Goal: Task Accomplishment & Management: Use online tool/utility

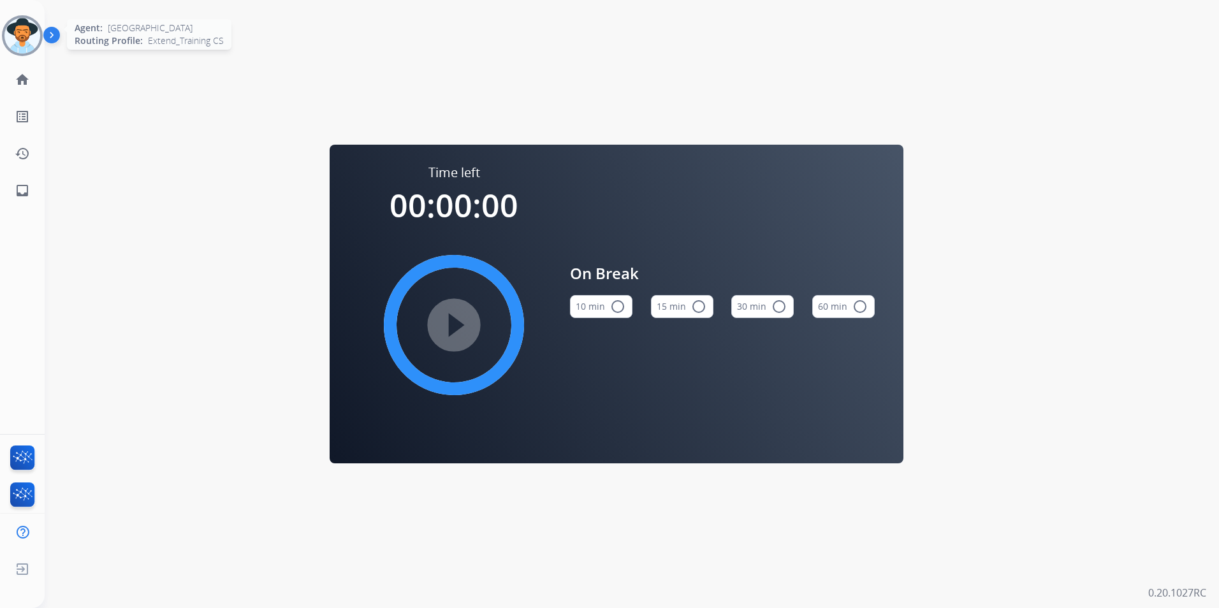
click at [22, 41] on img at bounding box center [22, 36] width 36 height 36
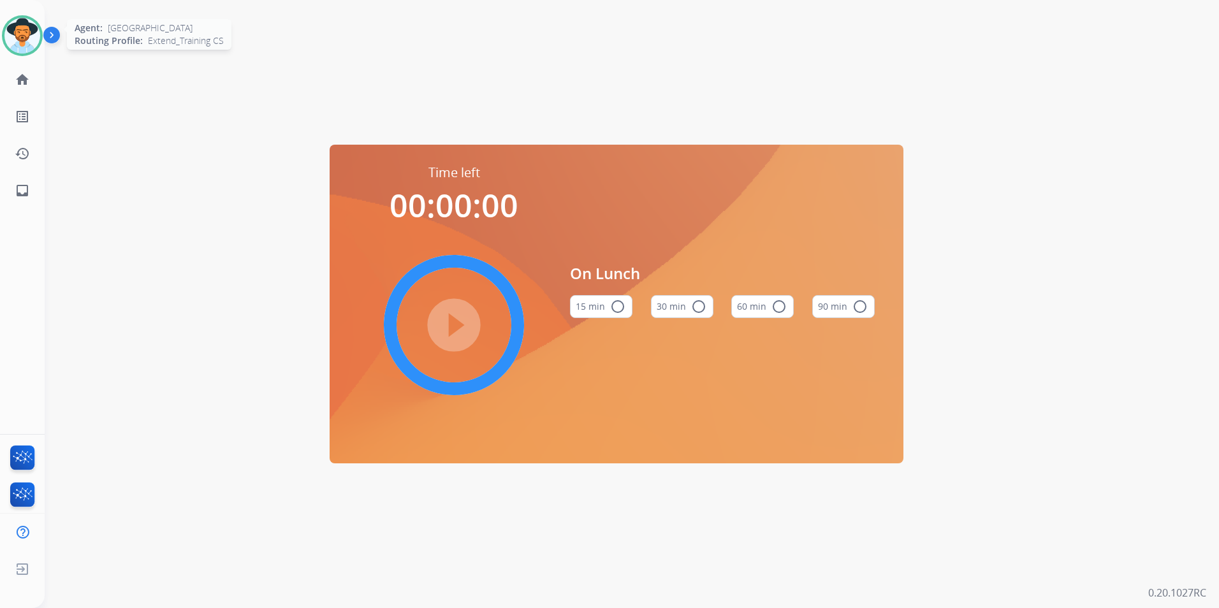
click at [23, 37] on img at bounding box center [22, 36] width 36 height 36
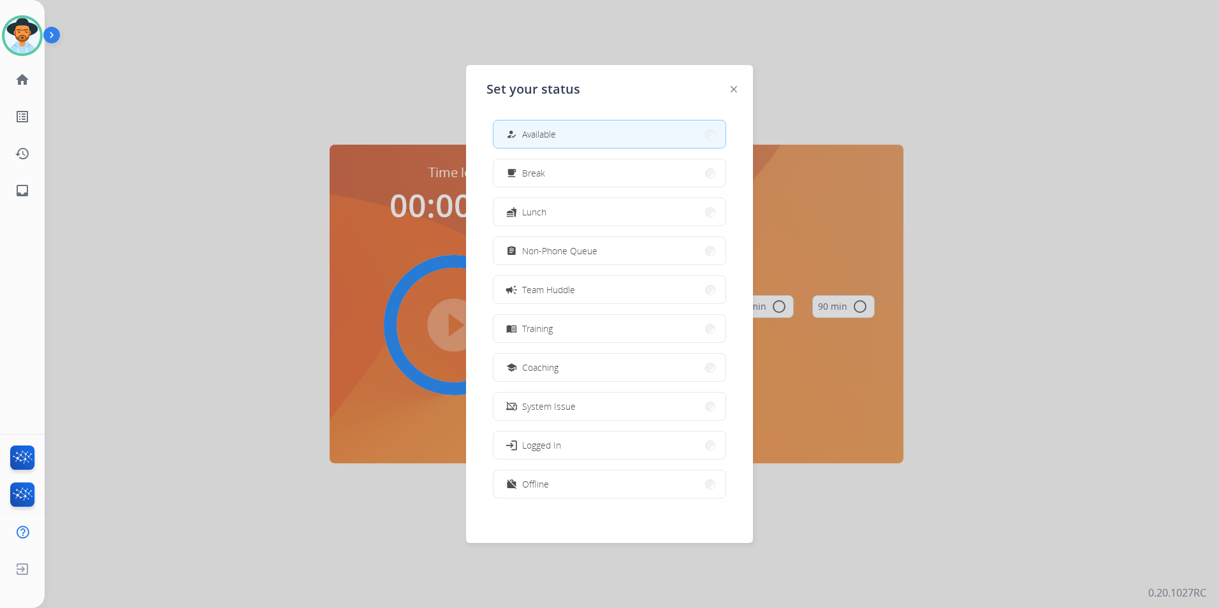
click at [674, 127] on button "how_to_reg Available" at bounding box center [609, 133] width 232 height 27
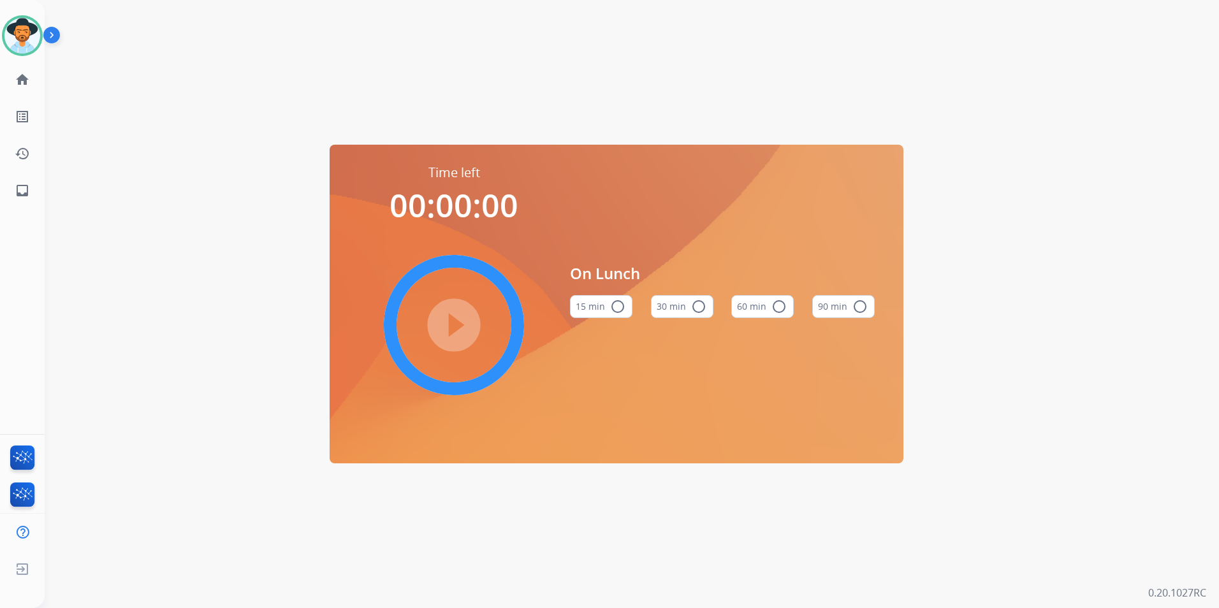
click at [626, 113] on div "Time left 00:00:00 play_circle_filled On Lunch 15 min radio_button_unchecked 30…" at bounding box center [616, 304] width 1143 height 608
click at [23, 41] on img at bounding box center [22, 36] width 36 height 36
click at [20, 79] on mat-icon "home" at bounding box center [22, 79] width 15 height 15
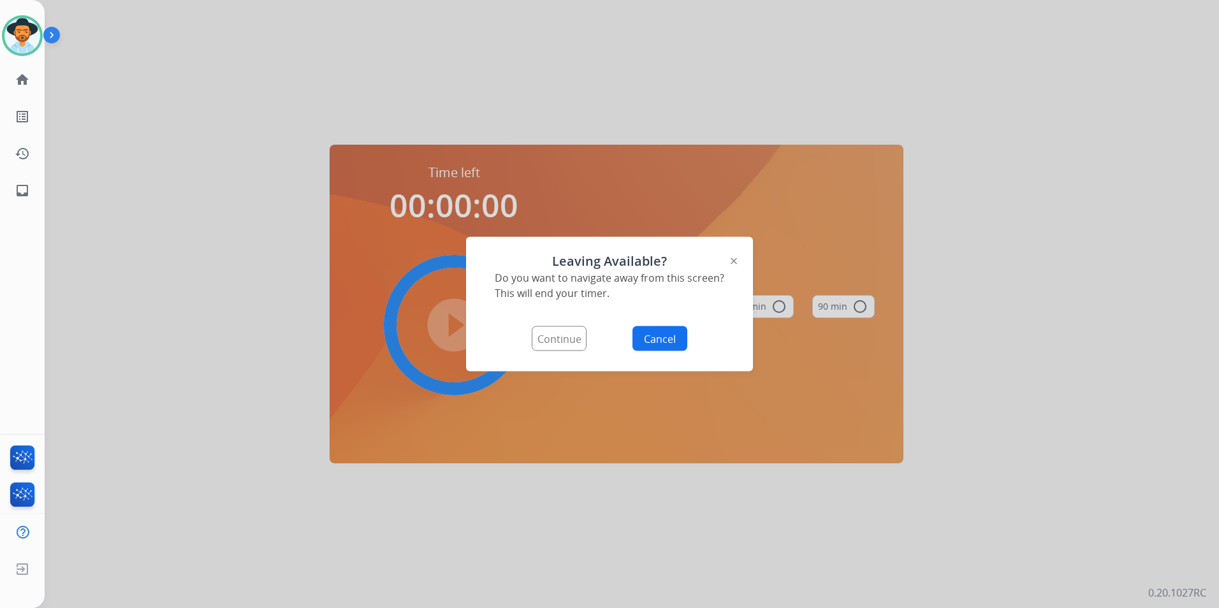
click at [567, 338] on button "Continue" at bounding box center [559, 338] width 55 height 25
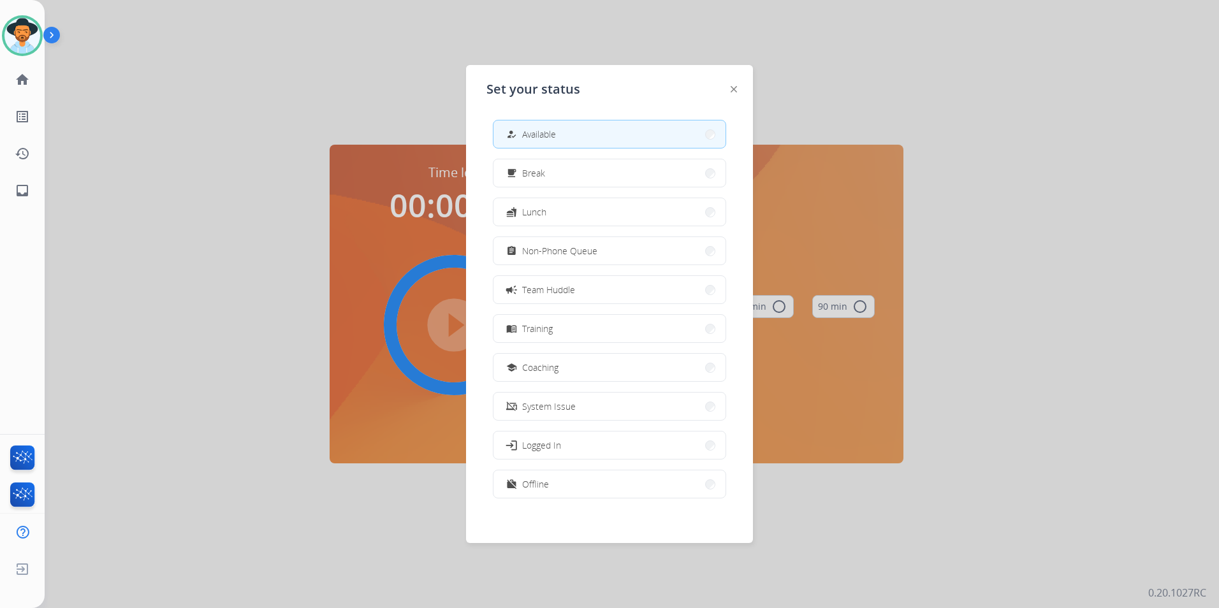
click at [684, 135] on button "how_to_reg Available" at bounding box center [609, 133] width 232 height 27
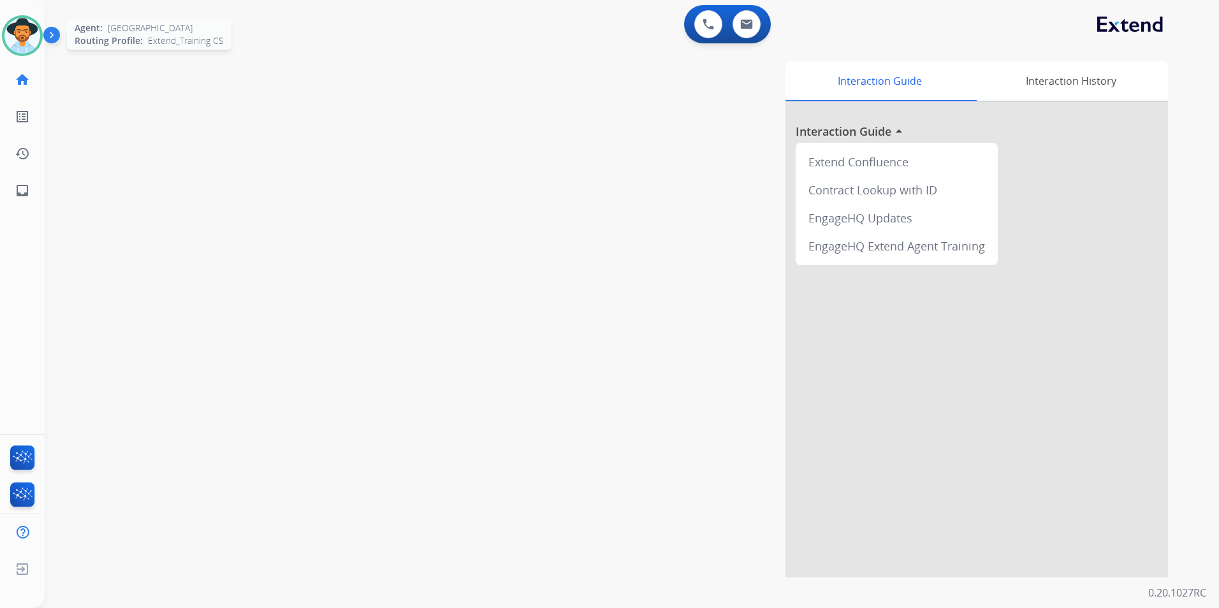
click at [22, 37] on img at bounding box center [22, 36] width 36 height 36
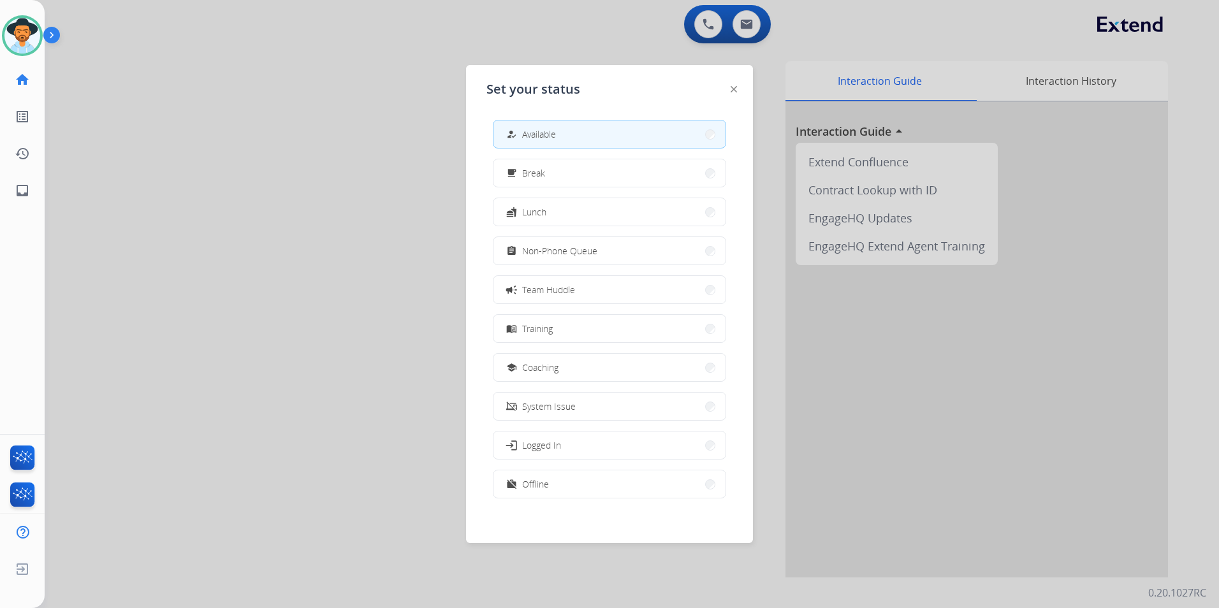
click at [349, 170] on div at bounding box center [609, 304] width 1219 height 608
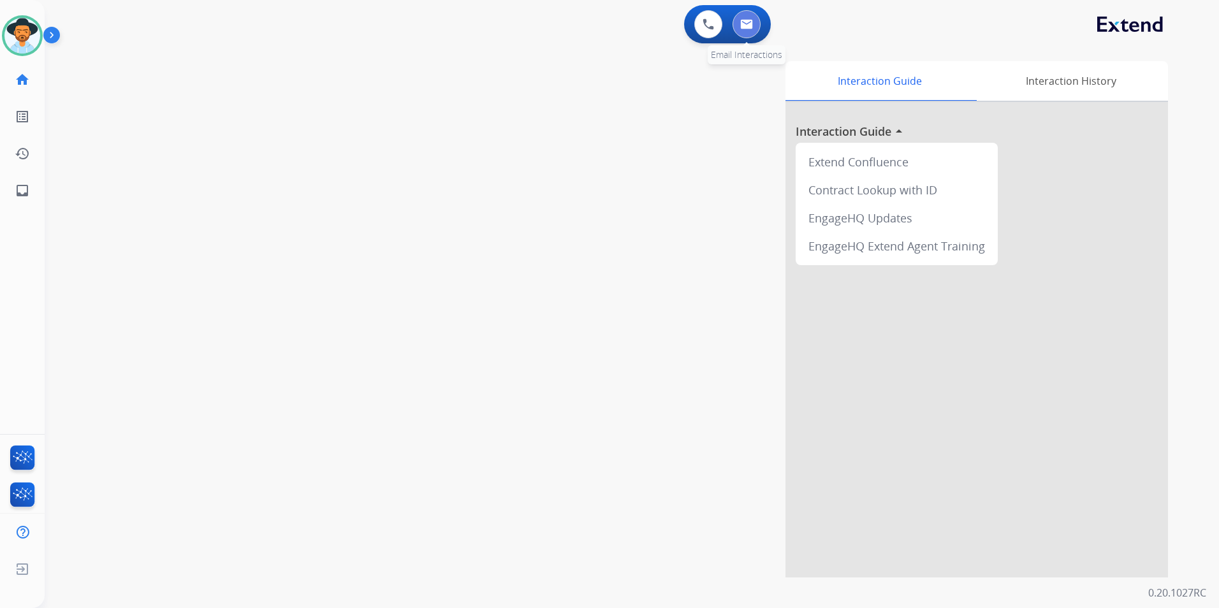
click at [747, 29] on img at bounding box center [746, 24] width 13 height 10
select select "**********"
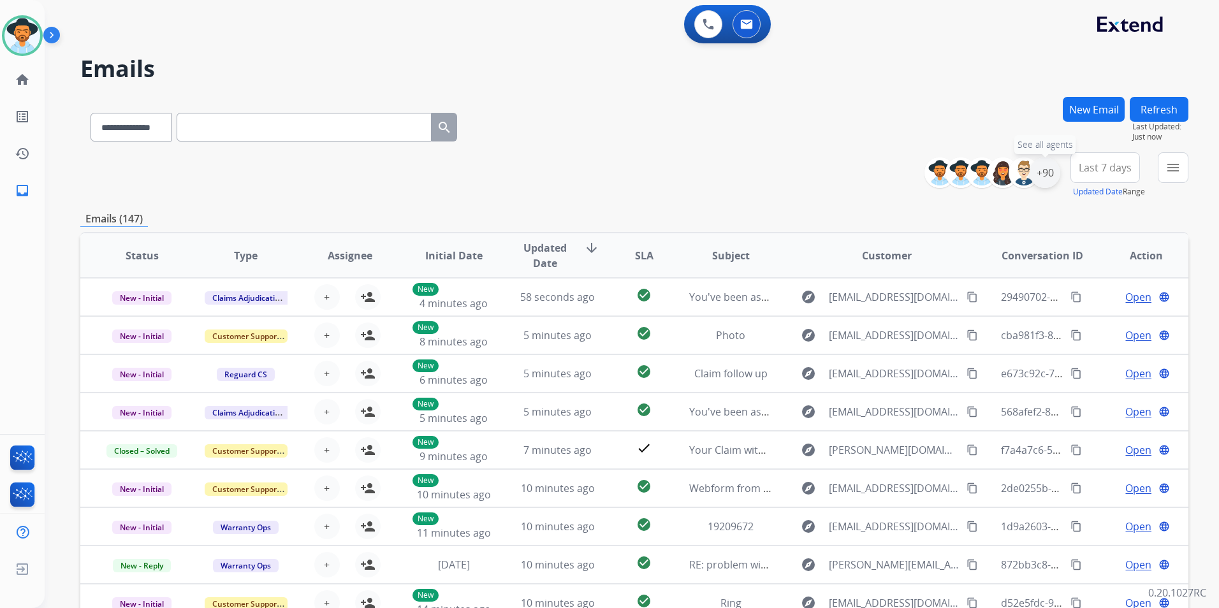
click at [1043, 173] on div "+90" at bounding box center [1044, 172] width 31 height 31
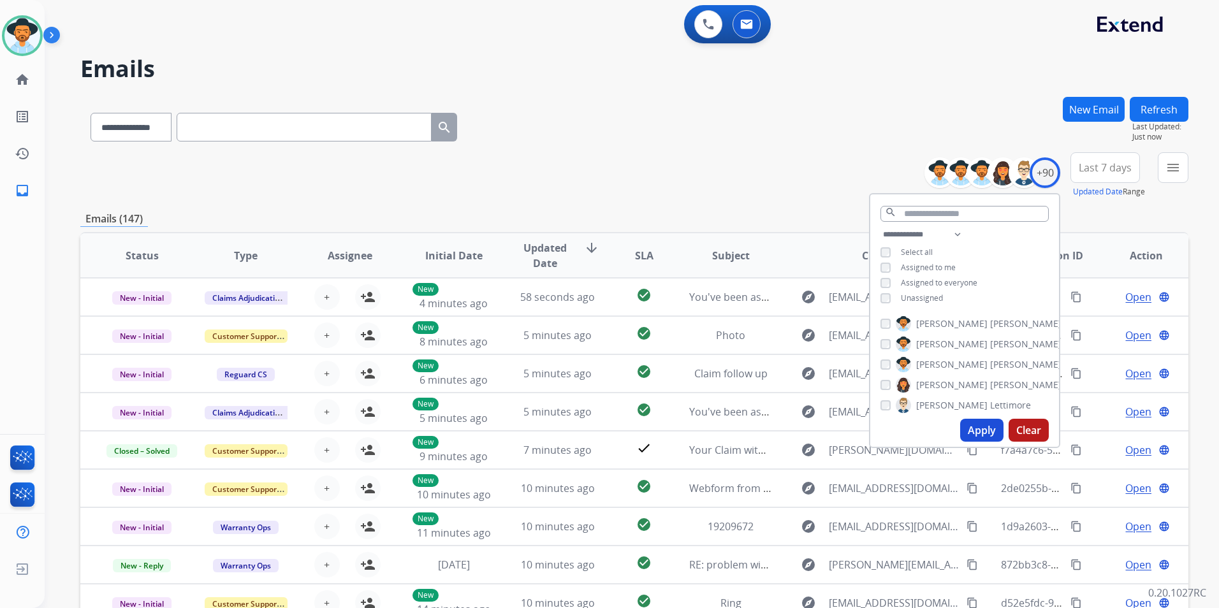
click at [971, 430] on button "Apply" at bounding box center [981, 430] width 43 height 23
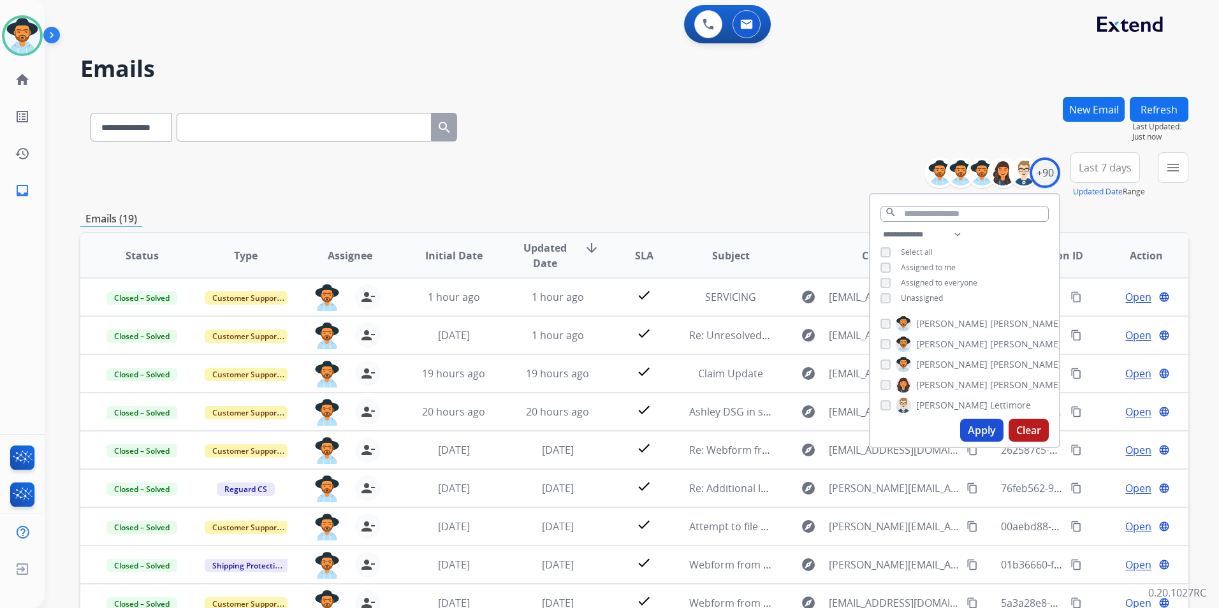
click at [693, 175] on div "**********" at bounding box center [634, 175] width 1108 height 46
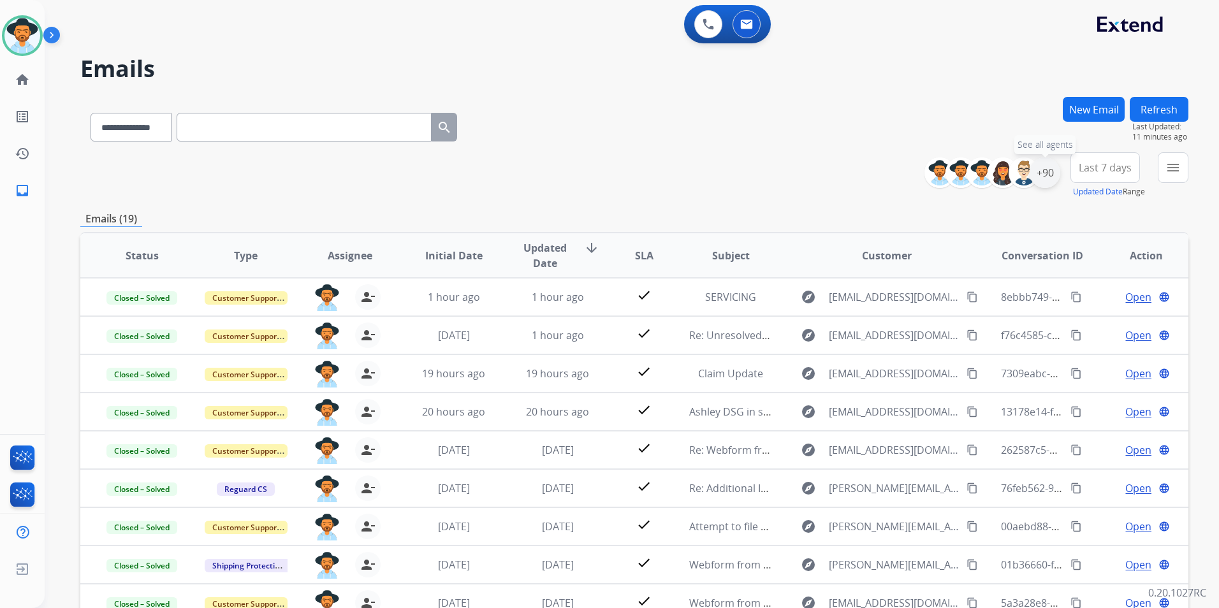
click at [1046, 178] on div "+90" at bounding box center [1044, 172] width 31 height 31
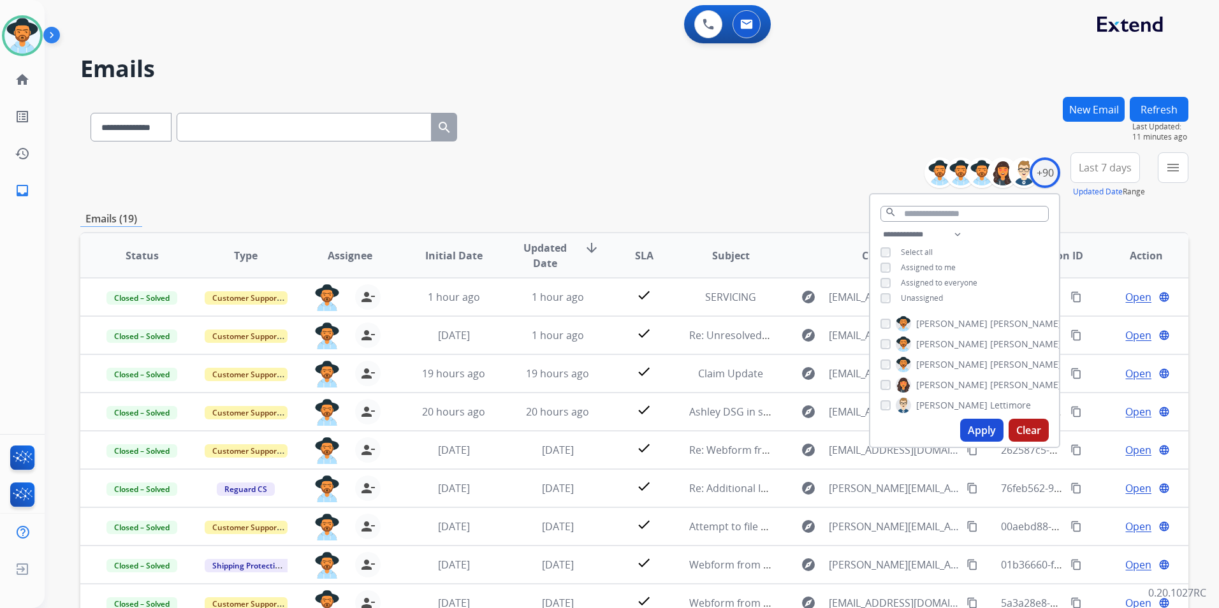
click at [981, 426] on button "Apply" at bounding box center [981, 430] width 43 height 23
click at [774, 182] on div "**********" at bounding box center [634, 175] width 1108 height 46
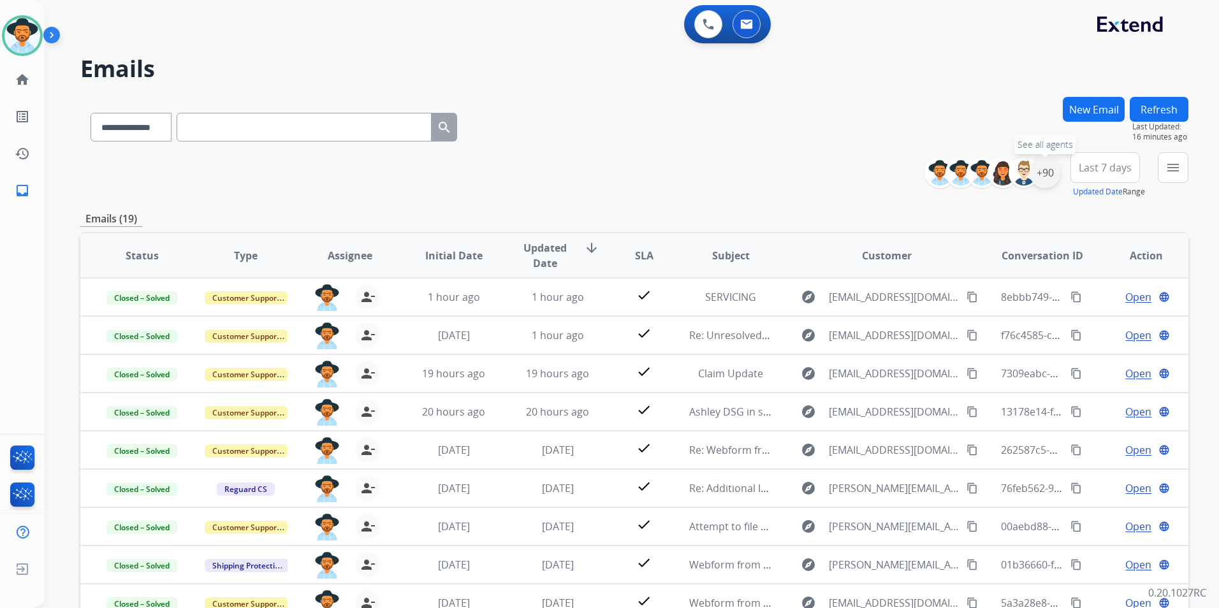
click at [1046, 171] on div "+90" at bounding box center [1044, 172] width 31 height 31
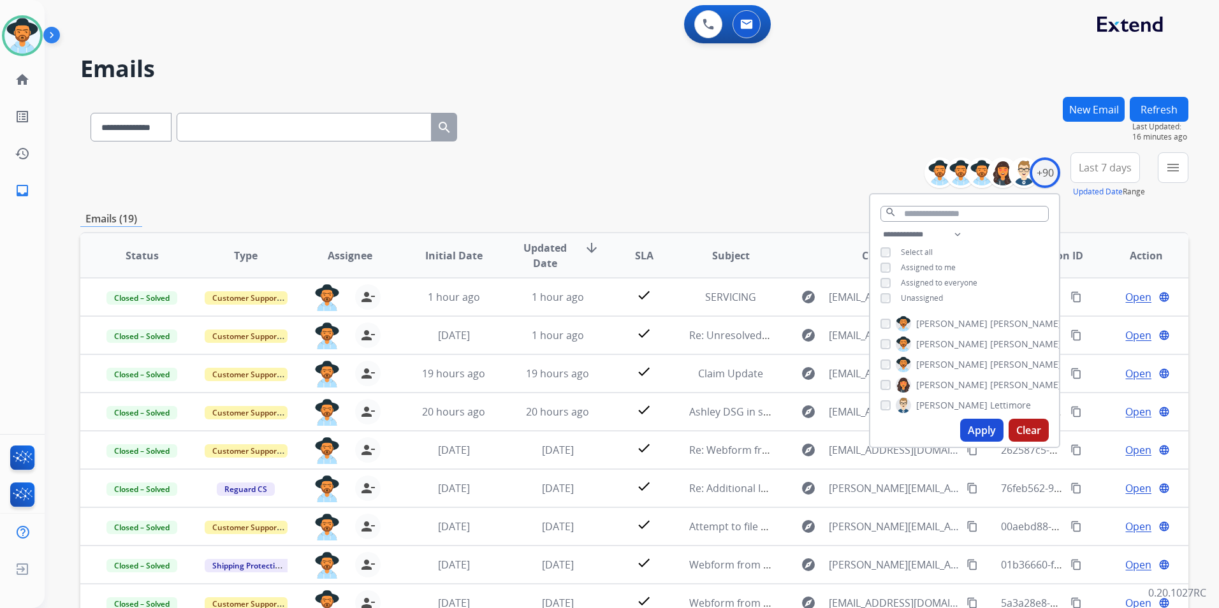
click at [976, 431] on button "Apply" at bounding box center [981, 430] width 43 height 23
click at [693, 196] on div "**********" at bounding box center [634, 175] width 1108 height 46
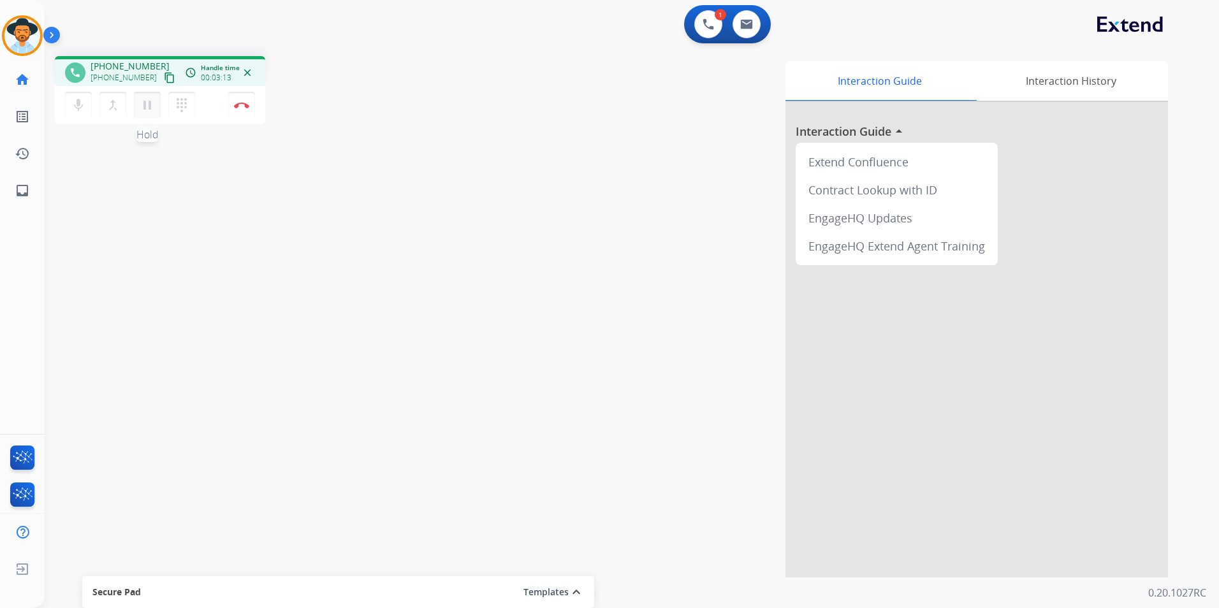
click at [148, 101] on mat-icon "pause" at bounding box center [147, 105] width 15 height 15
click at [146, 108] on mat-icon "play_arrow" at bounding box center [147, 105] width 15 height 15
click at [147, 106] on mat-icon "pause" at bounding box center [147, 105] width 15 height 15
click at [143, 107] on mat-icon "play_arrow" at bounding box center [147, 105] width 15 height 15
click at [144, 105] on mat-icon "pause" at bounding box center [147, 105] width 15 height 15
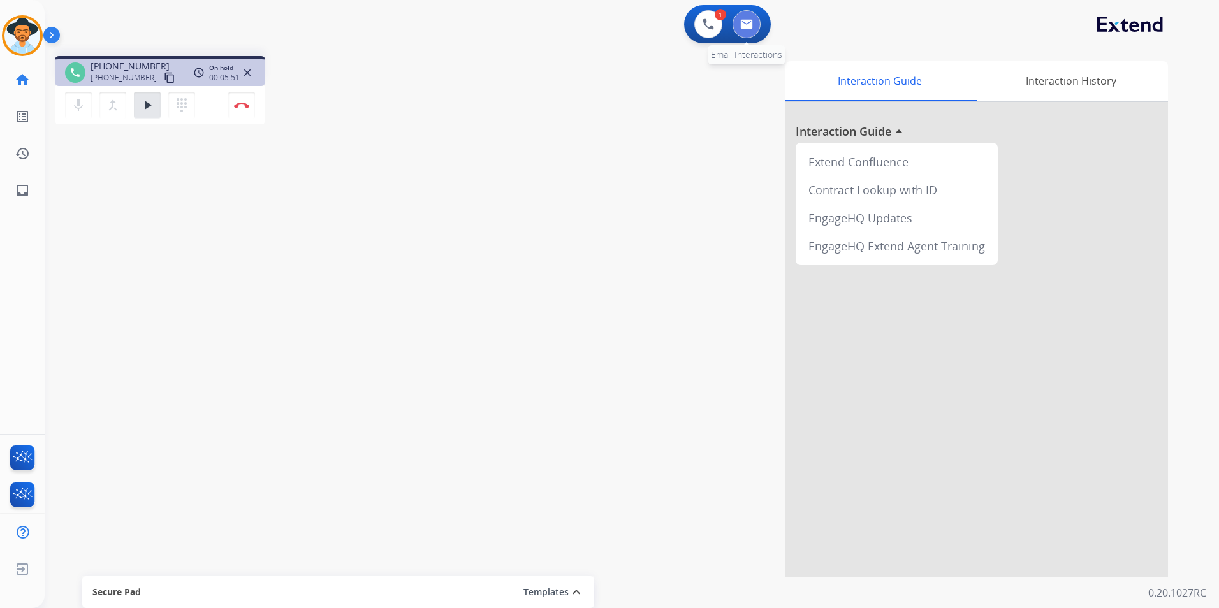
click at [739, 29] on button at bounding box center [746, 24] width 28 height 28
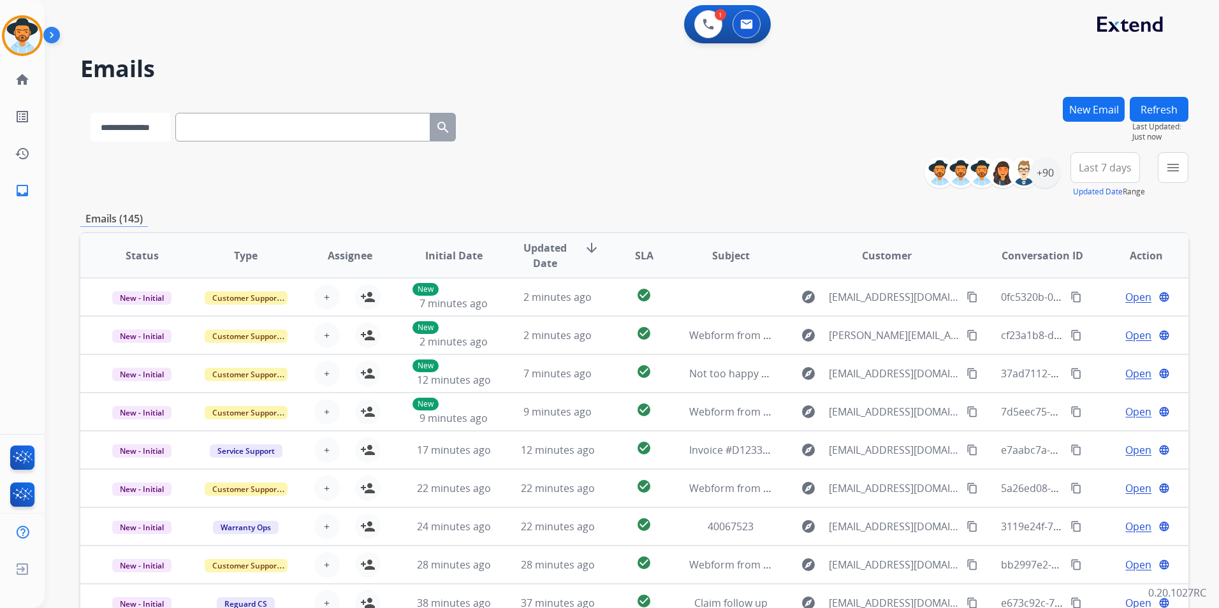
click at [166, 132] on select "**********" at bounding box center [130, 127] width 80 height 29
select select "**********"
click at [90, 113] on select "**********" at bounding box center [130, 127] width 80 height 29
paste input "**********"
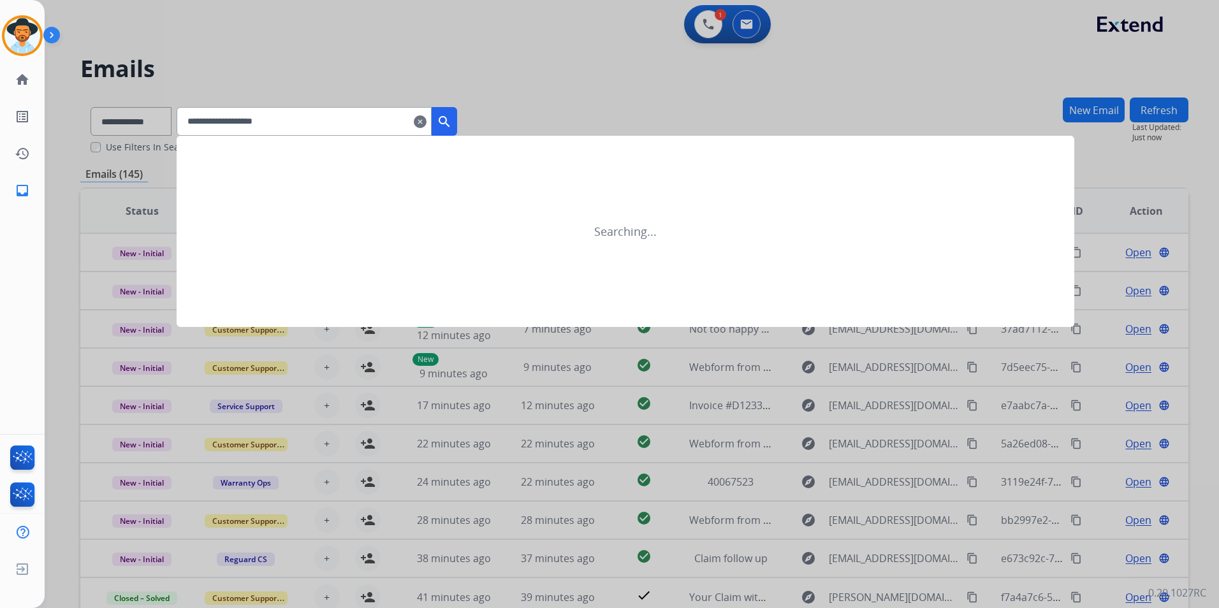
type input "**********"
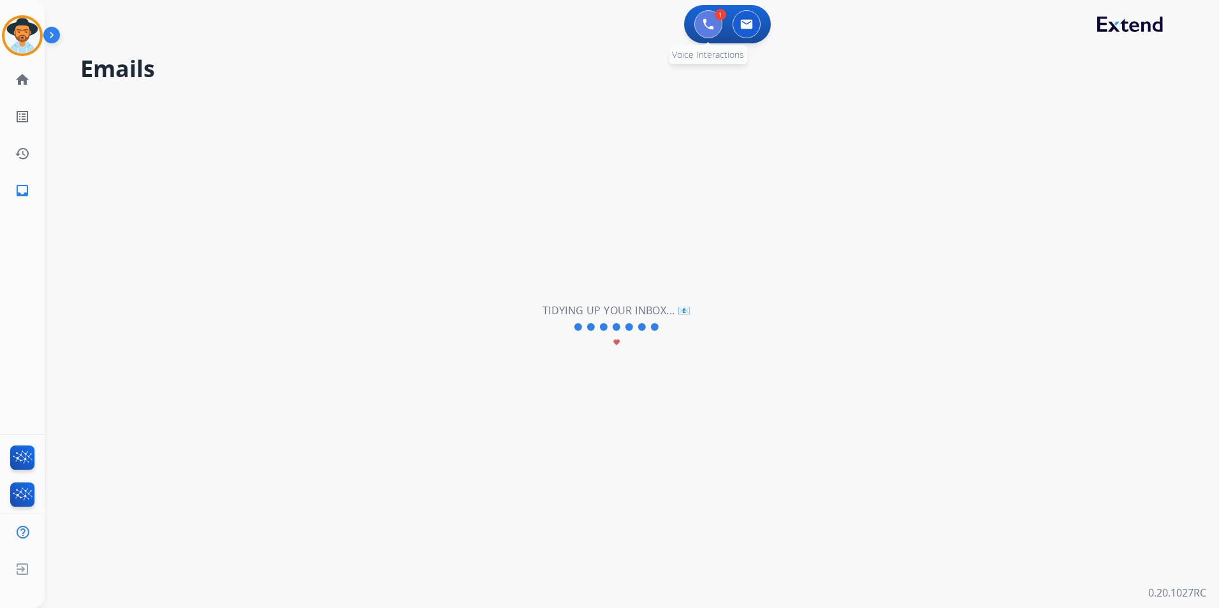
click at [702, 31] on button at bounding box center [708, 24] width 28 height 28
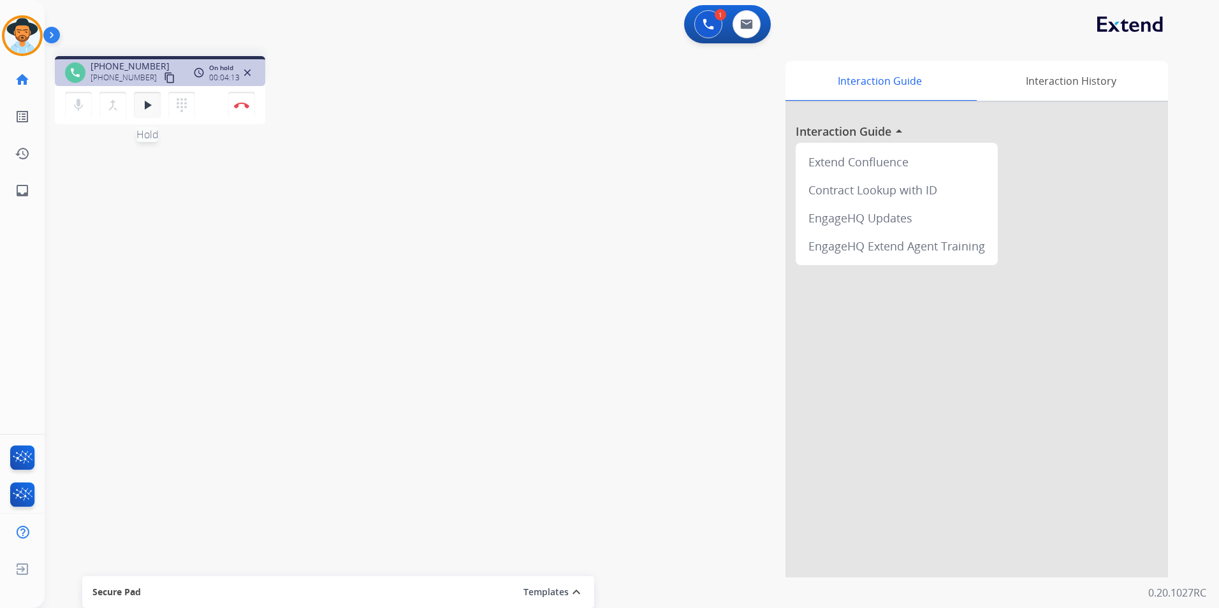
click at [143, 105] on mat-icon "play_arrow" at bounding box center [147, 105] width 15 height 15
click at [749, 24] on img at bounding box center [746, 24] width 13 height 10
select select "**********"
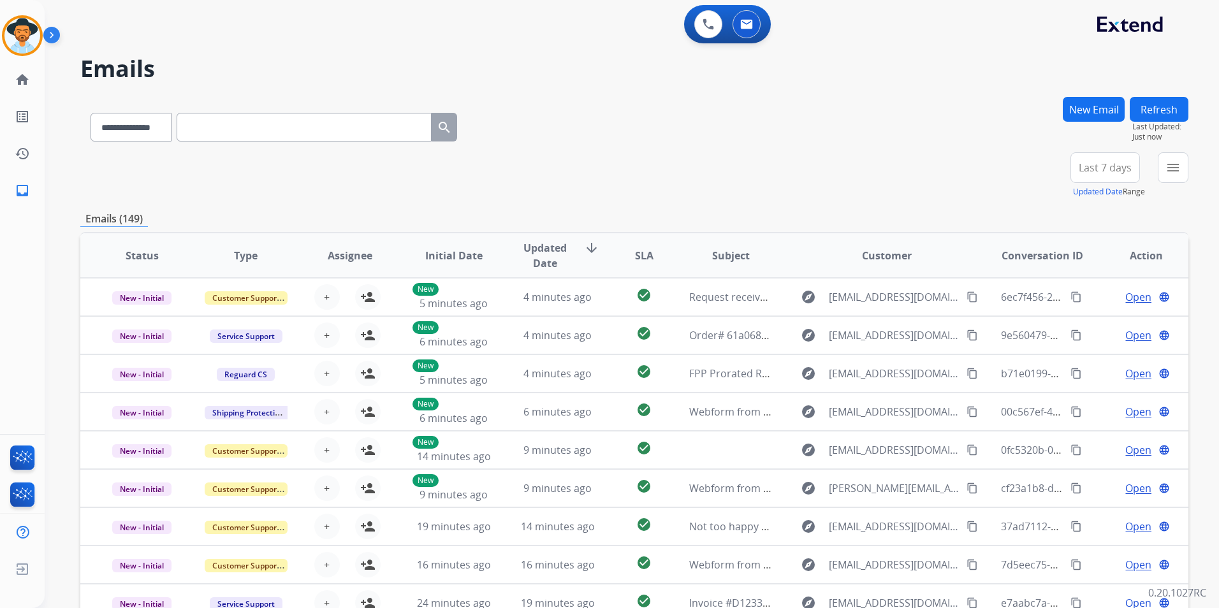
click at [1071, 110] on button "New Email" at bounding box center [1093, 109] width 62 height 25
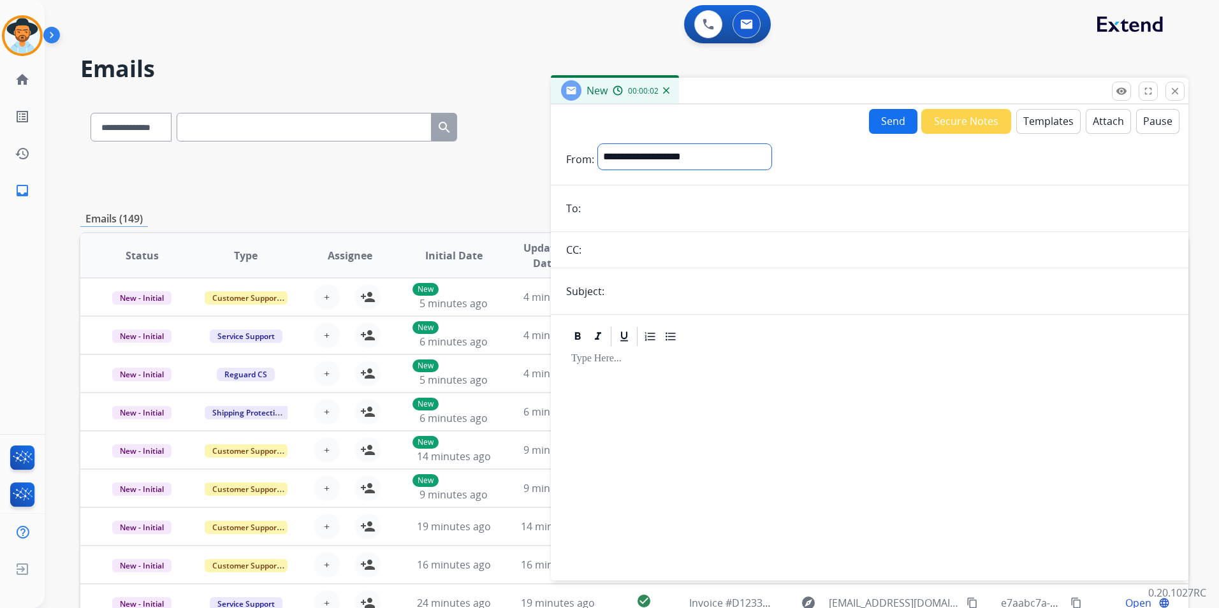
click at [674, 157] on select "**********" at bounding box center [684, 156] width 173 height 25
click at [1171, 92] on mat-icon "close" at bounding box center [1174, 90] width 11 height 11
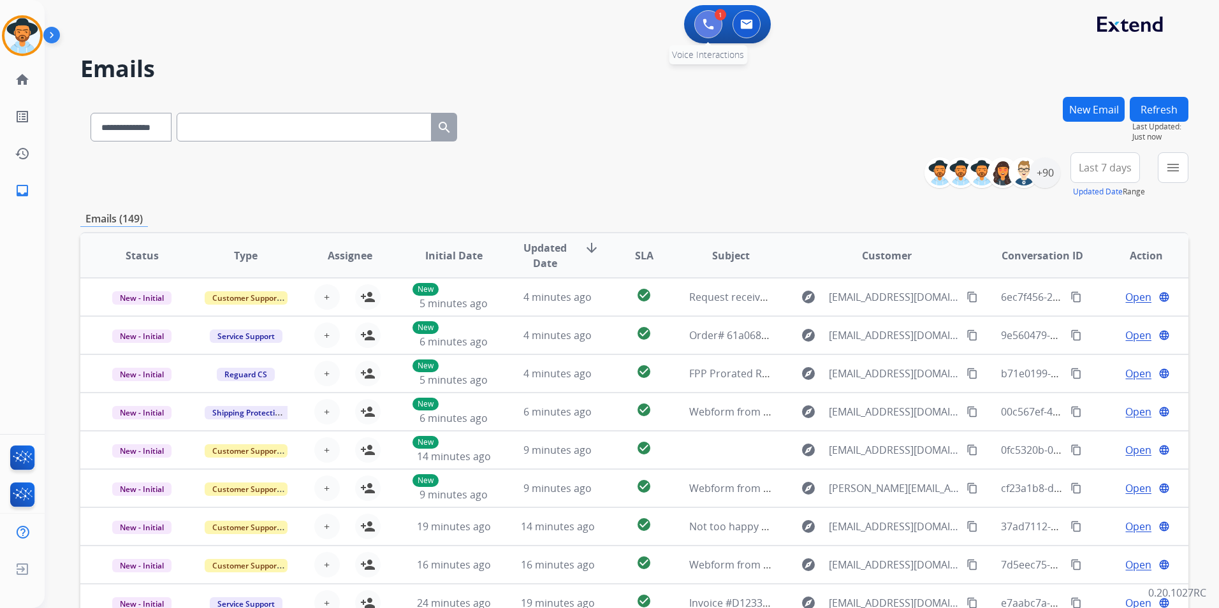
click at [703, 30] on button at bounding box center [708, 24] width 28 height 28
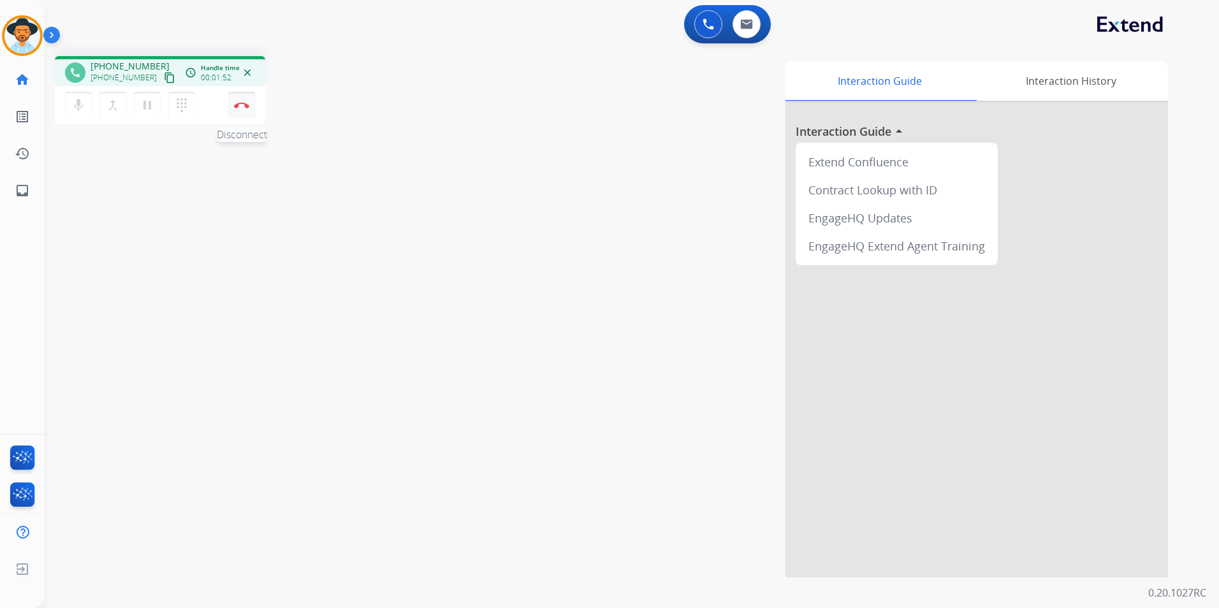
click at [235, 103] on img at bounding box center [241, 105] width 15 height 6
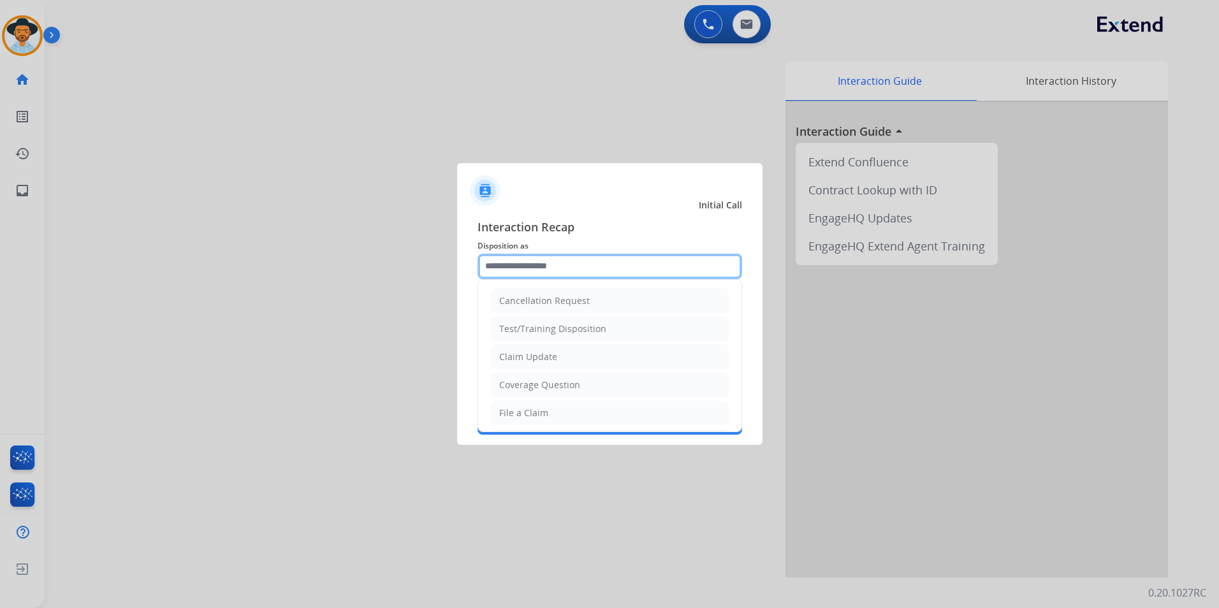
click at [522, 270] on input "text" at bounding box center [609, 266] width 264 height 25
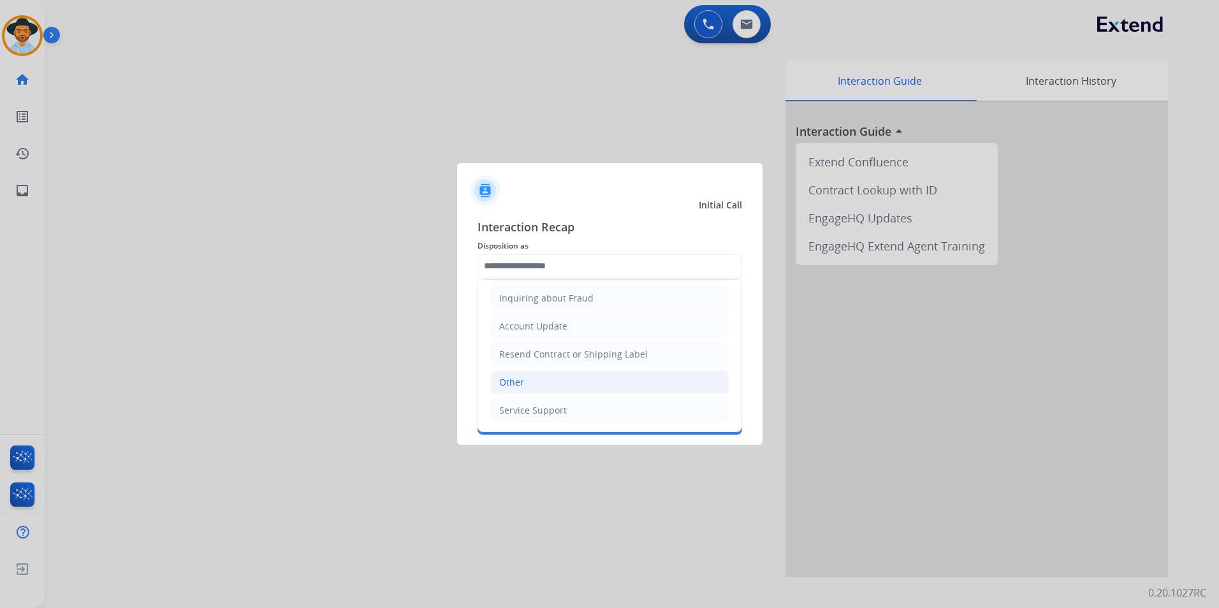
click at [564, 380] on li "Other" at bounding box center [610, 382] width 238 height 24
type input "*****"
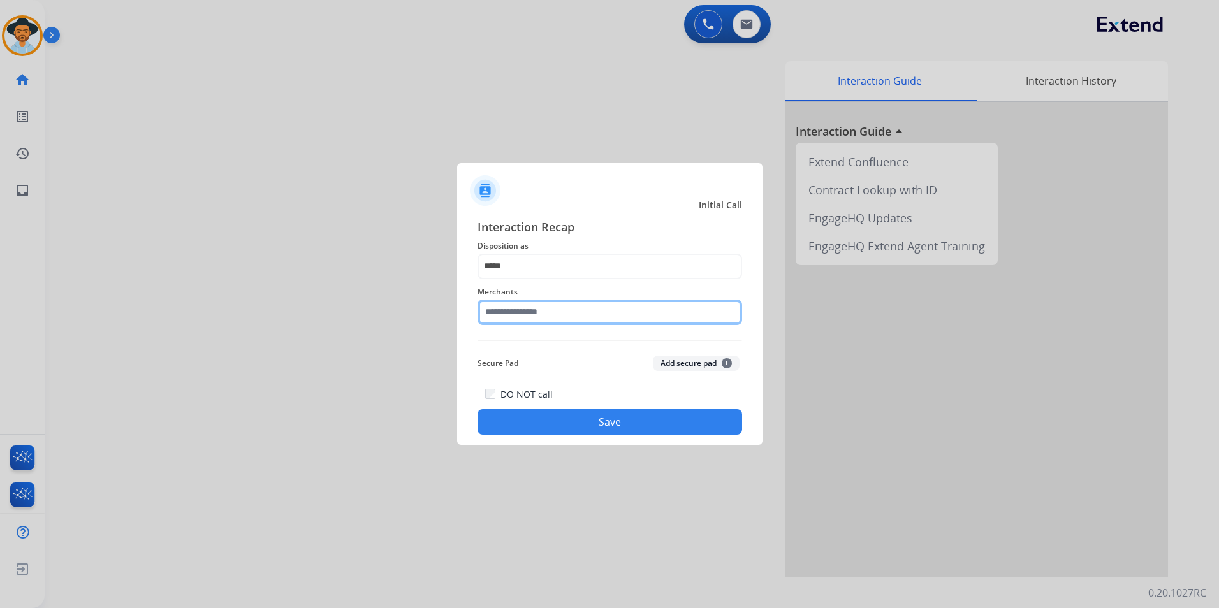
click at [539, 315] on input "text" at bounding box center [609, 312] width 264 height 25
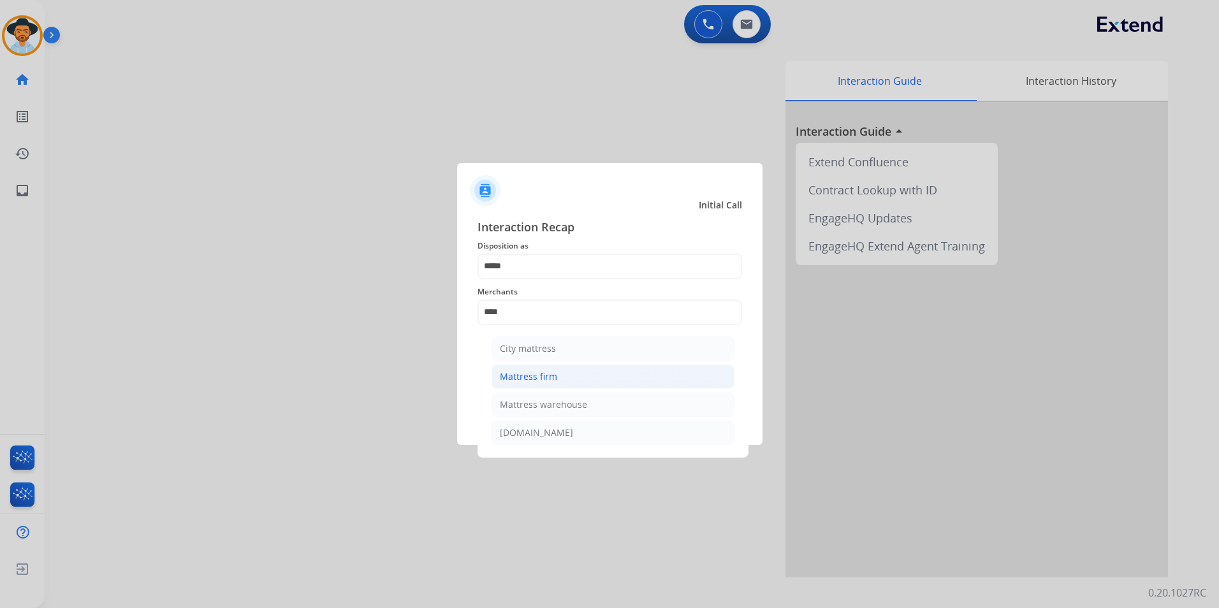
click at [546, 372] on div "Mattress firm" at bounding box center [528, 376] width 57 height 13
type input "**********"
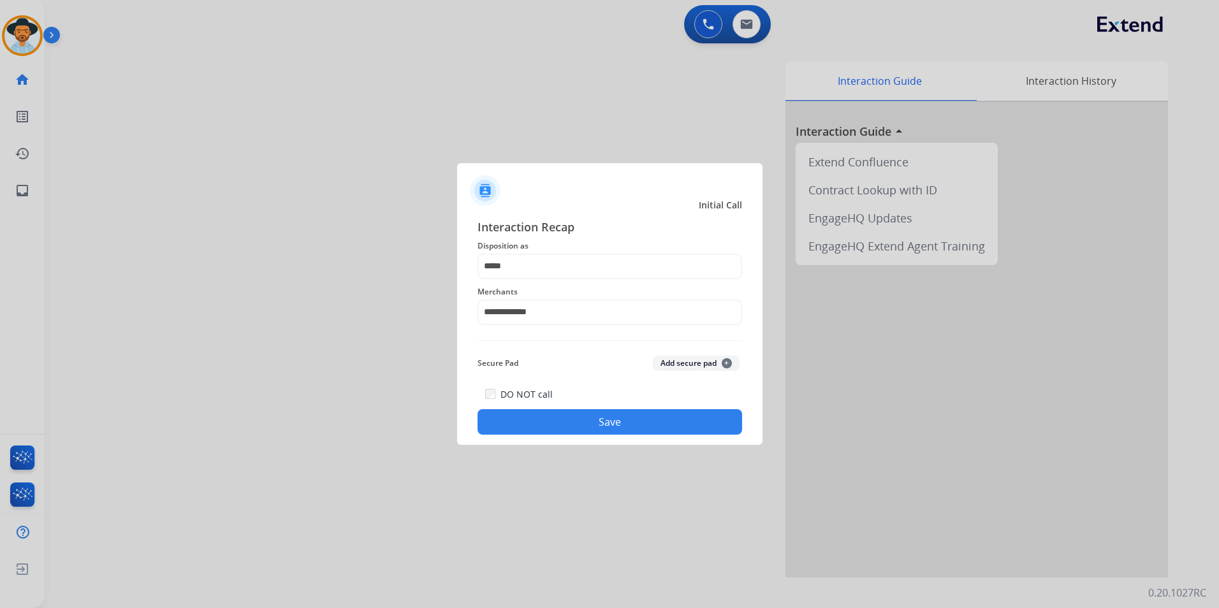
click at [562, 420] on button "Save" at bounding box center [609, 421] width 264 height 25
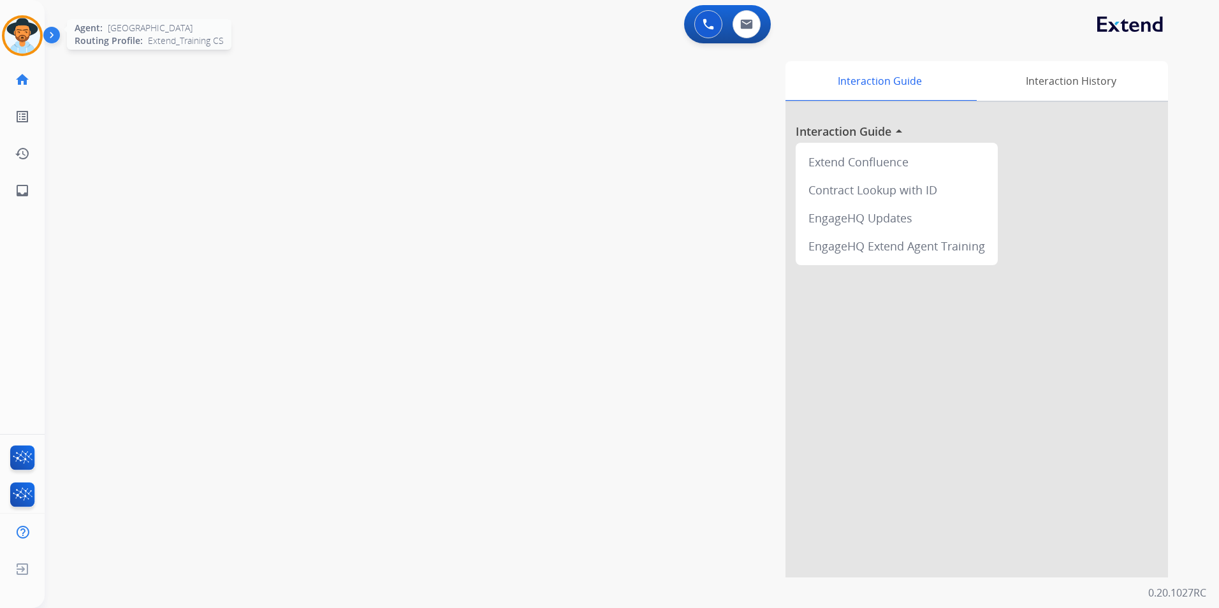
click at [36, 33] on img at bounding box center [22, 36] width 36 height 36
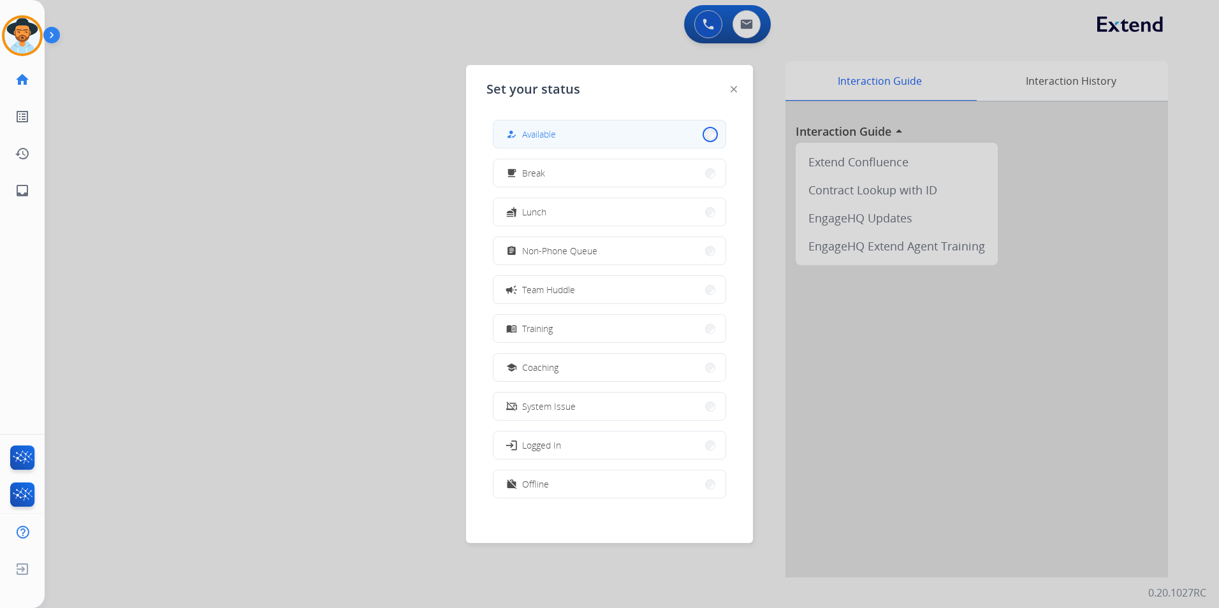
click at [702, 134] on button "how_to_reg Available" at bounding box center [609, 133] width 232 height 27
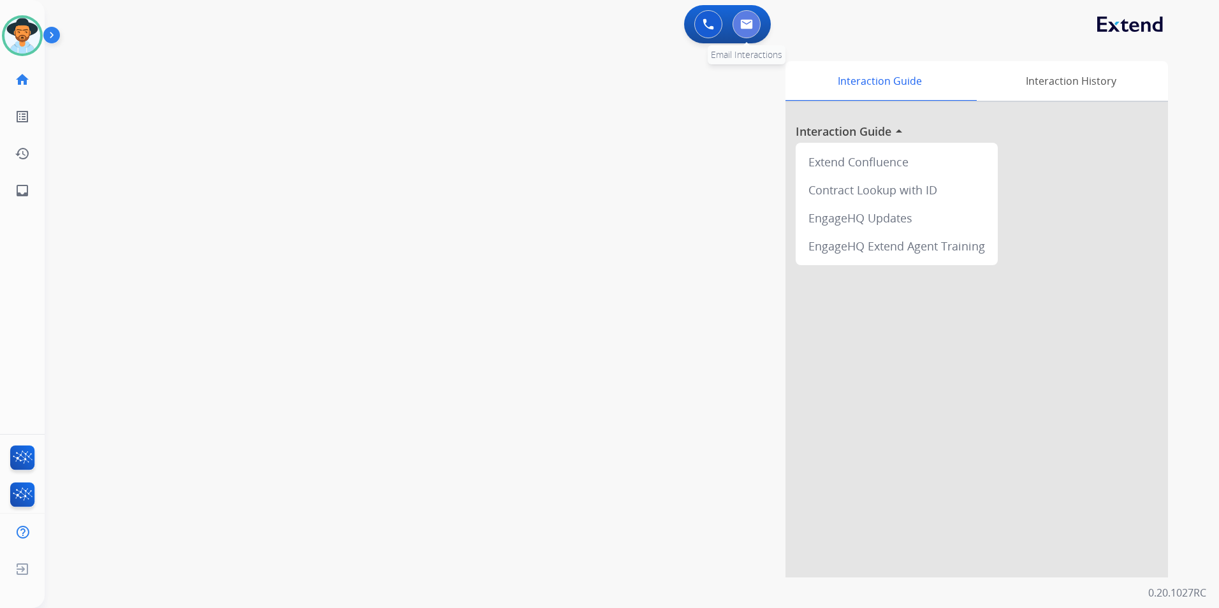
click at [744, 23] on img at bounding box center [746, 24] width 13 height 10
select select "**********"
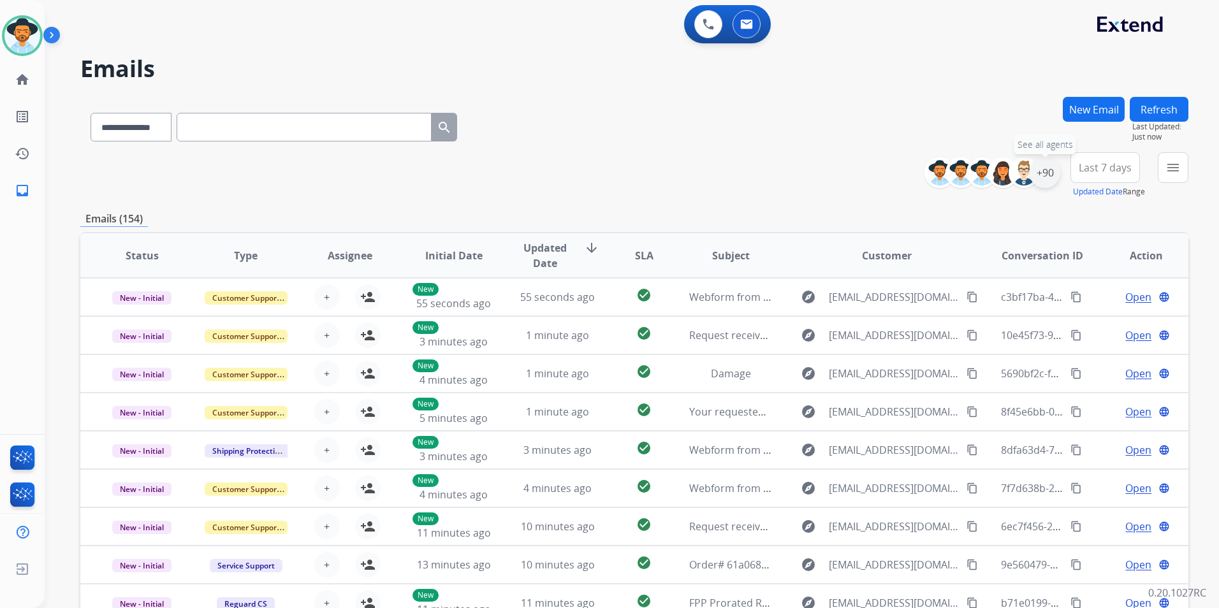
click at [1042, 171] on div "+90" at bounding box center [1044, 172] width 31 height 31
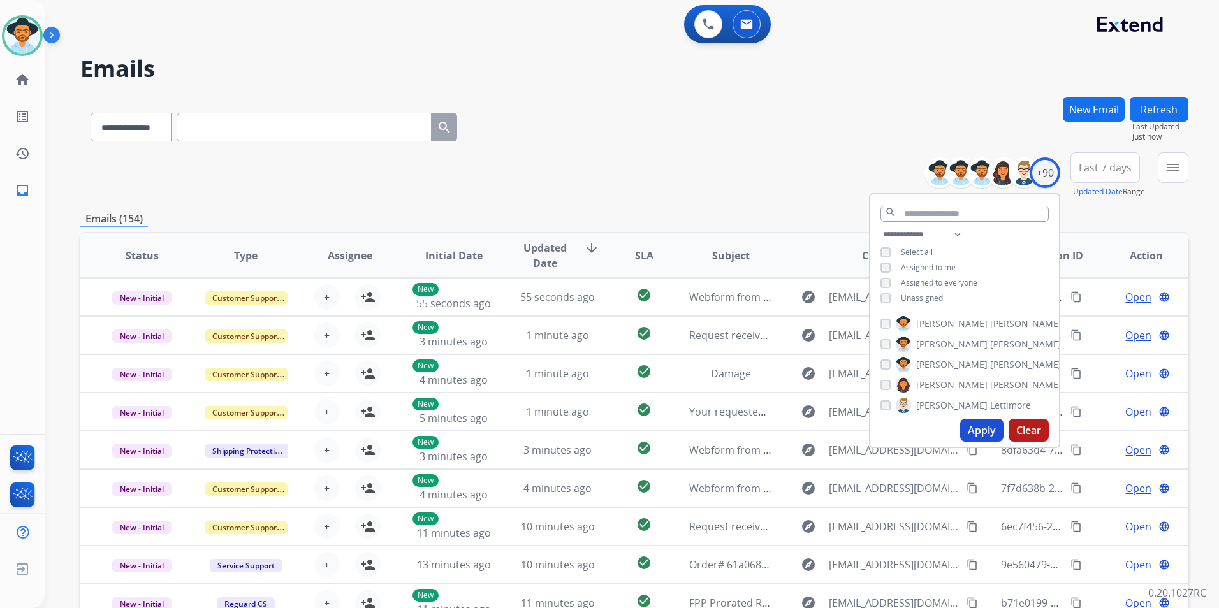
click at [975, 426] on button "Apply" at bounding box center [981, 430] width 43 height 23
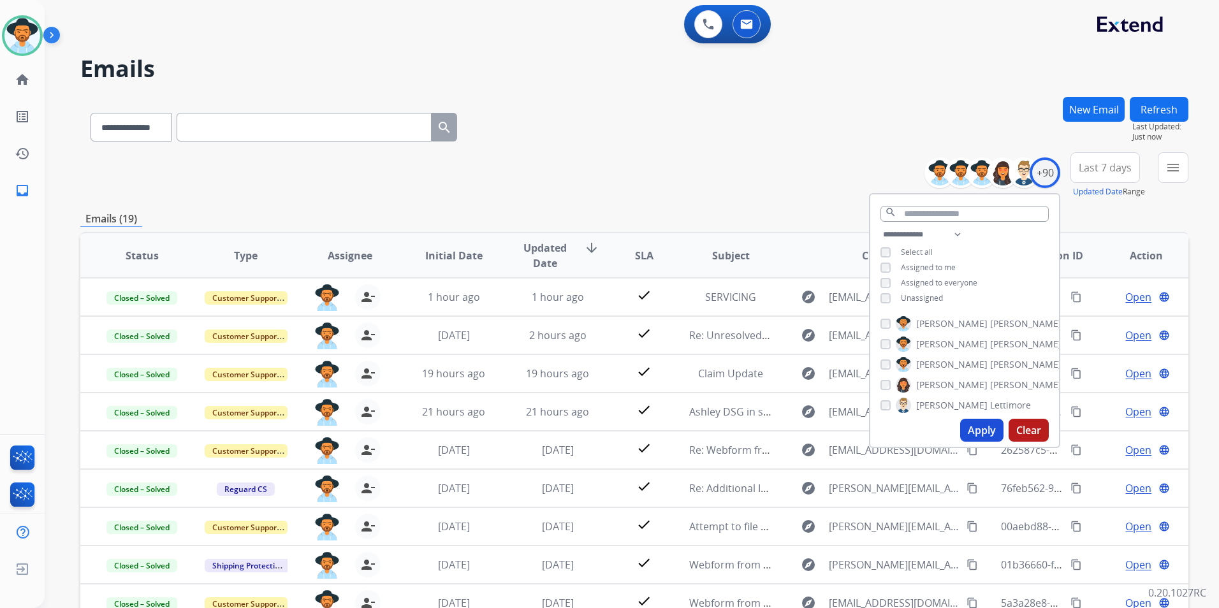
click at [714, 187] on div "**********" at bounding box center [634, 175] width 1108 height 46
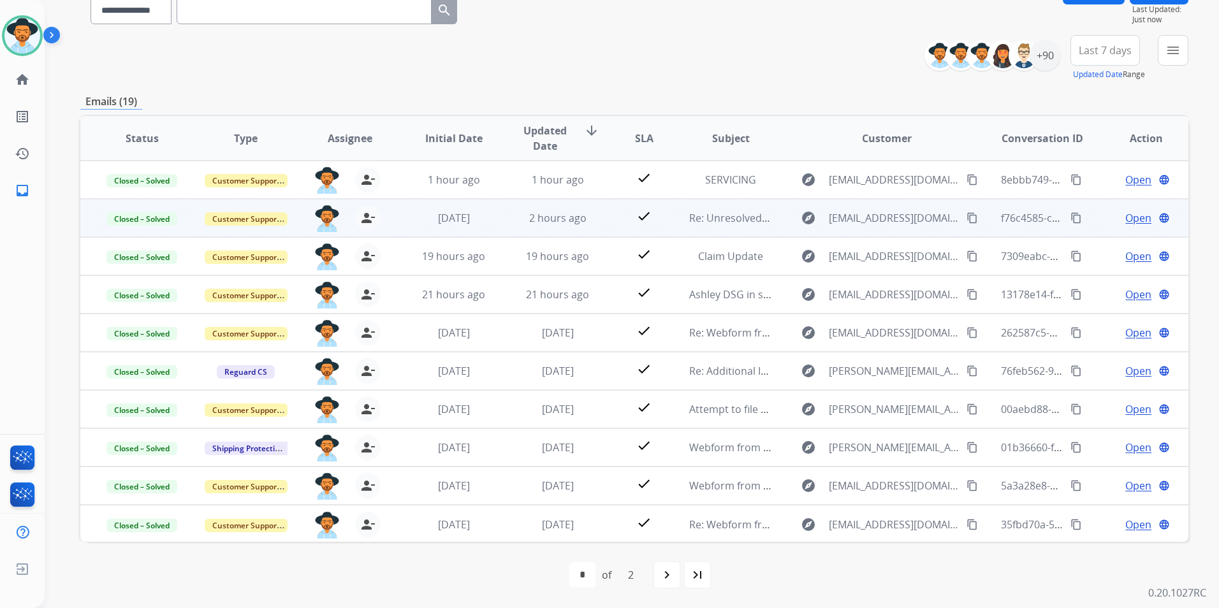
scroll to position [1, 0]
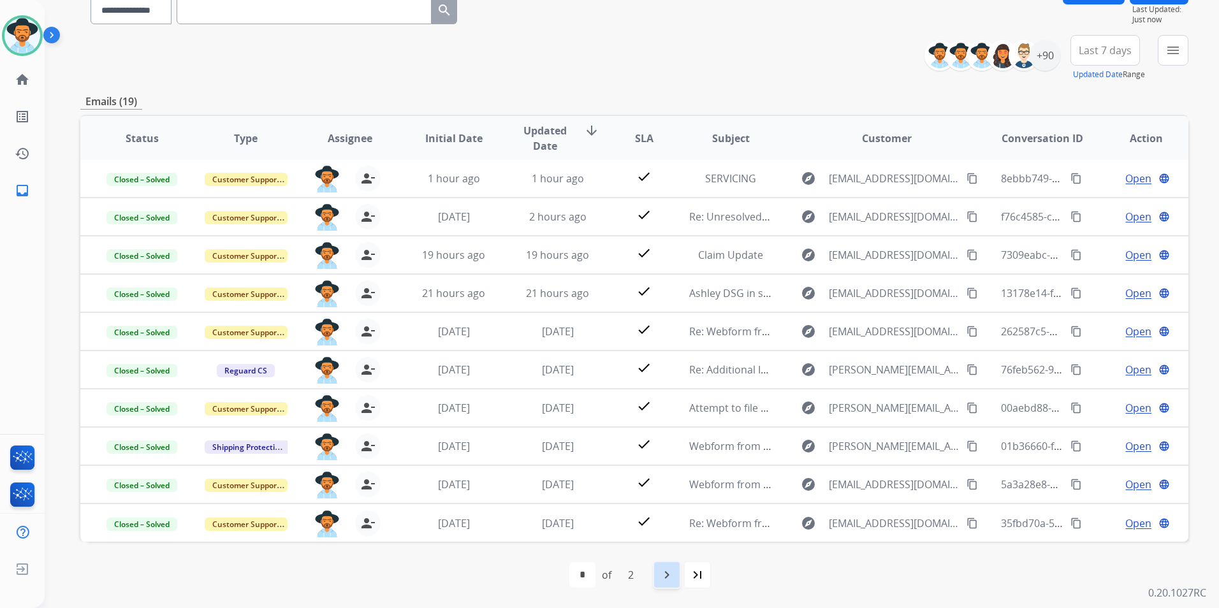
click at [665, 573] on mat-icon "navigate_next" at bounding box center [666, 574] width 15 height 15
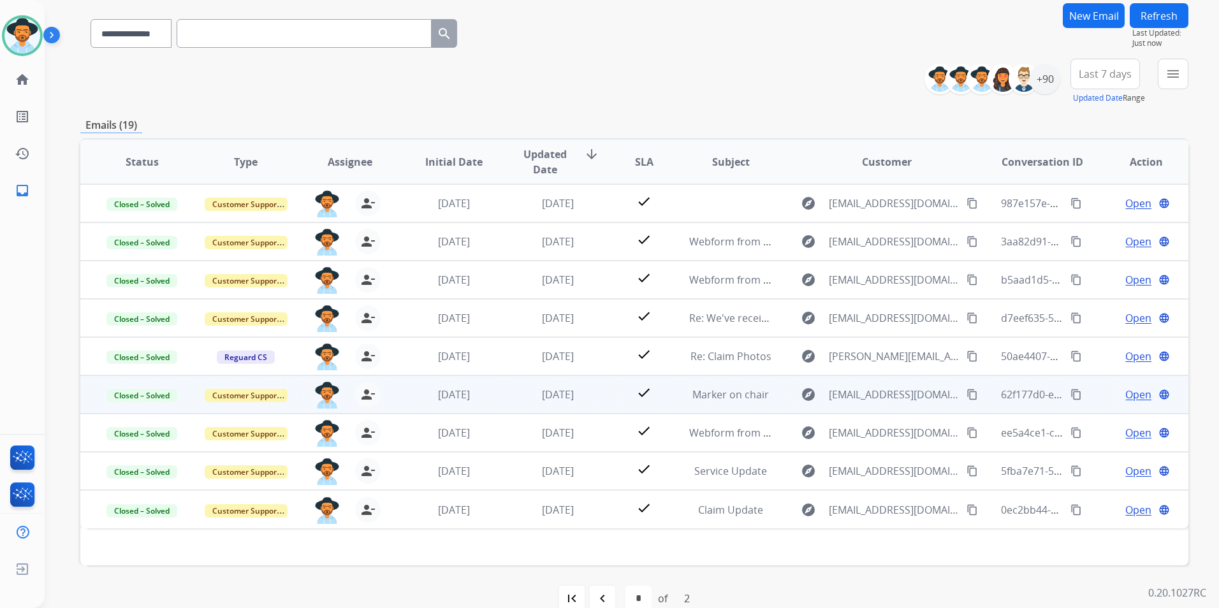
scroll to position [117, 0]
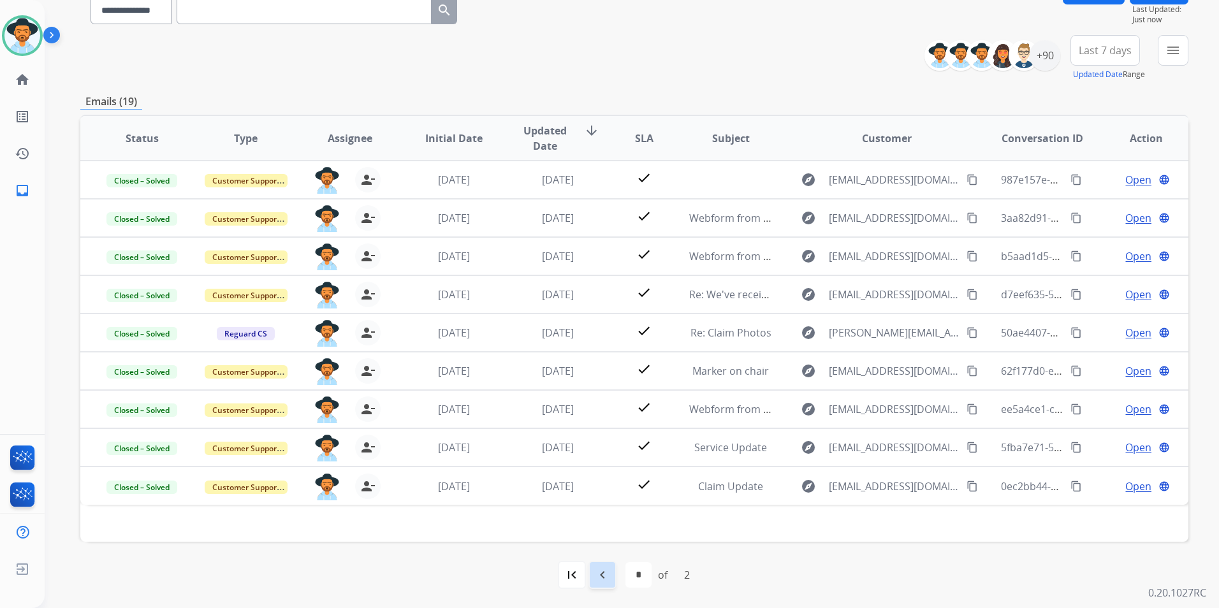
click at [598, 573] on mat-icon "navigate_before" at bounding box center [602, 574] width 15 height 15
select select "*"
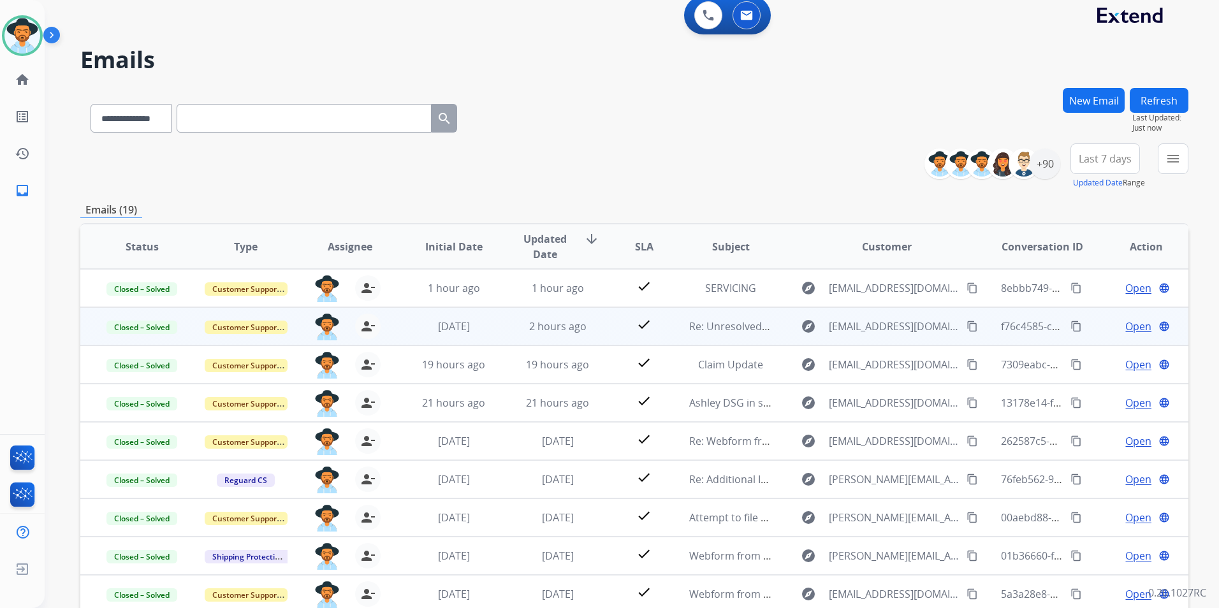
scroll to position [0, 0]
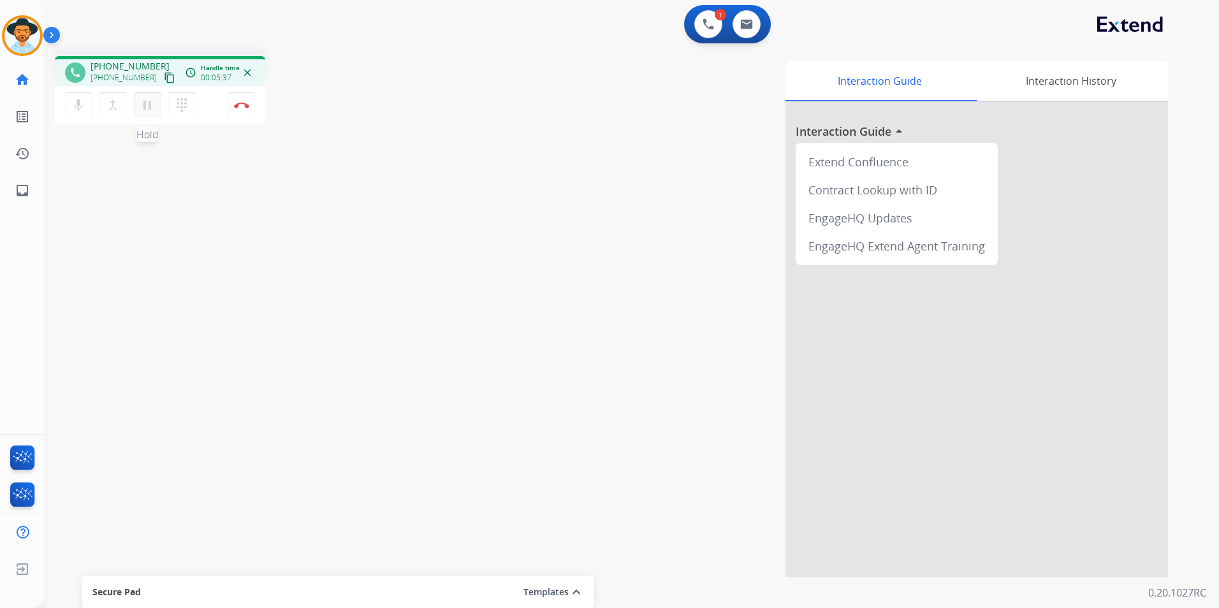
click at [149, 102] on mat-icon "pause" at bounding box center [147, 105] width 15 height 15
click at [147, 105] on mat-icon "play_arrow" at bounding box center [147, 105] width 15 height 15
click at [242, 105] on img at bounding box center [241, 105] width 15 height 6
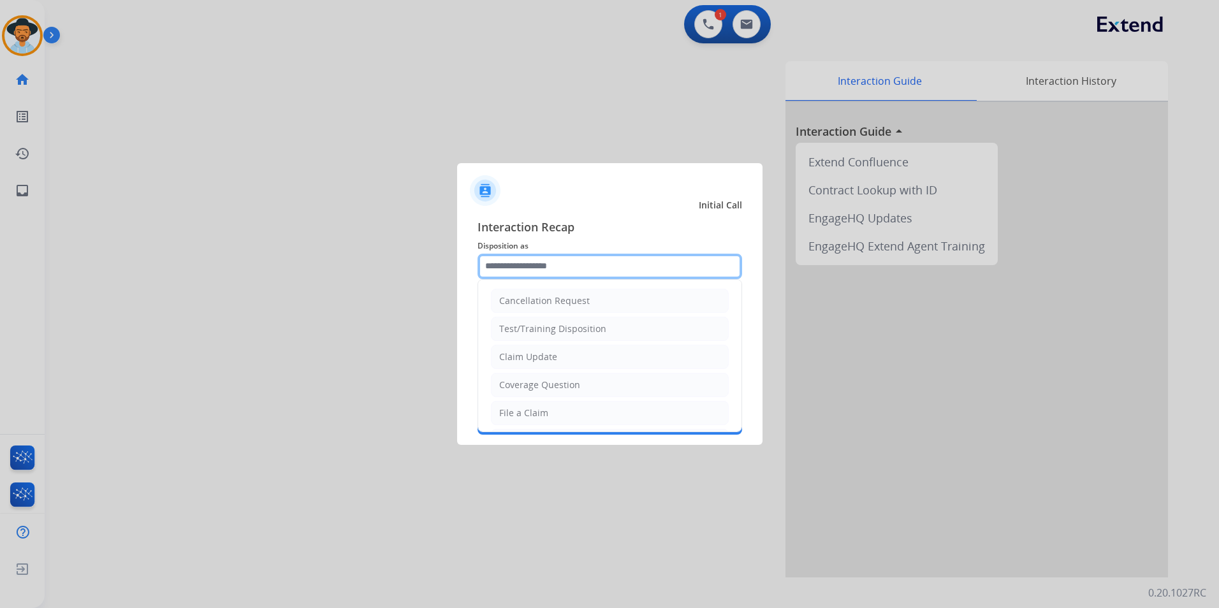
click at [528, 266] on input "text" at bounding box center [609, 266] width 264 height 25
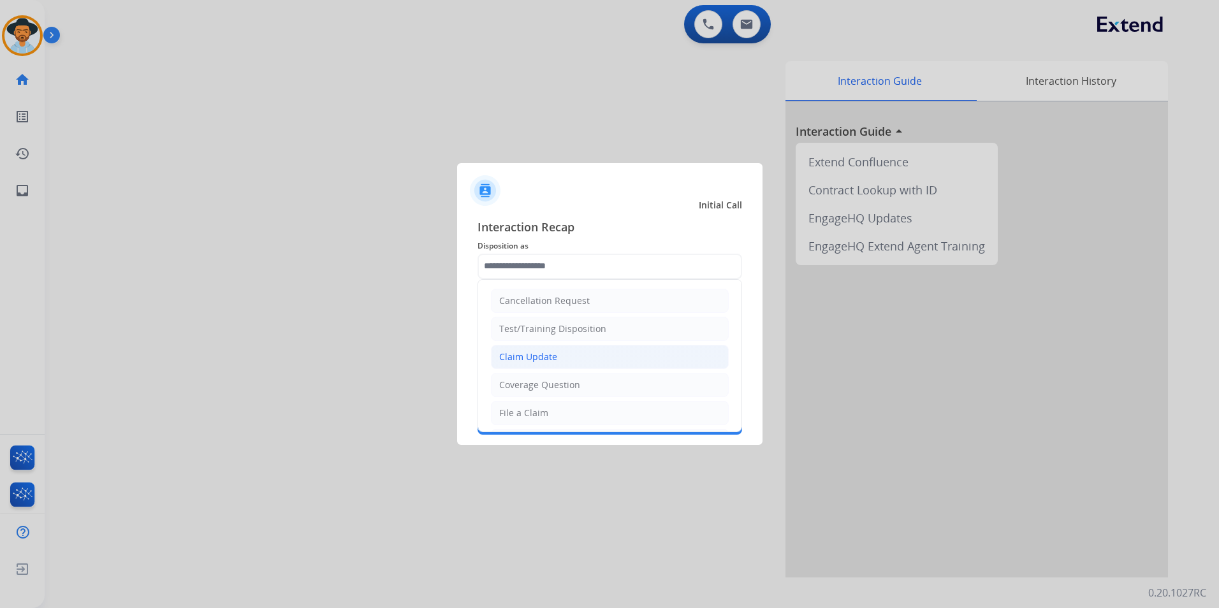
click at [563, 354] on li "Claim Update" at bounding box center [610, 357] width 238 height 24
type input "**********"
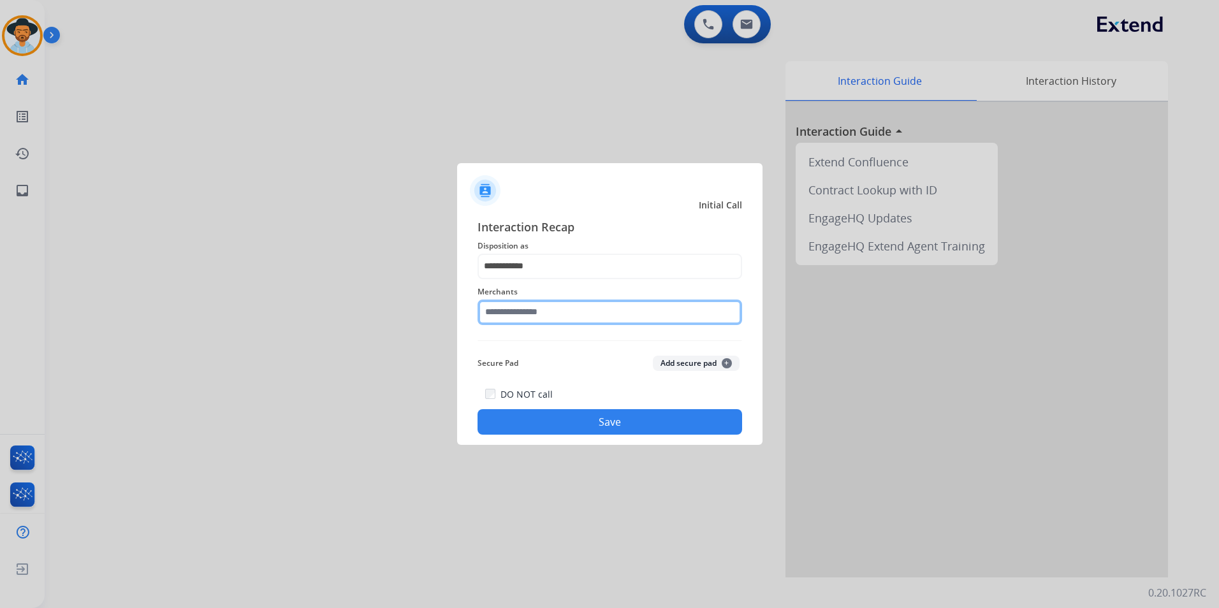
click at [539, 315] on input "text" at bounding box center [609, 312] width 264 height 25
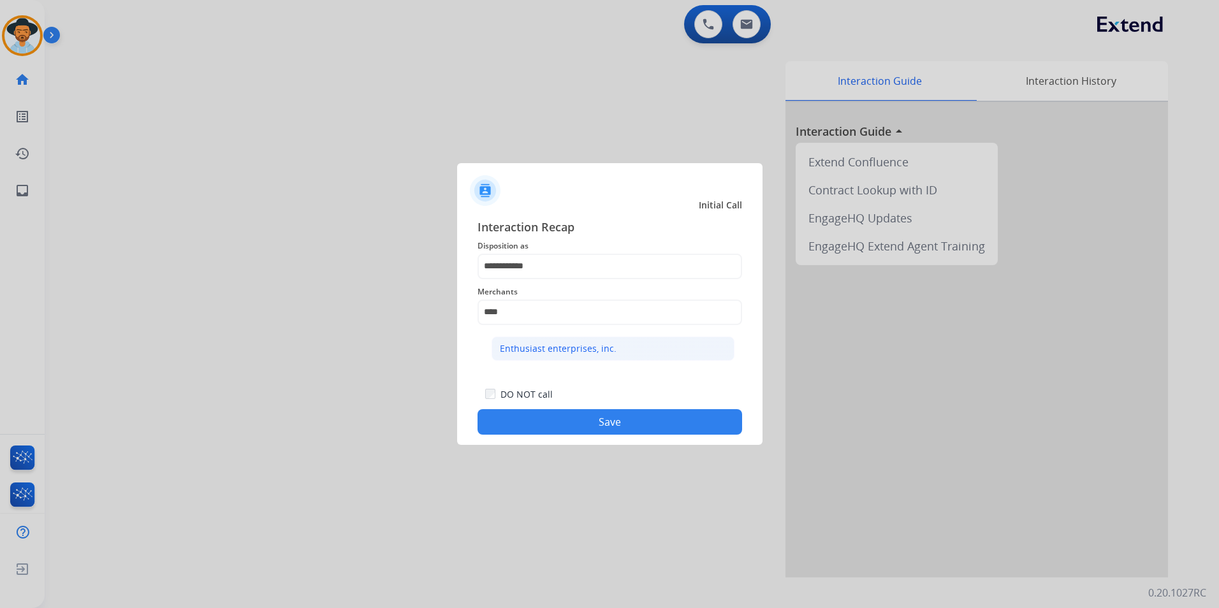
click at [550, 345] on div "Enthusiast enterprises, inc." at bounding box center [558, 348] width 117 height 13
type input "**********"
click at [581, 423] on button "Save" at bounding box center [609, 421] width 264 height 25
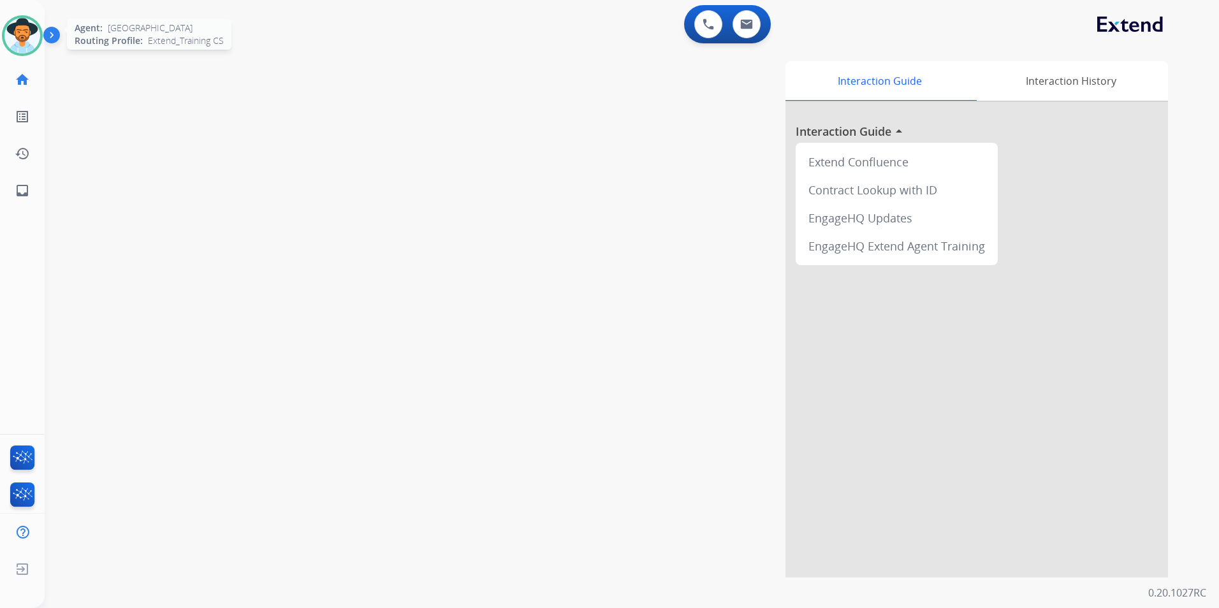
click at [29, 33] on img at bounding box center [22, 36] width 36 height 36
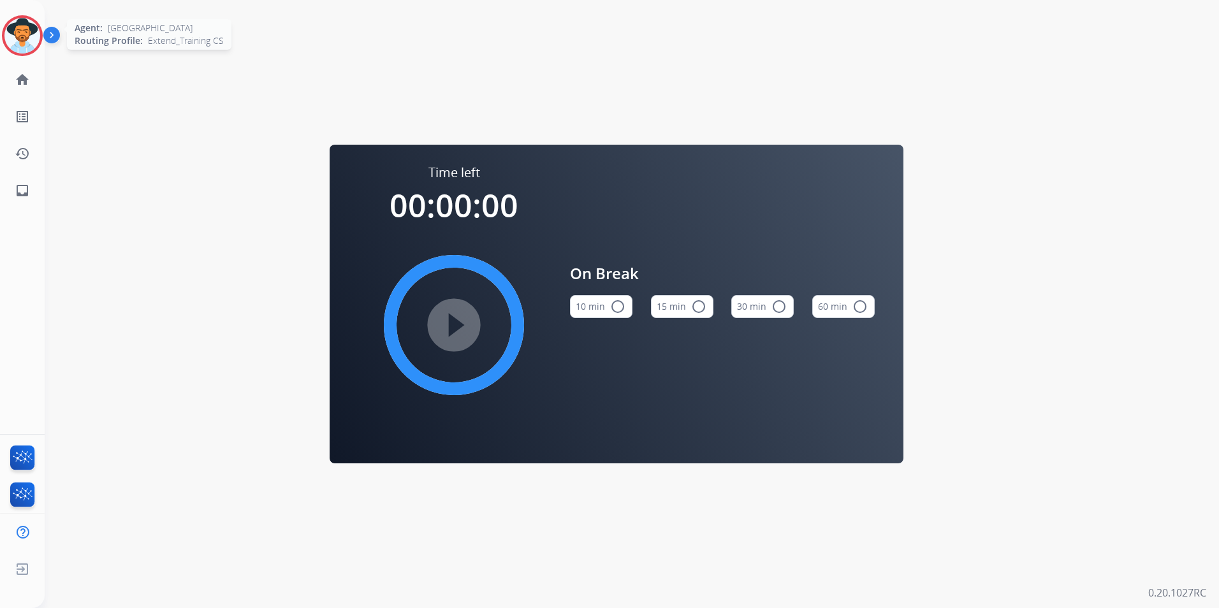
click at [38, 39] on img at bounding box center [22, 36] width 36 height 36
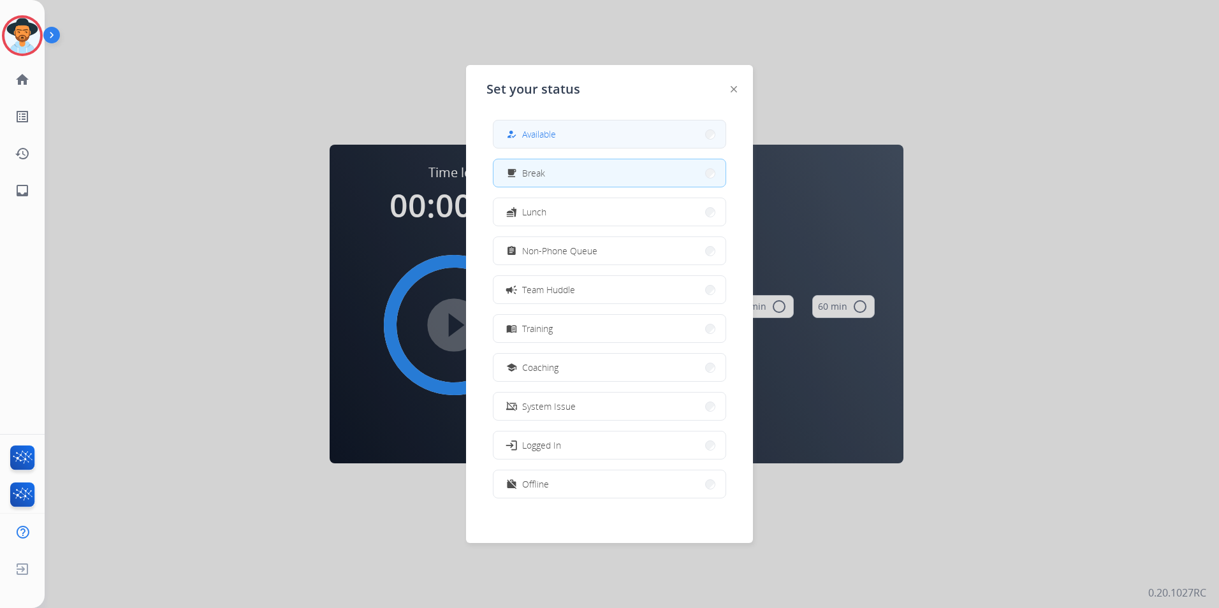
click at [693, 134] on button "how_to_reg Available" at bounding box center [609, 133] width 232 height 27
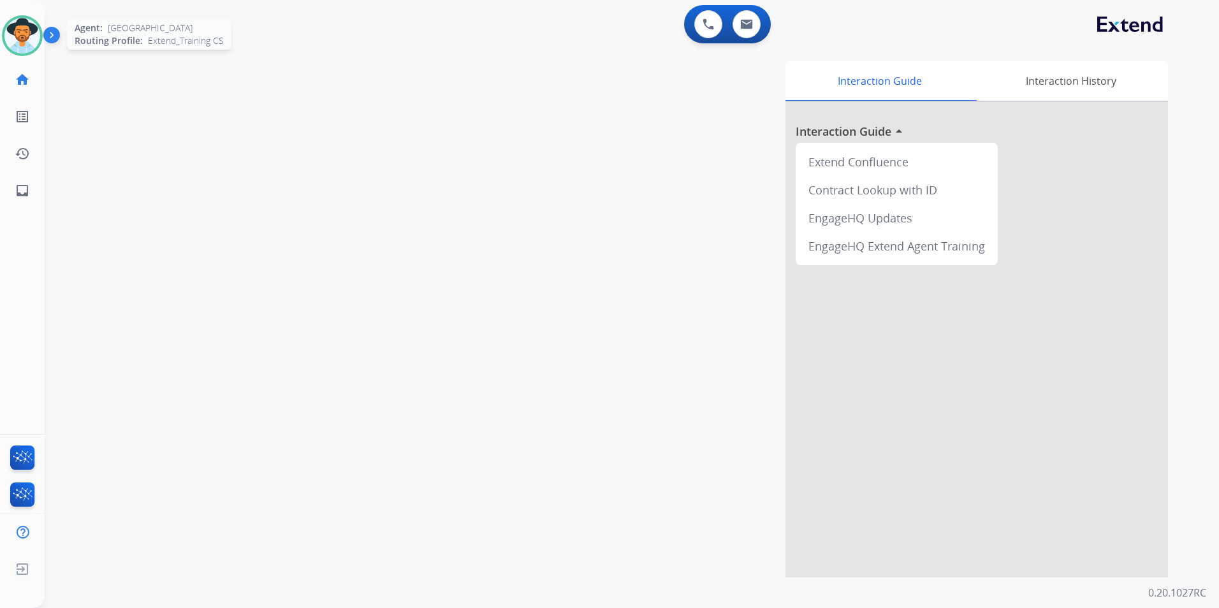
click at [27, 33] on img at bounding box center [22, 36] width 36 height 36
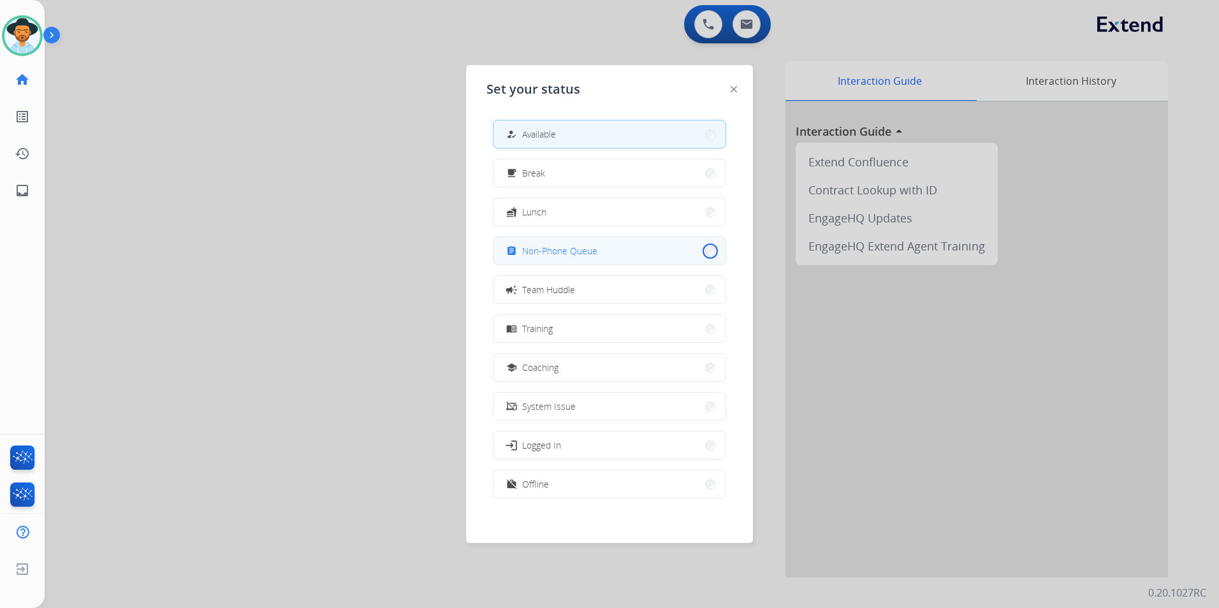
click at [702, 251] on button "assignment Non-Phone Queue" at bounding box center [609, 250] width 232 height 27
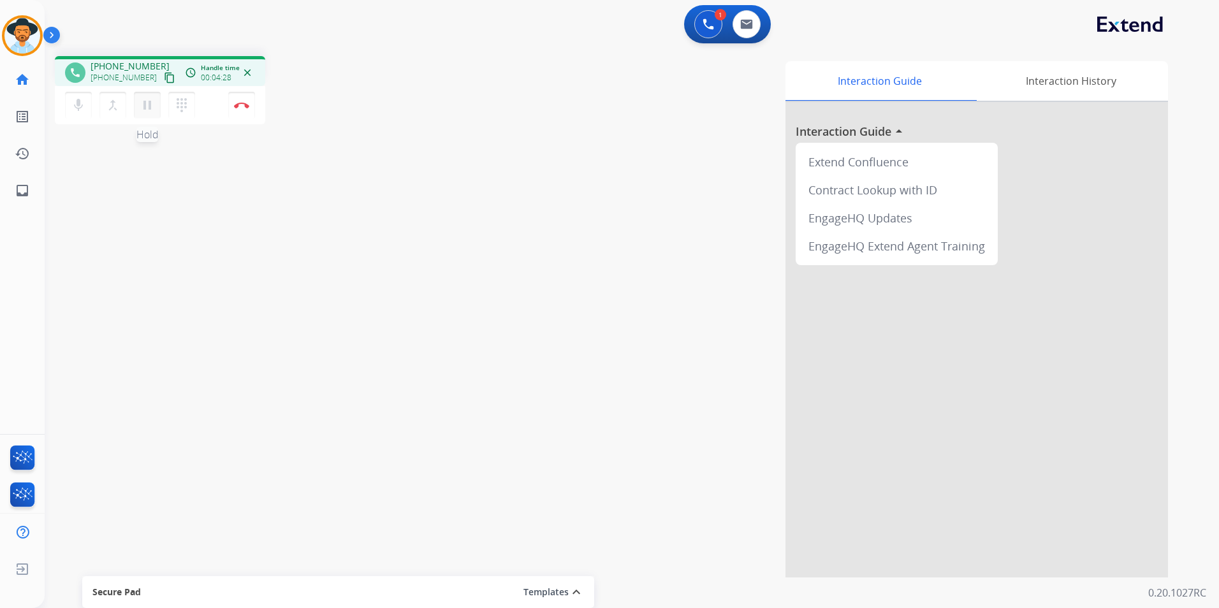
click at [147, 106] on mat-icon "pause" at bounding box center [147, 105] width 15 height 15
click at [145, 115] on button "play_arrow Hold" at bounding box center [147, 105] width 27 height 27
click at [145, 105] on mat-icon "pause" at bounding box center [147, 105] width 15 height 15
click at [146, 108] on mat-icon "play_arrow" at bounding box center [147, 105] width 15 height 15
click at [143, 108] on mat-icon "pause" at bounding box center [147, 105] width 15 height 15
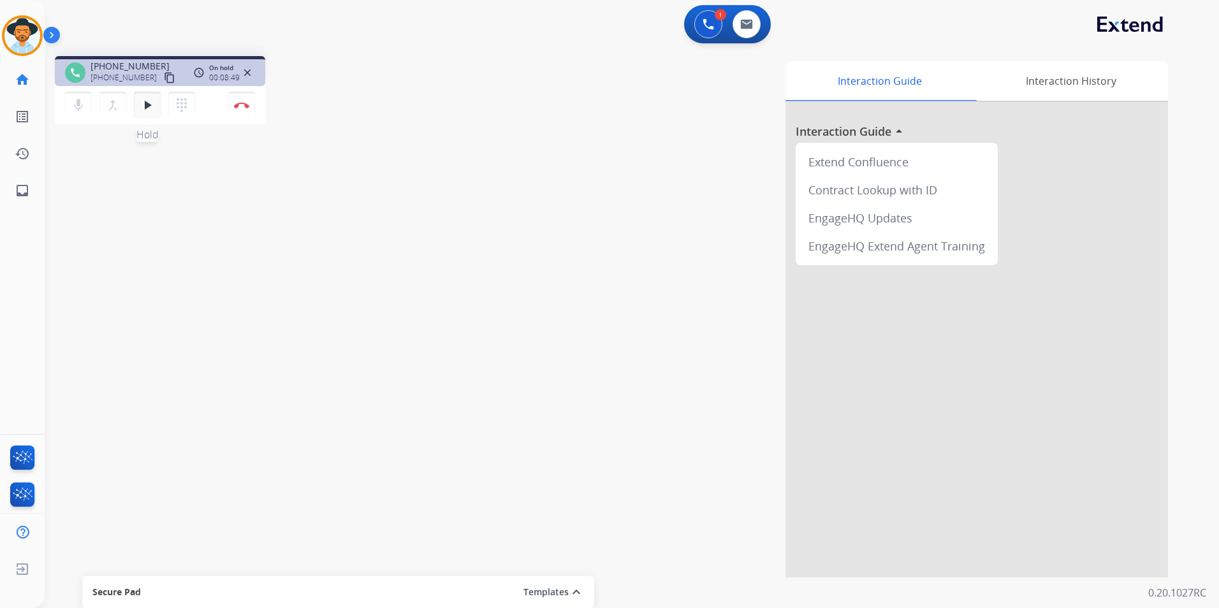
click at [146, 102] on mat-icon "play_arrow" at bounding box center [147, 105] width 15 height 15
click at [243, 105] on img at bounding box center [241, 105] width 15 height 6
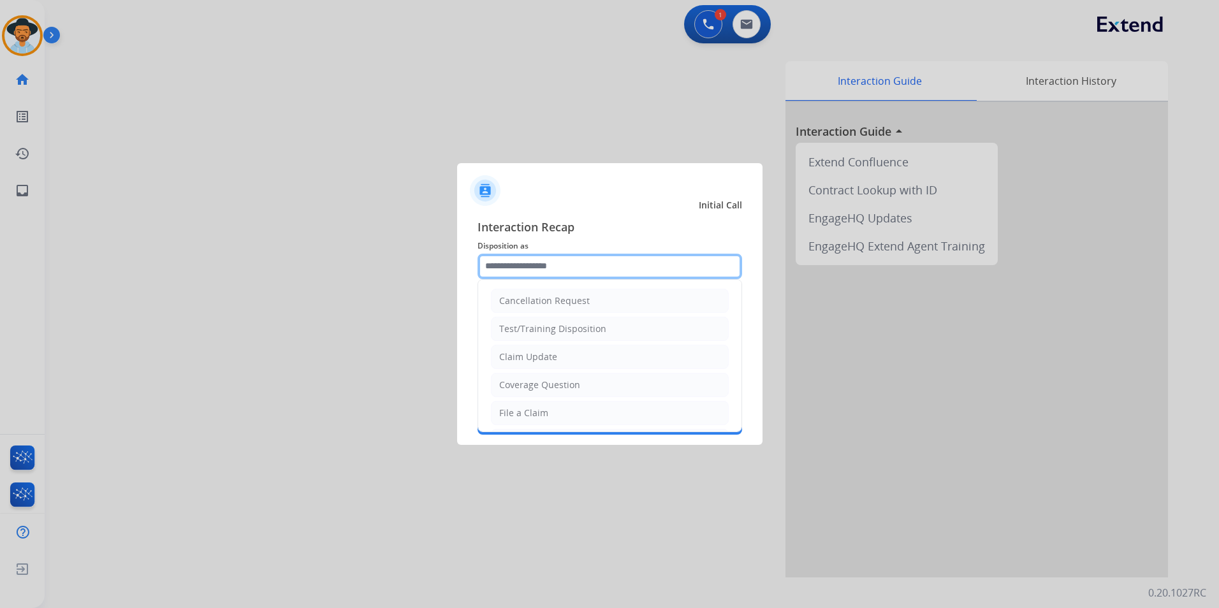
click at [558, 264] on input "text" at bounding box center [609, 266] width 264 height 25
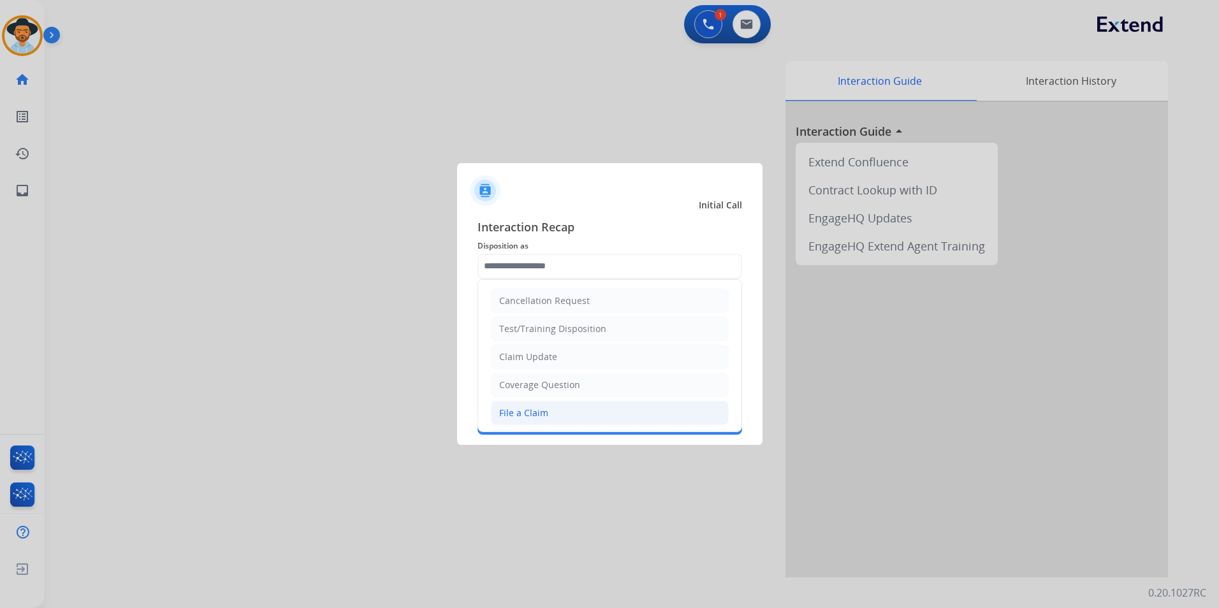
click at [553, 411] on li "File a Claim" at bounding box center [610, 413] width 238 height 24
type input "**********"
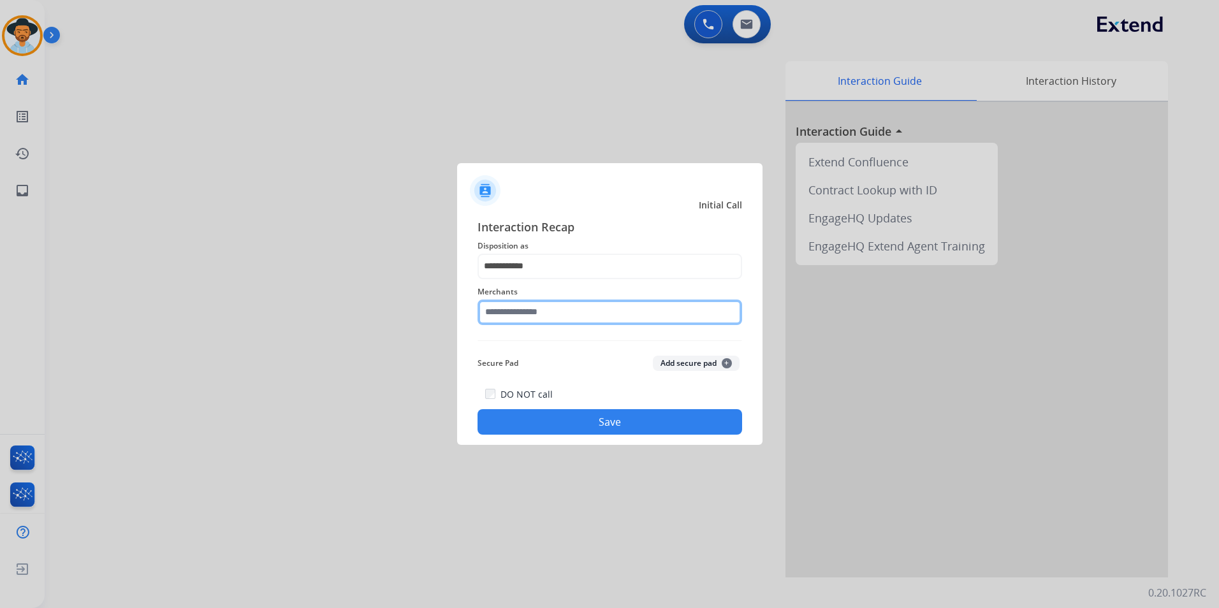
click at [514, 316] on input "text" at bounding box center [609, 312] width 264 height 25
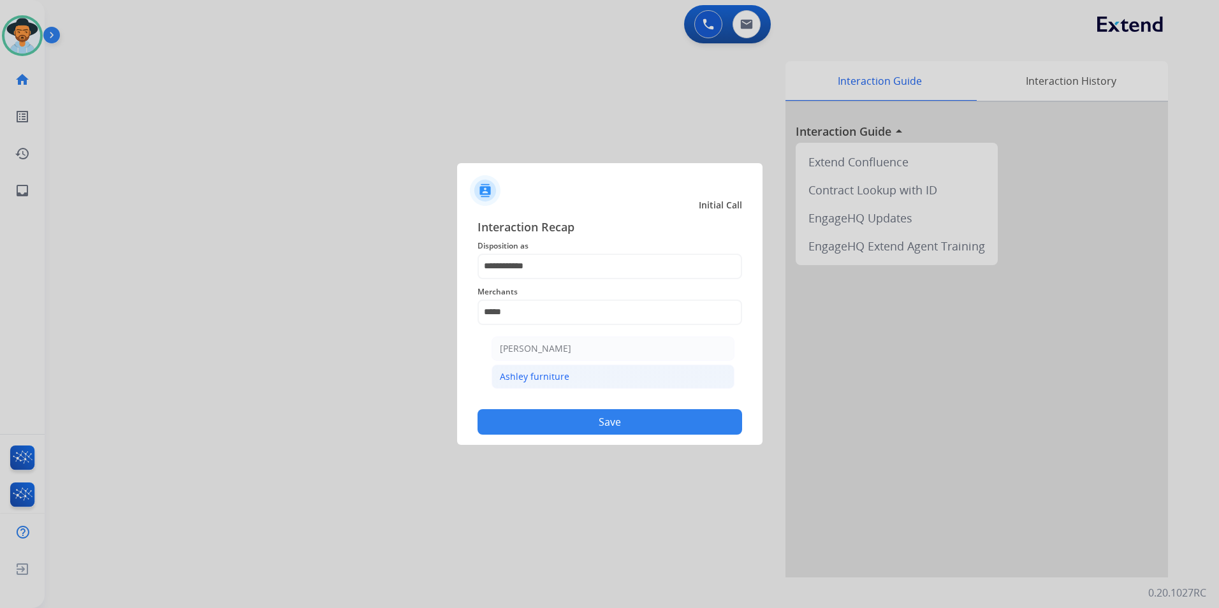
click at [537, 375] on div "Ashley furniture" at bounding box center [534, 376] width 69 height 13
type input "**********"
click at [554, 419] on button "Save" at bounding box center [609, 421] width 264 height 25
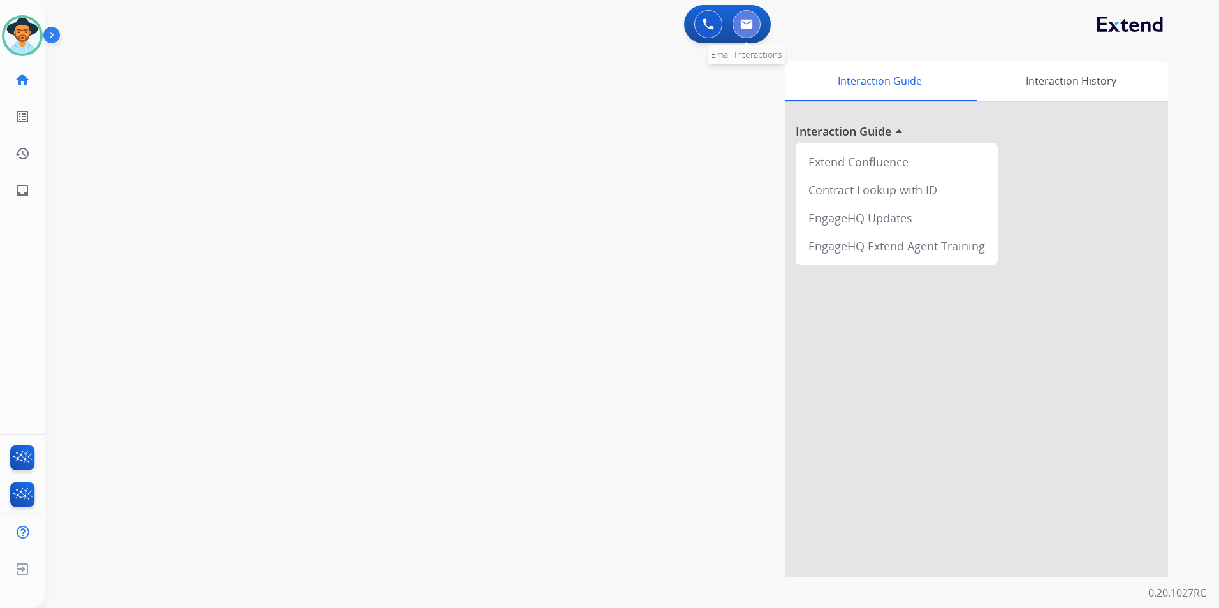
click at [746, 27] on img at bounding box center [746, 24] width 13 height 10
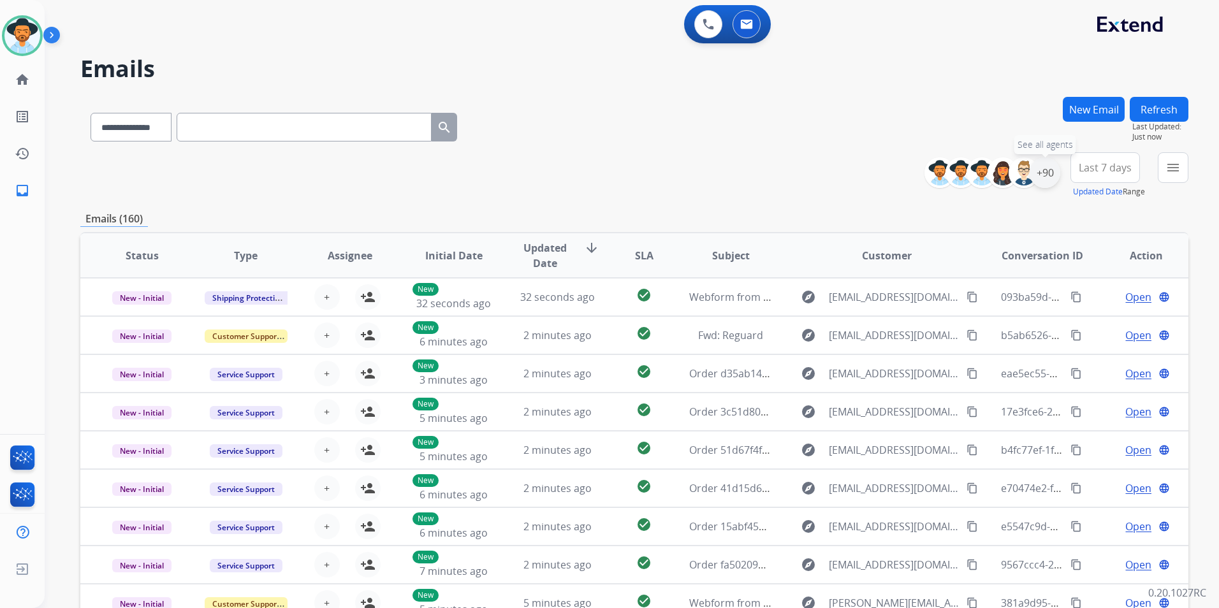
click at [1048, 169] on div "+90" at bounding box center [1044, 172] width 31 height 31
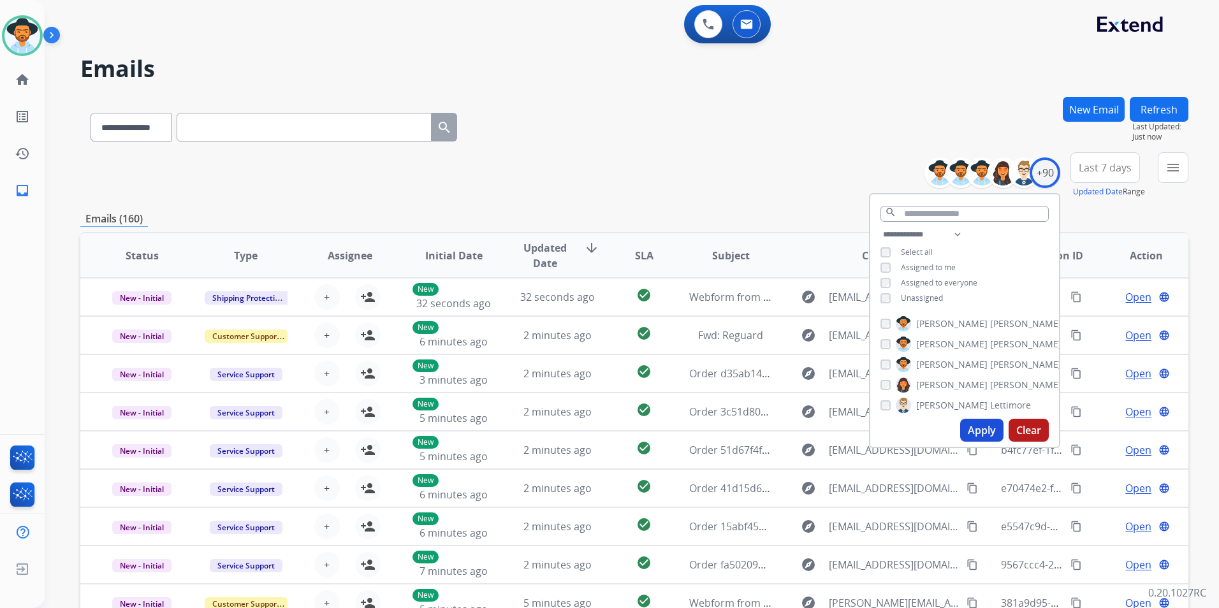
click at [980, 431] on button "Apply" at bounding box center [981, 430] width 43 height 23
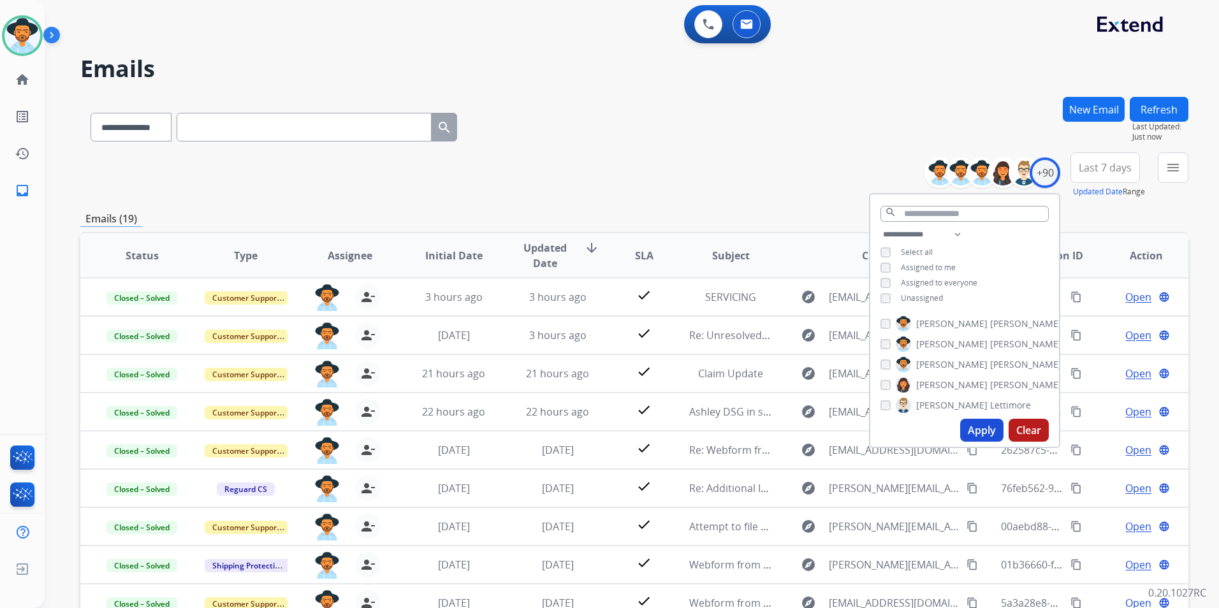
click at [737, 168] on div "**********" at bounding box center [634, 175] width 1108 height 46
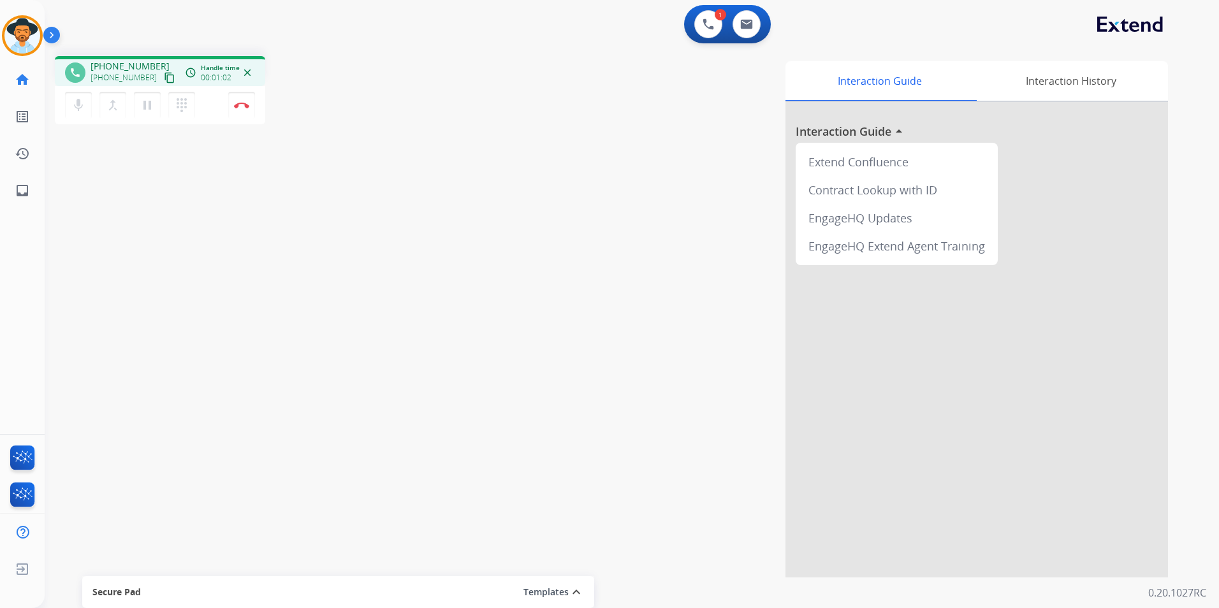
click at [139, 64] on span "+12099065303" at bounding box center [129, 66] width 79 height 13
copy span "12099065303"
click at [146, 103] on mat-icon "pause" at bounding box center [147, 105] width 15 height 15
click at [146, 106] on mat-icon "play_arrow" at bounding box center [147, 105] width 15 height 15
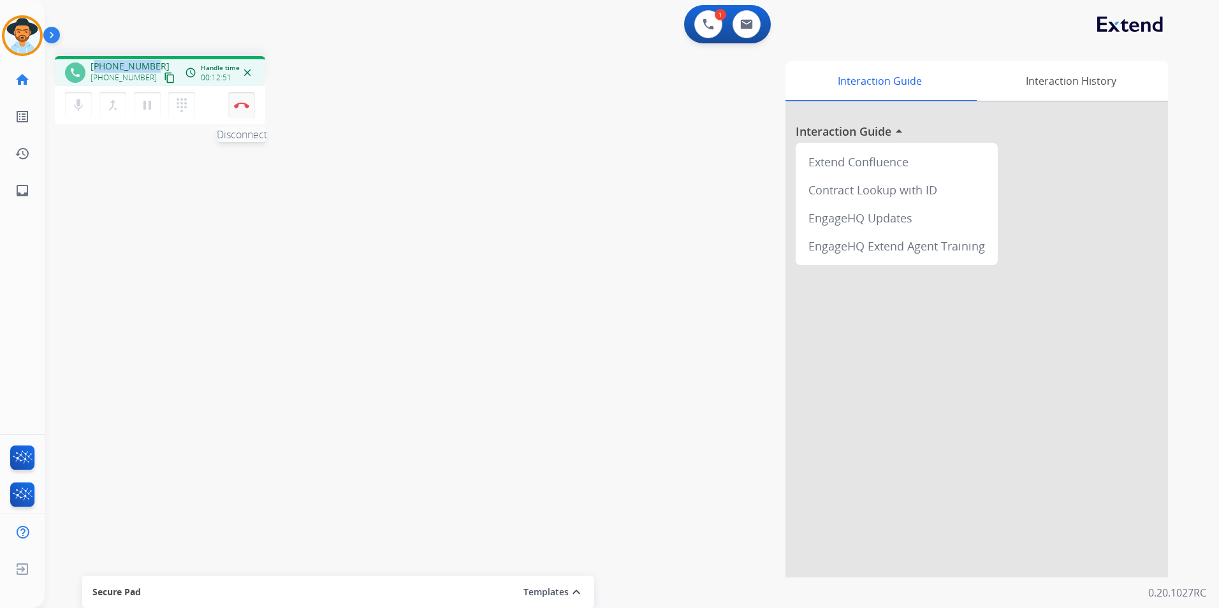
click at [242, 104] on img at bounding box center [241, 105] width 15 height 6
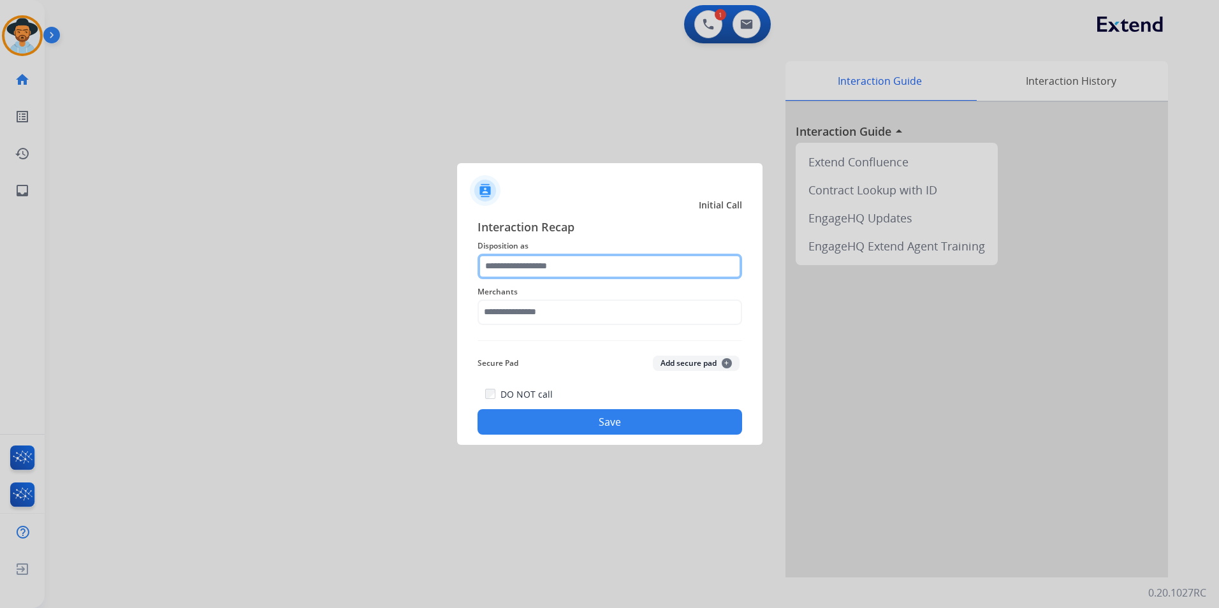
click at [551, 266] on input "text" at bounding box center [609, 266] width 264 height 25
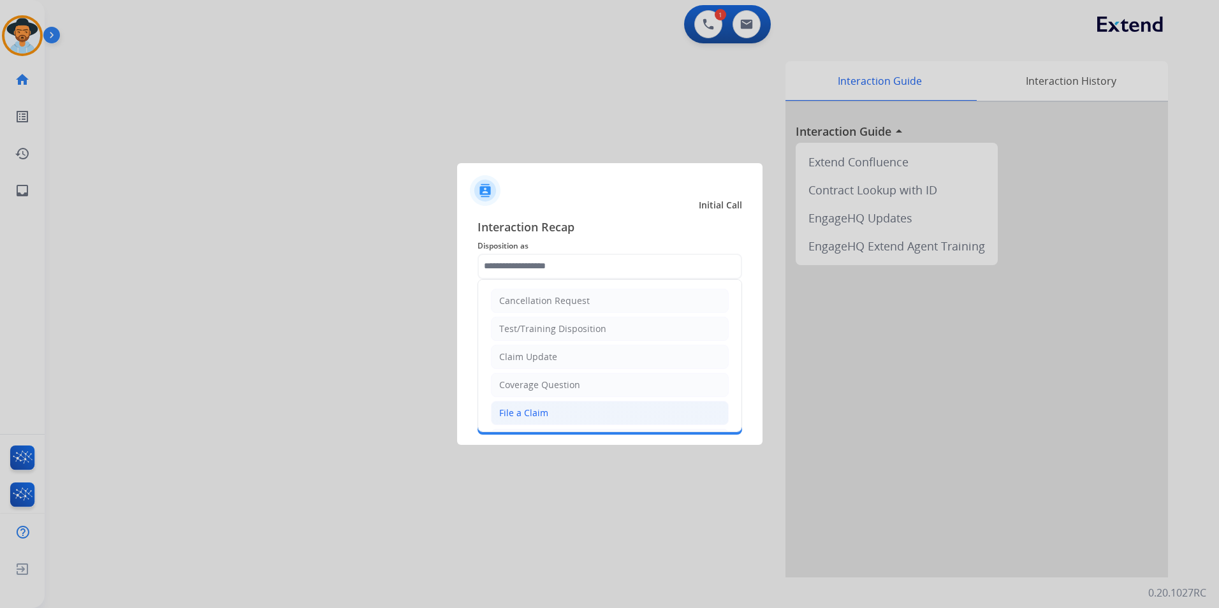
click at [549, 409] on li "File a Claim" at bounding box center [610, 413] width 238 height 24
type input "**********"
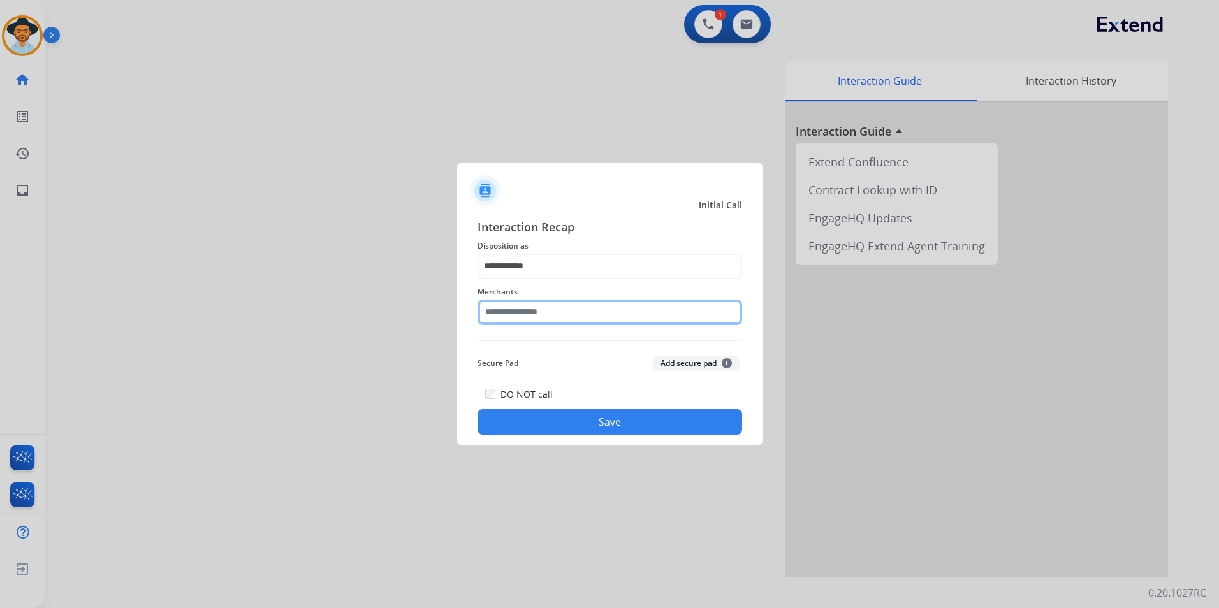
click at [567, 313] on input "text" at bounding box center [609, 312] width 264 height 25
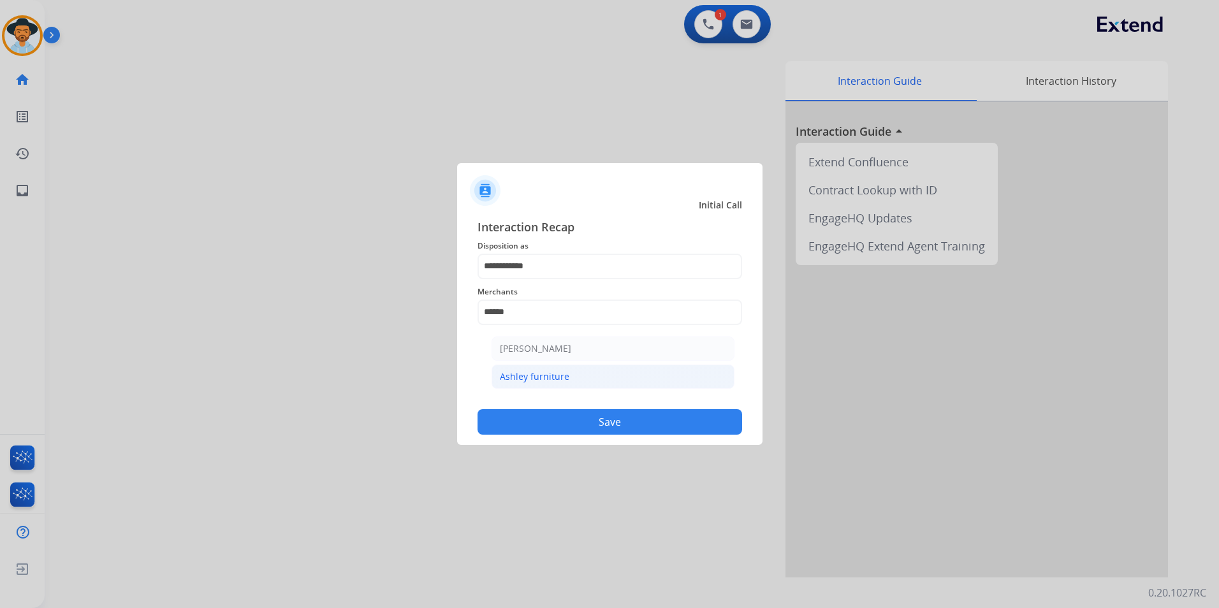
click at [572, 371] on li "Ashley furniture" at bounding box center [612, 377] width 243 height 24
type input "**********"
click at [581, 419] on button "Save" at bounding box center [609, 421] width 264 height 25
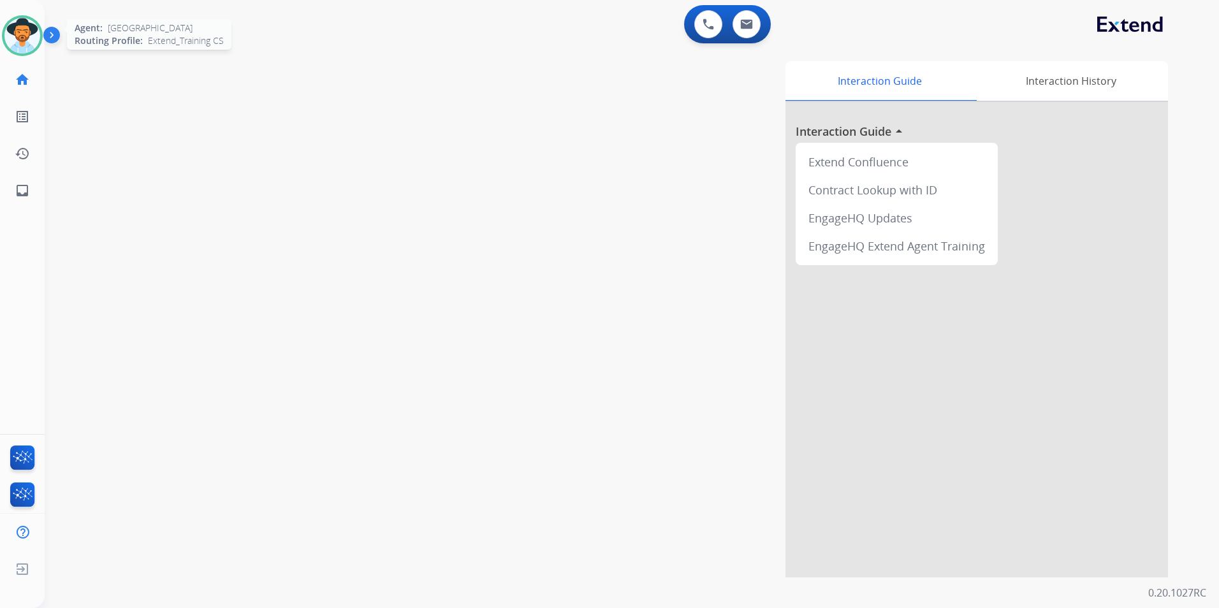
click at [21, 35] on img at bounding box center [22, 36] width 36 height 36
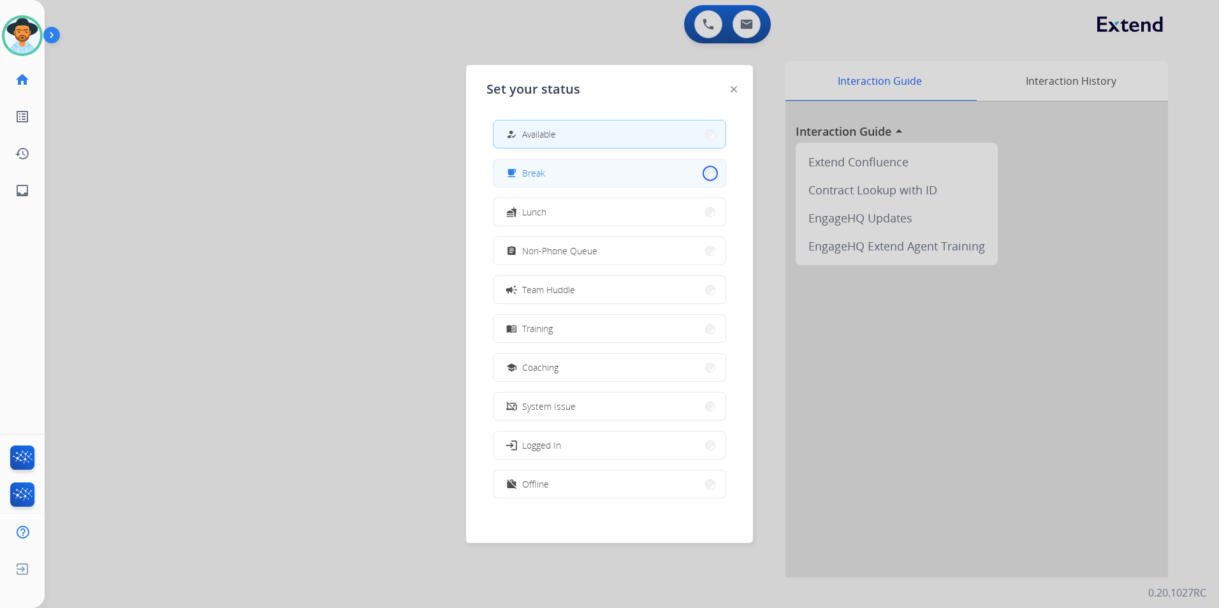
click at [700, 170] on button "free_breakfast Break" at bounding box center [609, 172] width 232 height 27
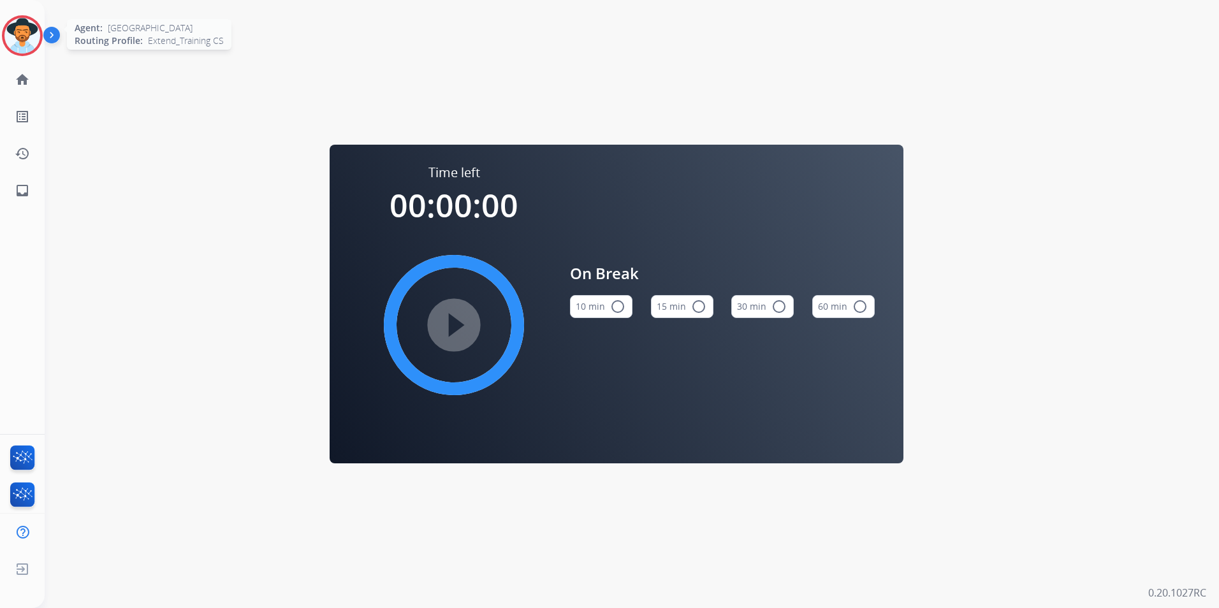
click at [24, 38] on img at bounding box center [22, 36] width 36 height 36
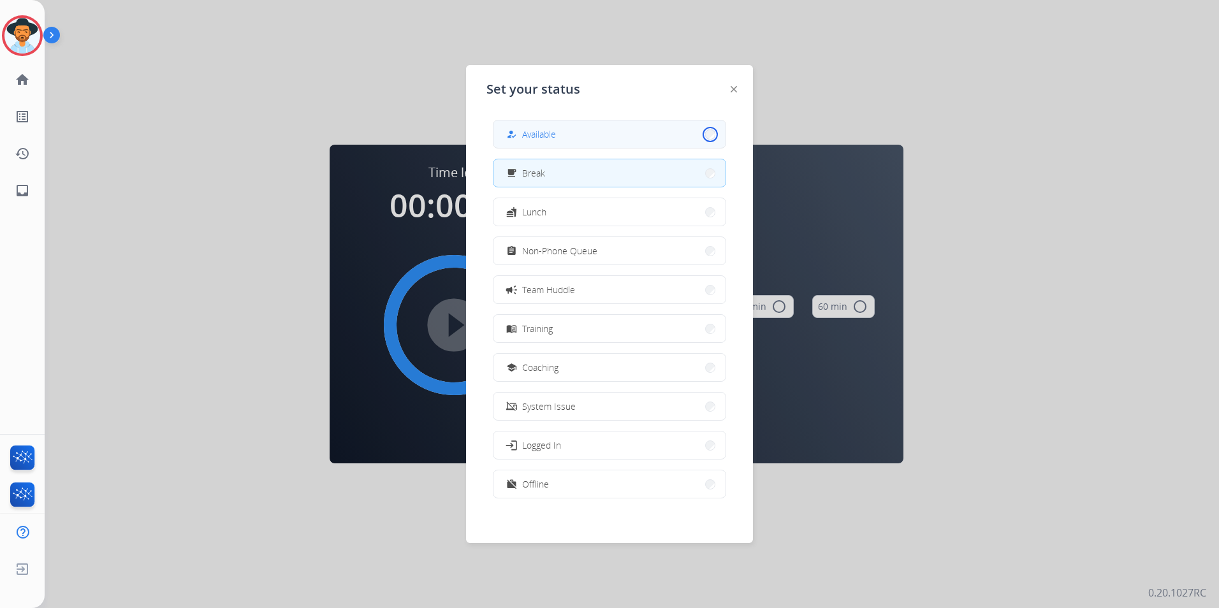
click at [702, 135] on button "how_to_reg Available" at bounding box center [609, 133] width 232 height 27
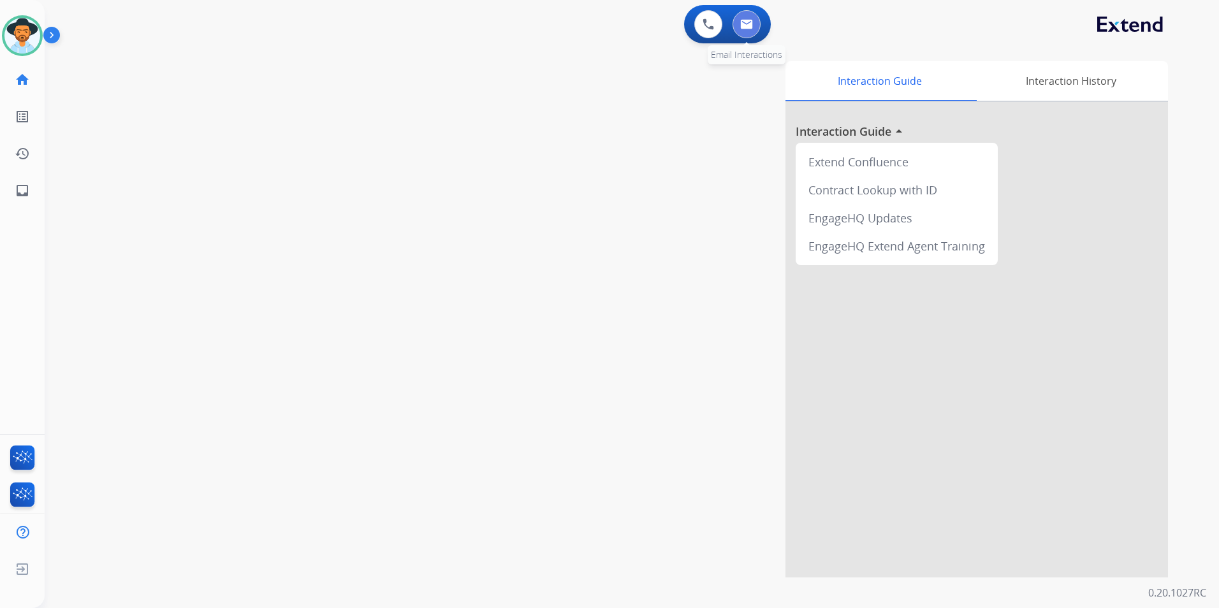
click at [747, 26] on img at bounding box center [746, 24] width 13 height 10
select select "**********"
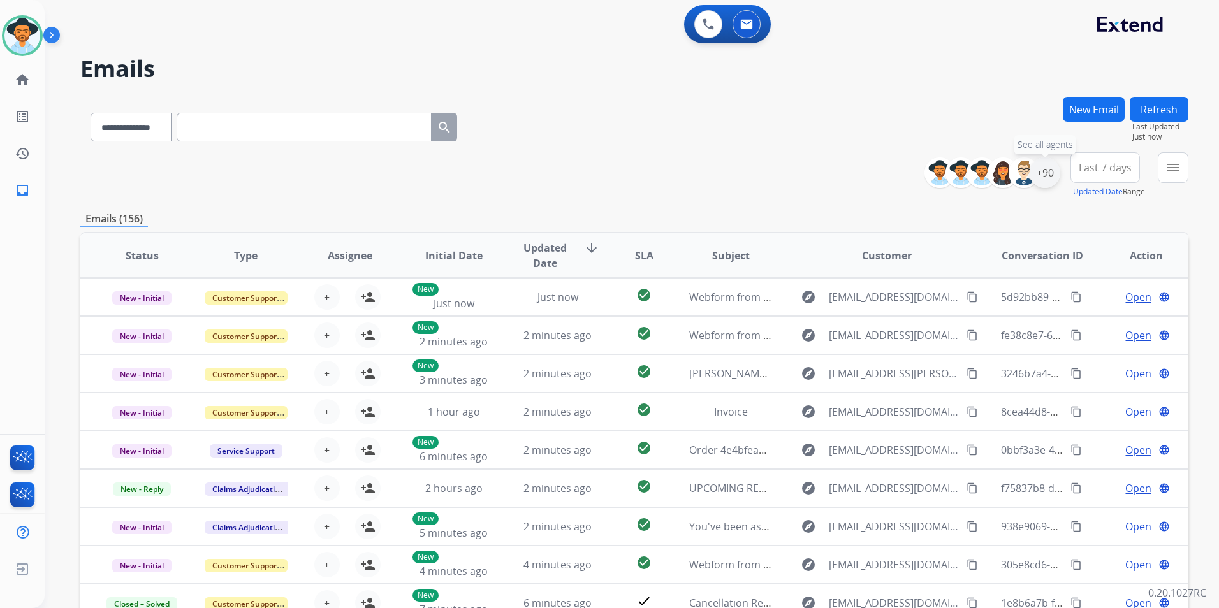
click at [1037, 174] on div "+90" at bounding box center [1044, 172] width 31 height 31
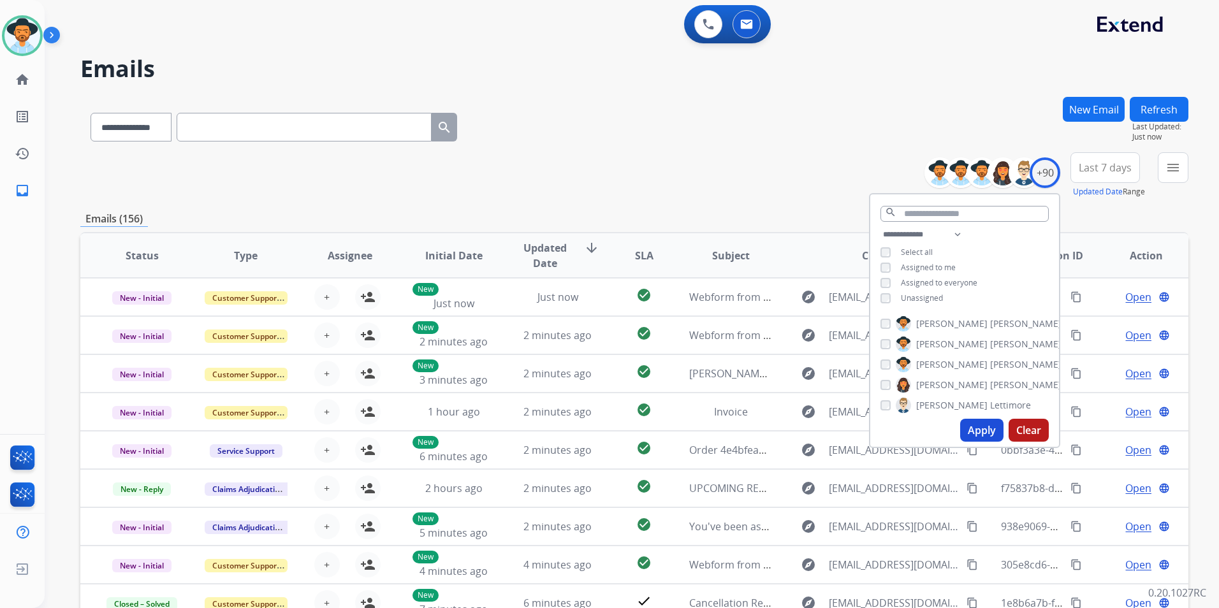
click at [974, 428] on button "Apply" at bounding box center [981, 430] width 43 height 23
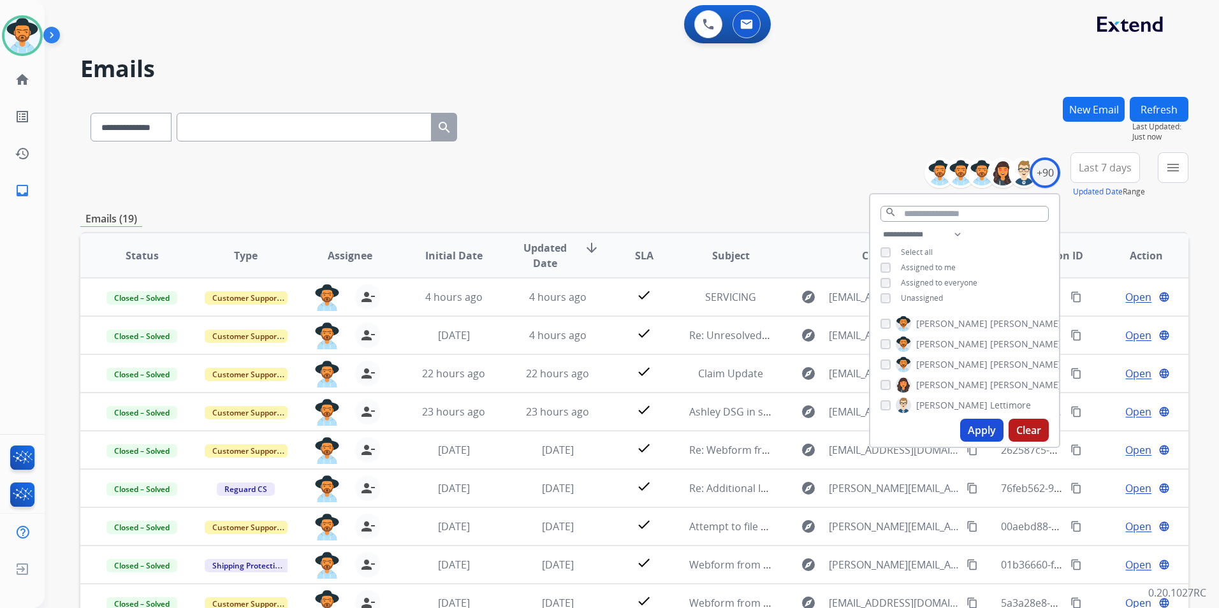
click at [714, 142] on div "**********" at bounding box center [634, 124] width 1108 height 55
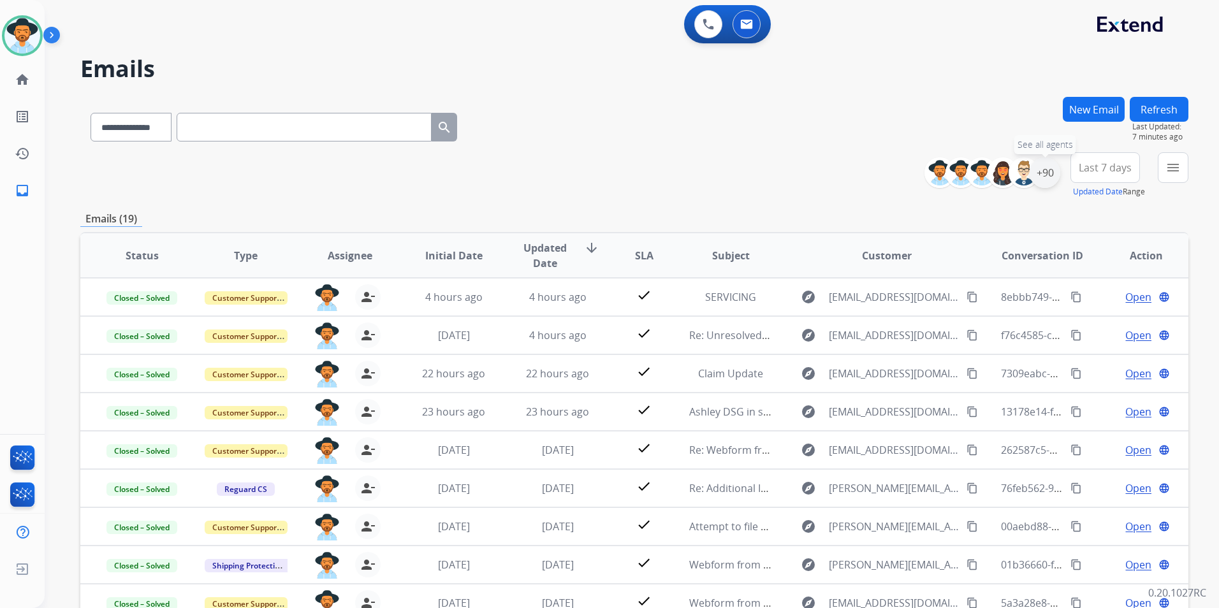
click at [1042, 172] on div "+90" at bounding box center [1044, 172] width 31 height 31
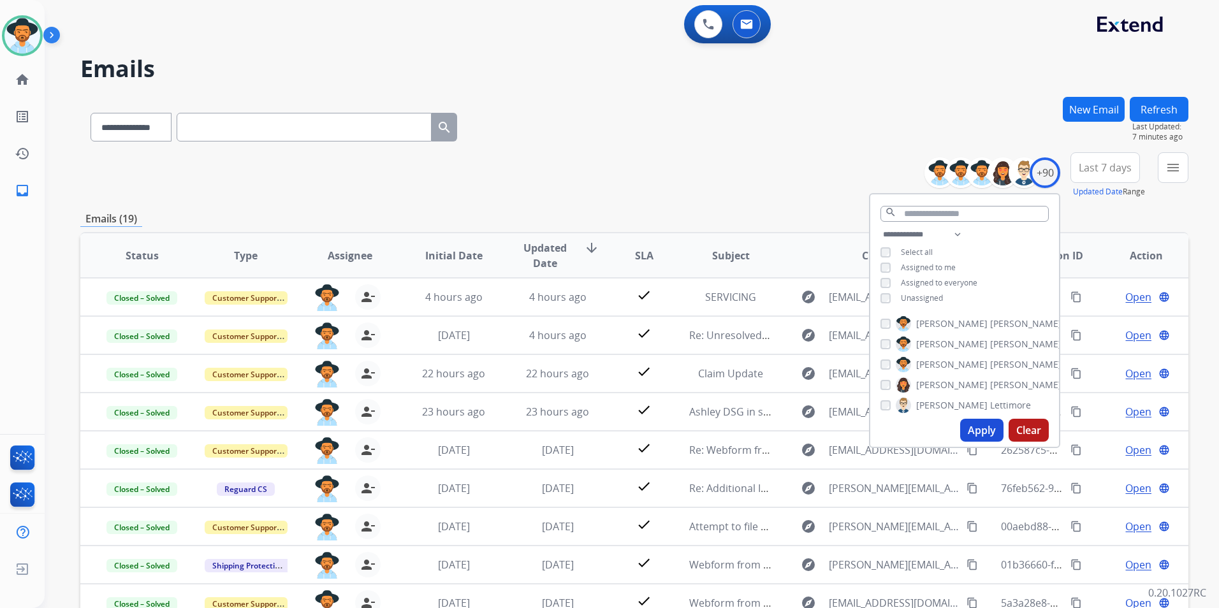
click at [975, 427] on button "Apply" at bounding box center [981, 430] width 43 height 23
click at [793, 182] on div "**********" at bounding box center [634, 175] width 1108 height 46
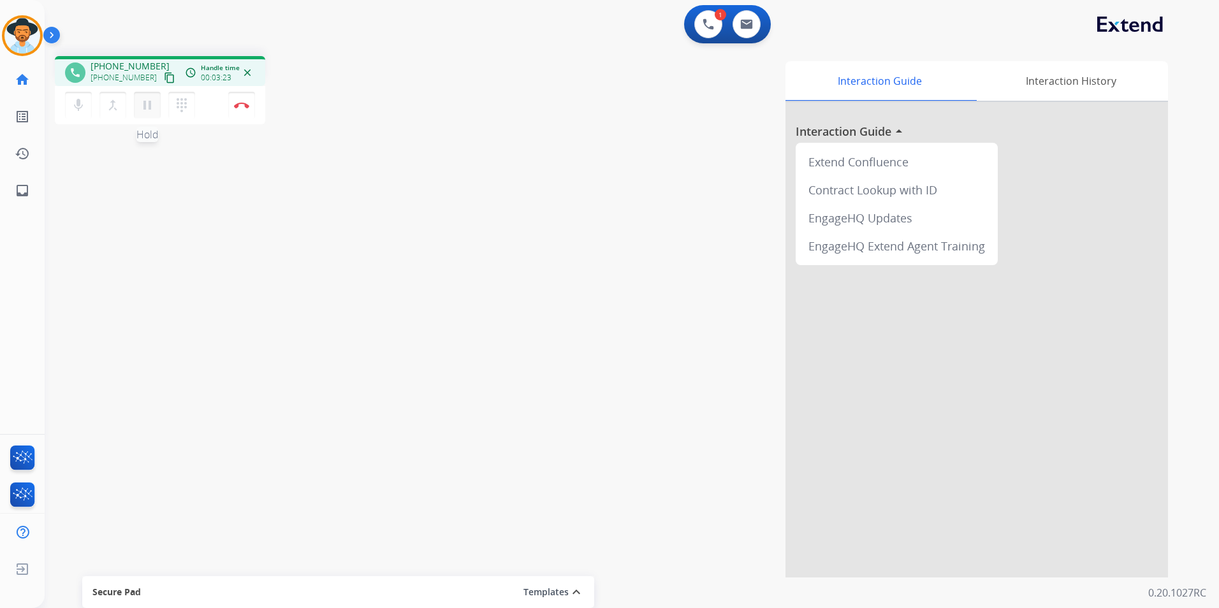
click at [147, 101] on mat-icon "pause" at bounding box center [147, 105] width 15 height 15
click at [147, 104] on mat-icon "play_arrow" at bounding box center [147, 105] width 15 height 15
click at [149, 107] on mat-icon "pause" at bounding box center [147, 105] width 15 height 15
click at [144, 105] on mat-icon "play_arrow" at bounding box center [147, 105] width 15 height 15
click at [148, 103] on mat-icon "pause" at bounding box center [147, 105] width 15 height 15
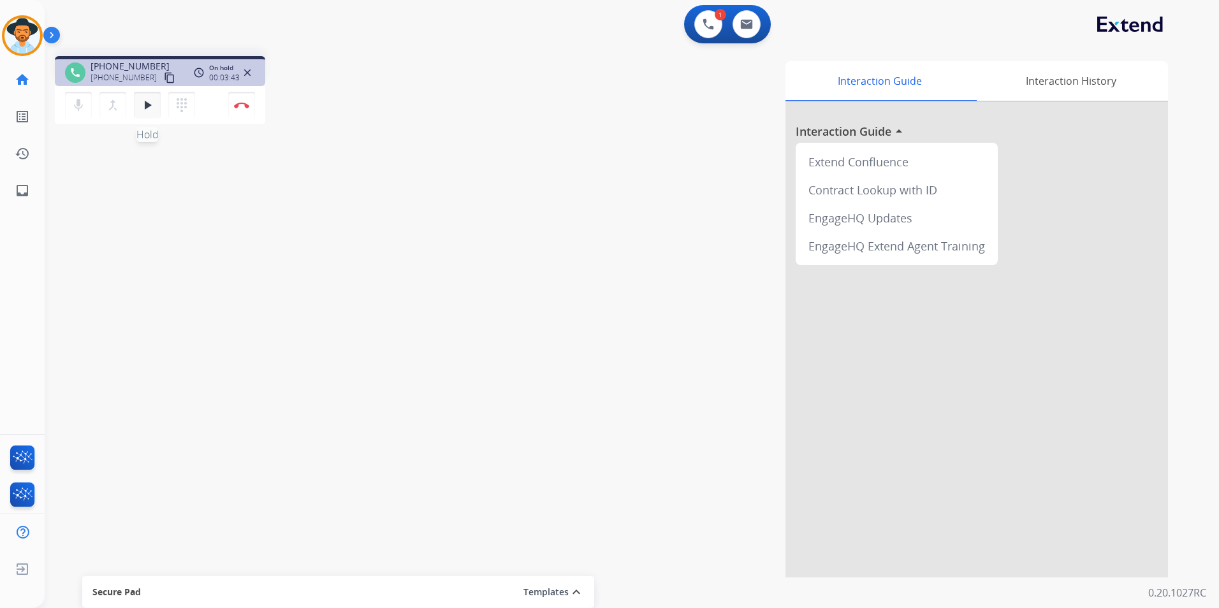
click at [146, 104] on mat-icon "play_arrow" at bounding box center [147, 105] width 15 height 15
click at [243, 103] on img at bounding box center [241, 105] width 15 height 6
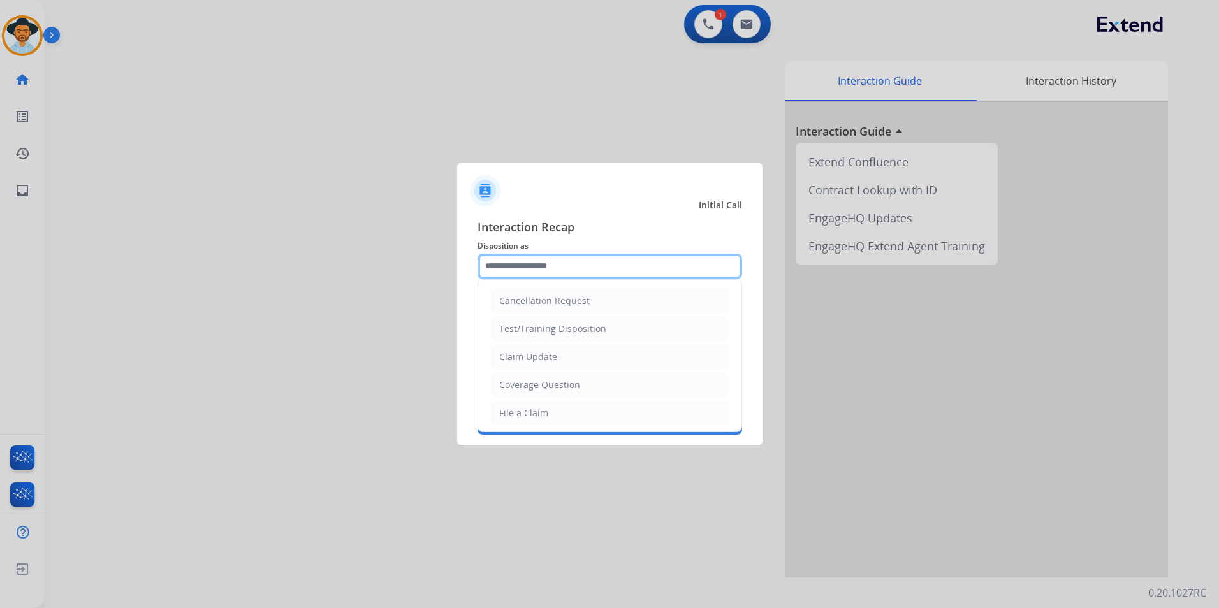
click at [556, 267] on input "text" at bounding box center [609, 266] width 264 height 25
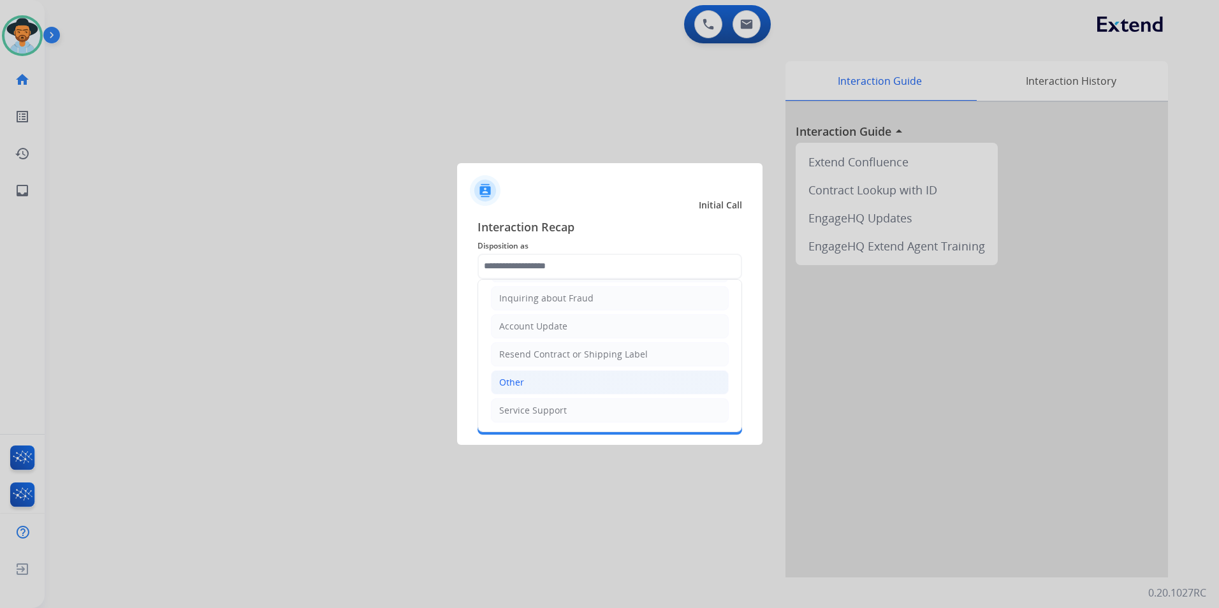
click at [579, 378] on li "Other" at bounding box center [610, 382] width 238 height 24
type input "*****"
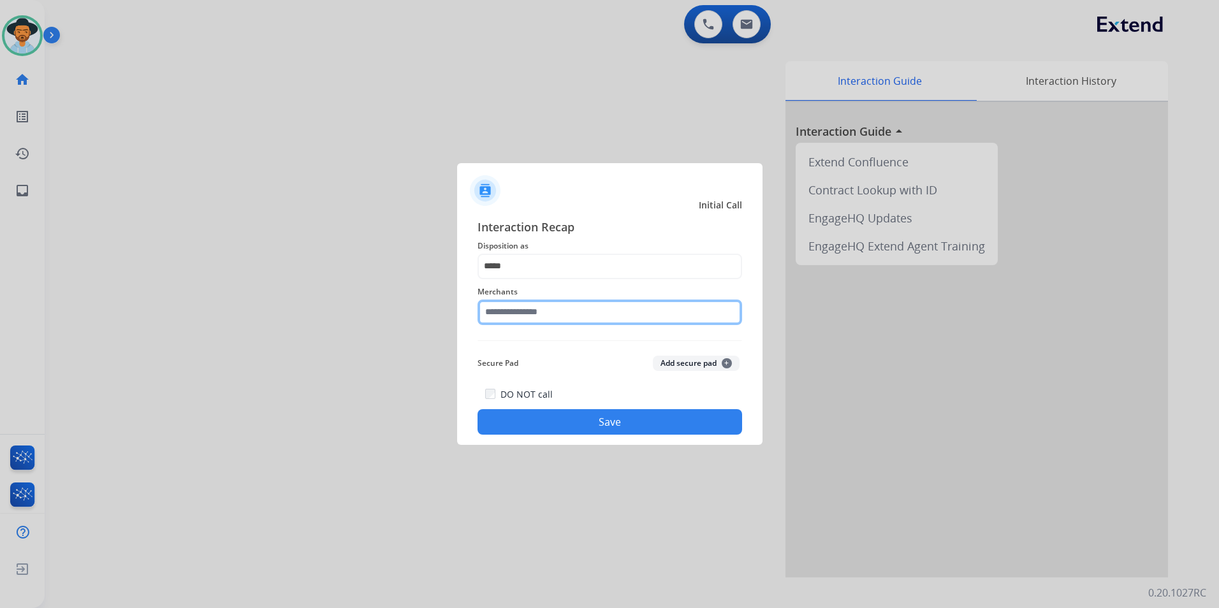
click at [519, 316] on input "text" at bounding box center [609, 312] width 264 height 25
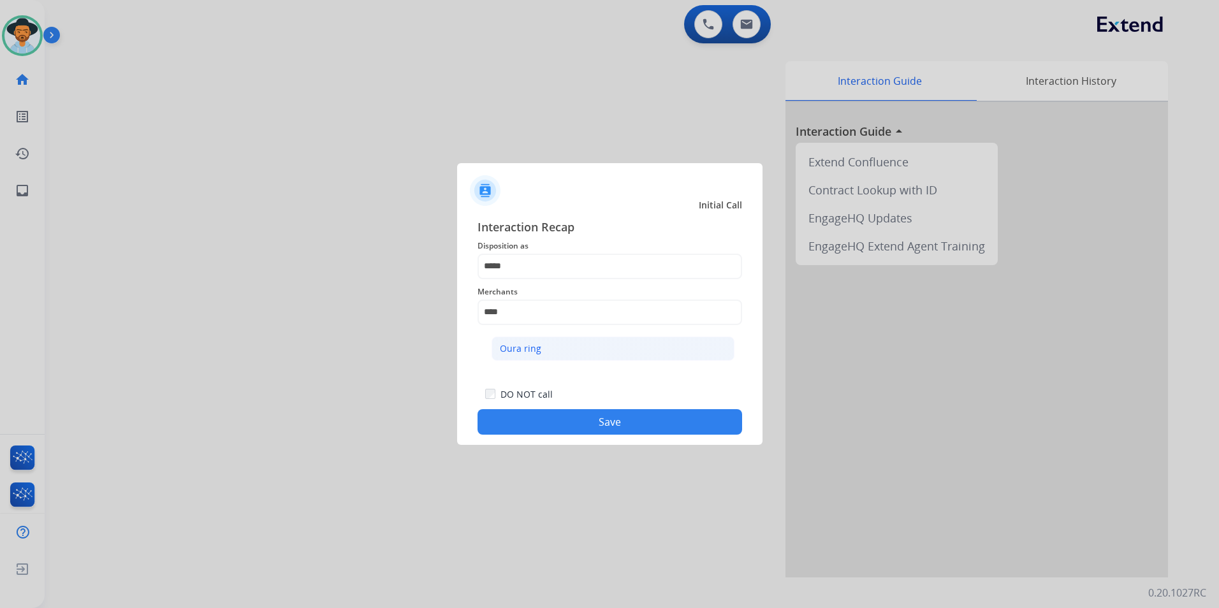
click at [545, 346] on li "Oura ring" at bounding box center [612, 348] width 243 height 24
type input "*********"
click at [581, 423] on button "Save" at bounding box center [609, 421] width 264 height 25
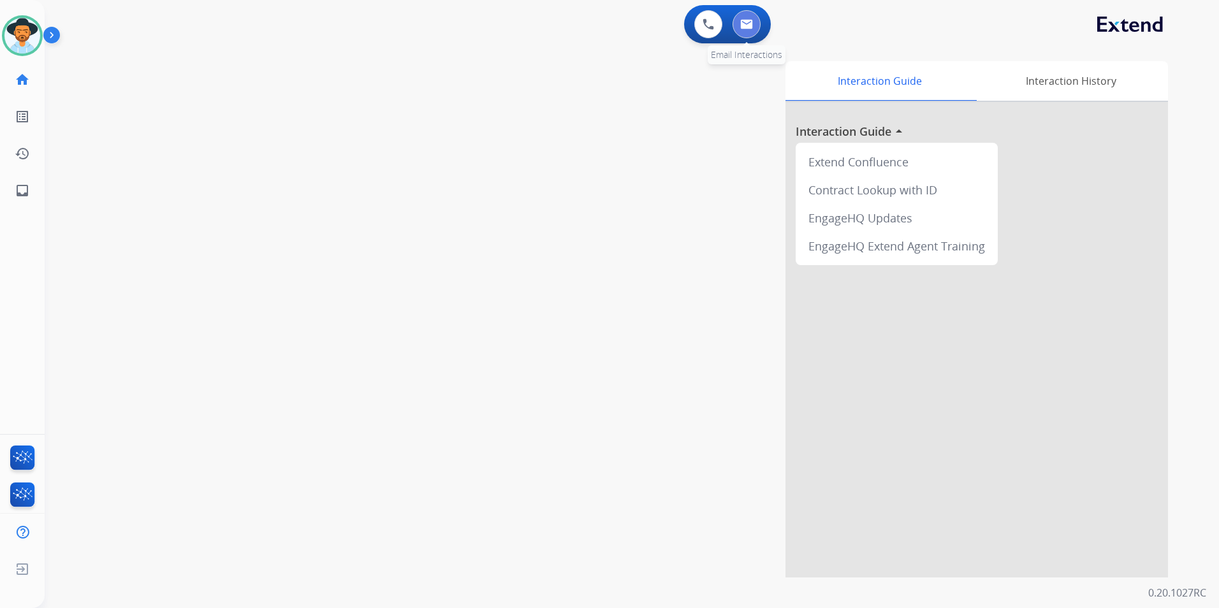
click at [745, 29] on button at bounding box center [746, 24] width 28 height 28
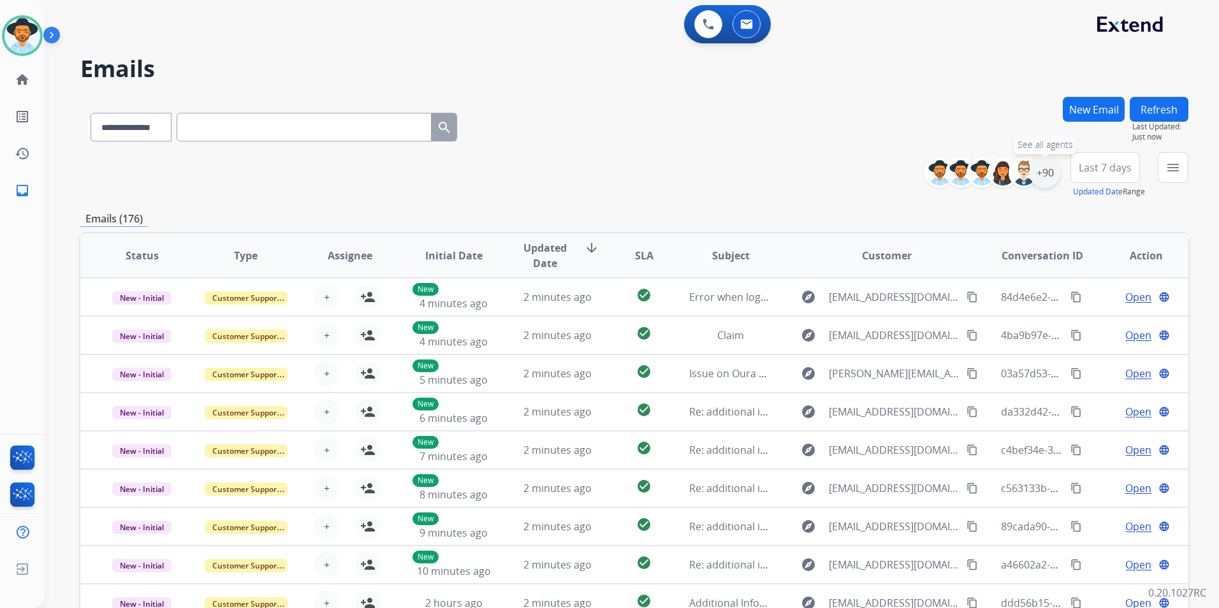
click at [1040, 170] on div "+90" at bounding box center [1044, 172] width 31 height 31
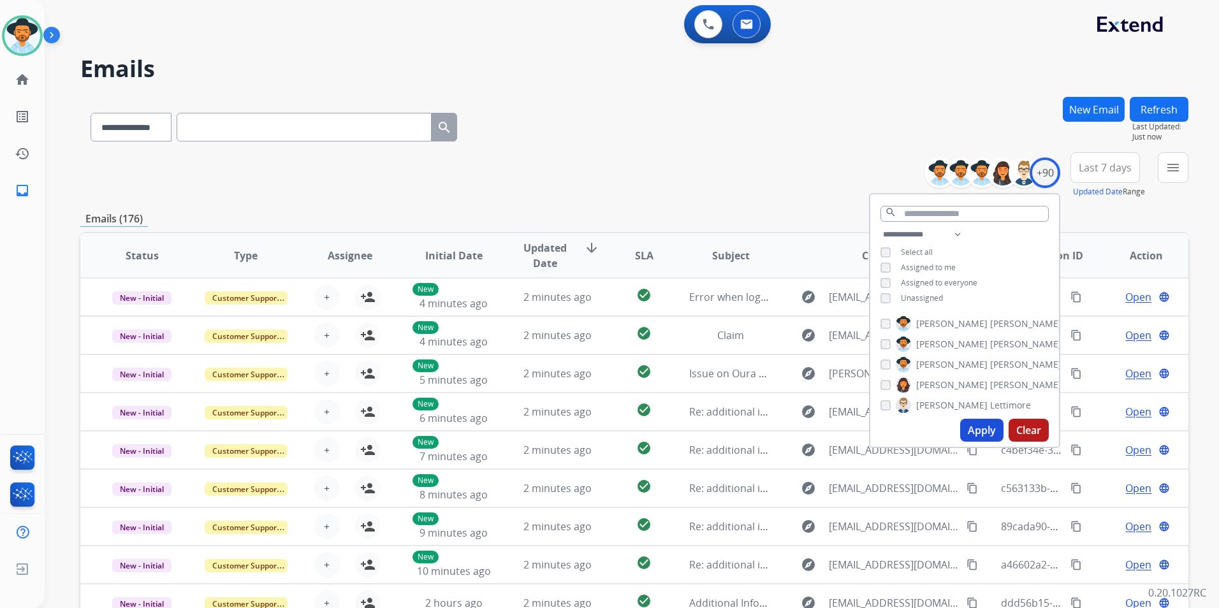
click at [975, 430] on button "Apply" at bounding box center [981, 430] width 43 height 23
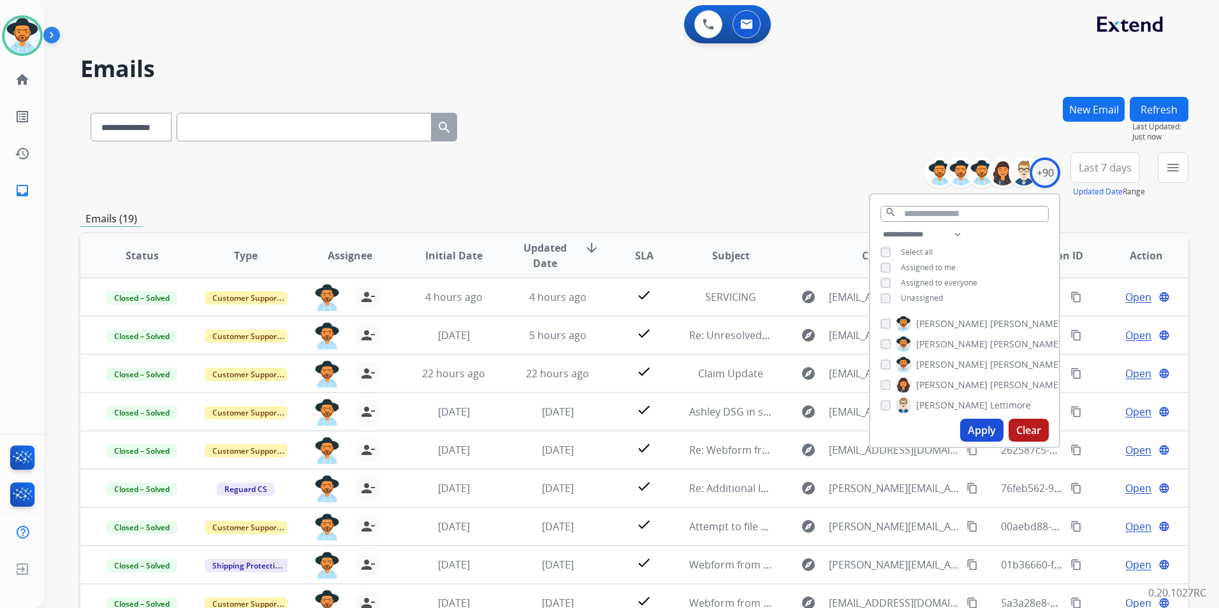
click at [730, 175] on div "**********" at bounding box center [634, 175] width 1108 height 46
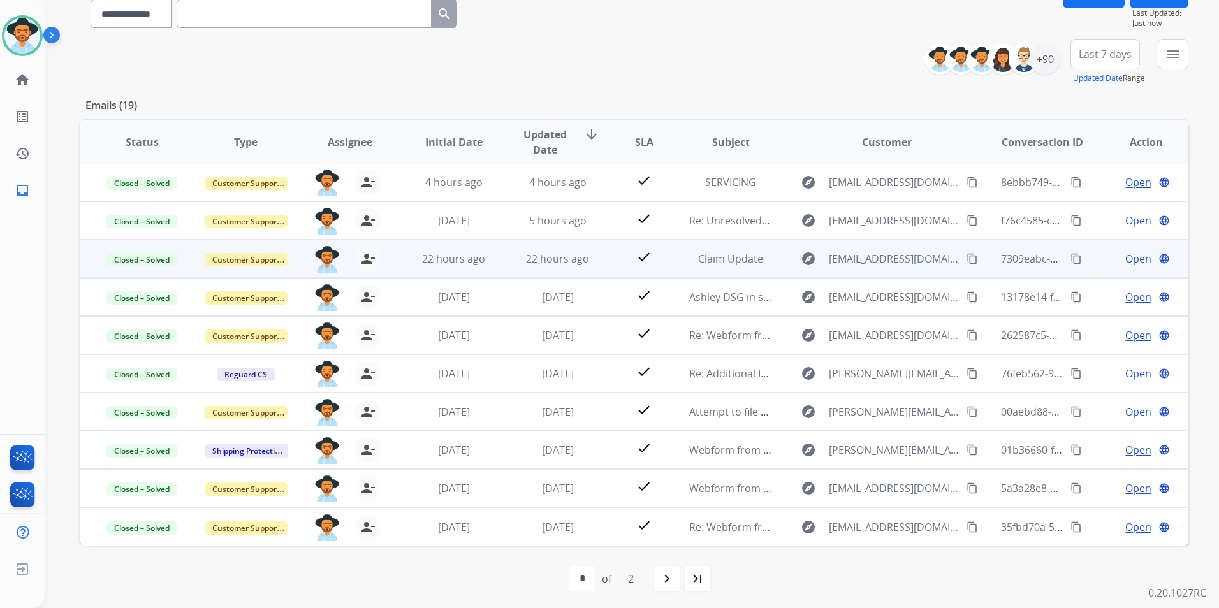
scroll to position [117, 0]
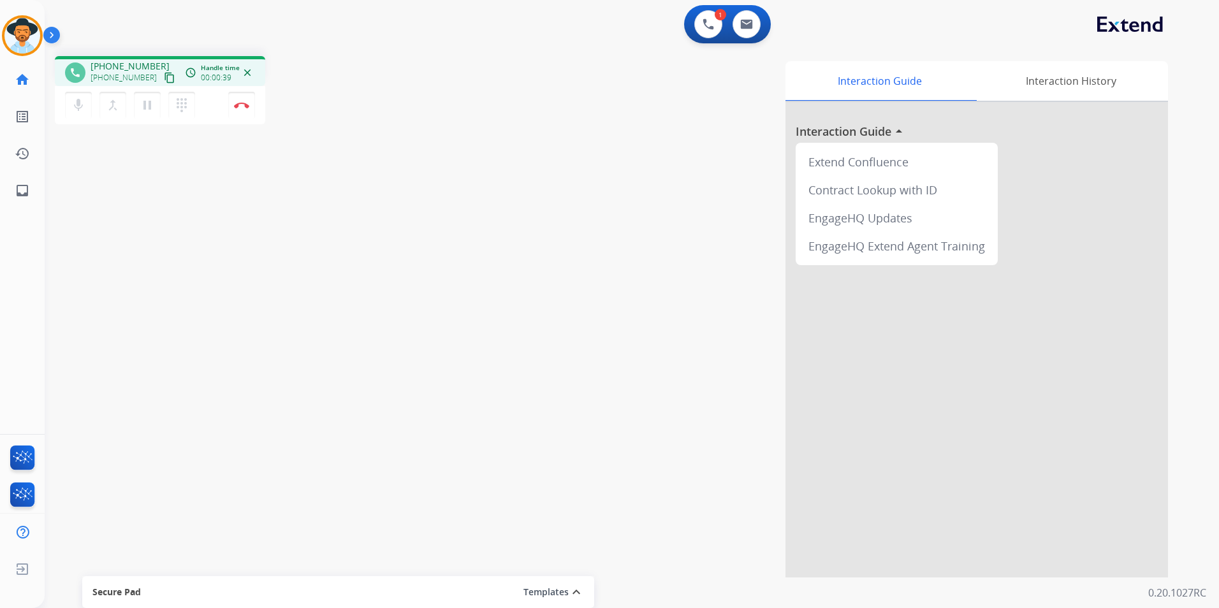
click at [131, 67] on span "+13478381600" at bounding box center [129, 66] width 79 height 13
copy span "13478381600"
click at [145, 101] on mat-icon "pause" at bounding box center [147, 105] width 15 height 15
click at [148, 103] on mat-icon "play_arrow" at bounding box center [147, 105] width 15 height 15
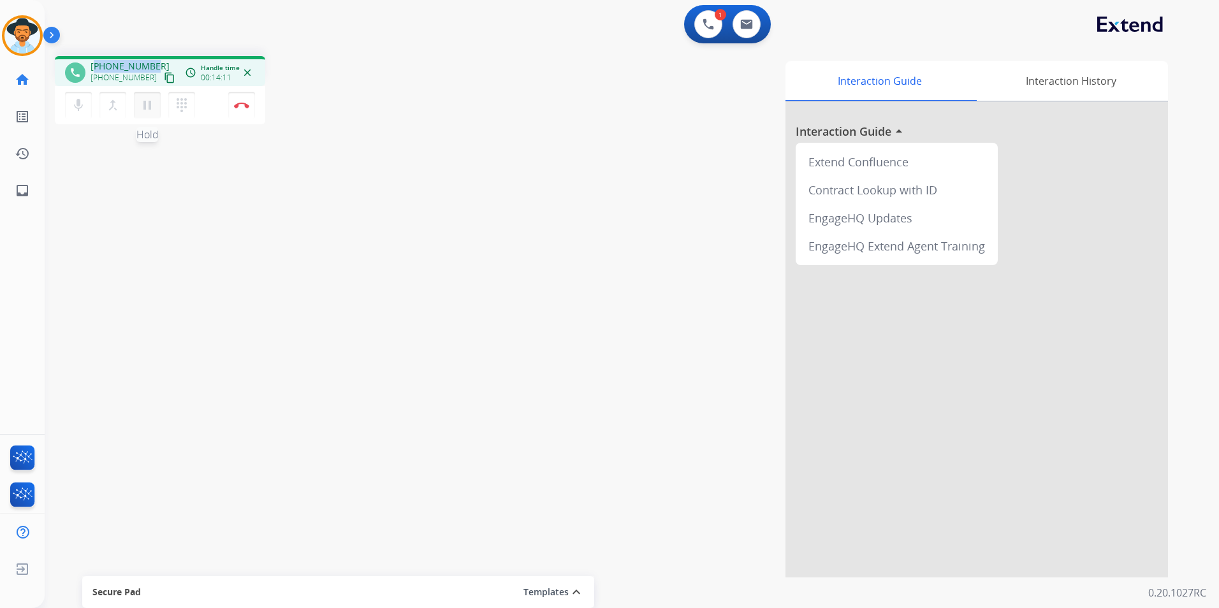
click at [148, 105] on mat-icon "pause" at bounding box center [147, 105] width 15 height 15
click at [148, 108] on mat-icon "play_arrow" at bounding box center [147, 105] width 15 height 15
click at [246, 103] on img at bounding box center [241, 105] width 15 height 6
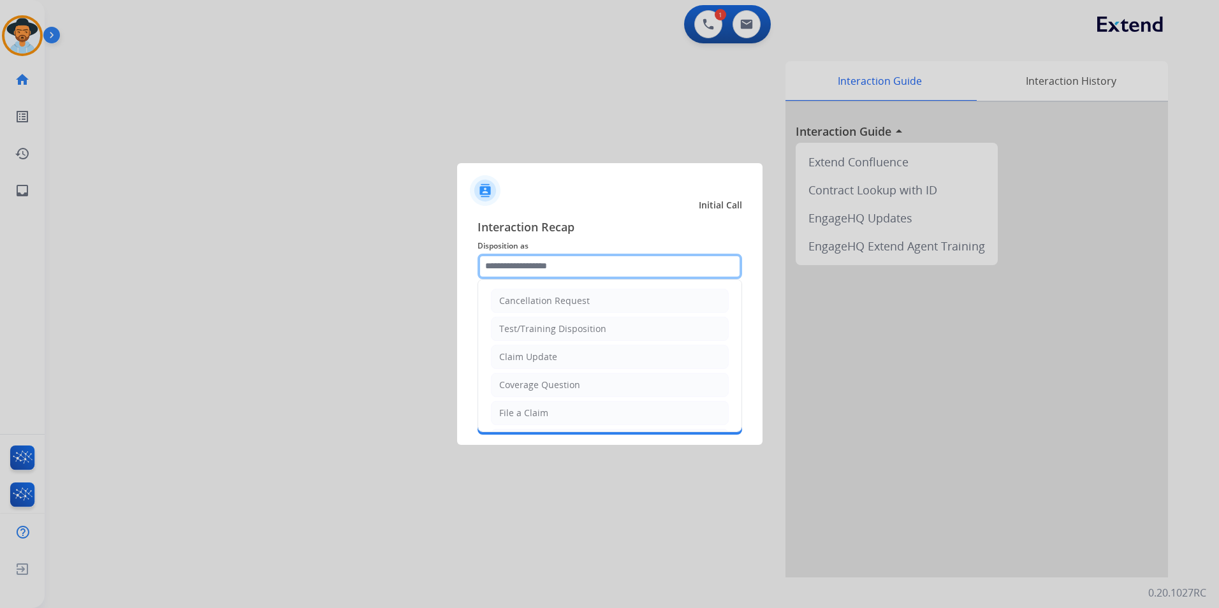
click at [571, 269] on input "text" at bounding box center [609, 266] width 264 height 25
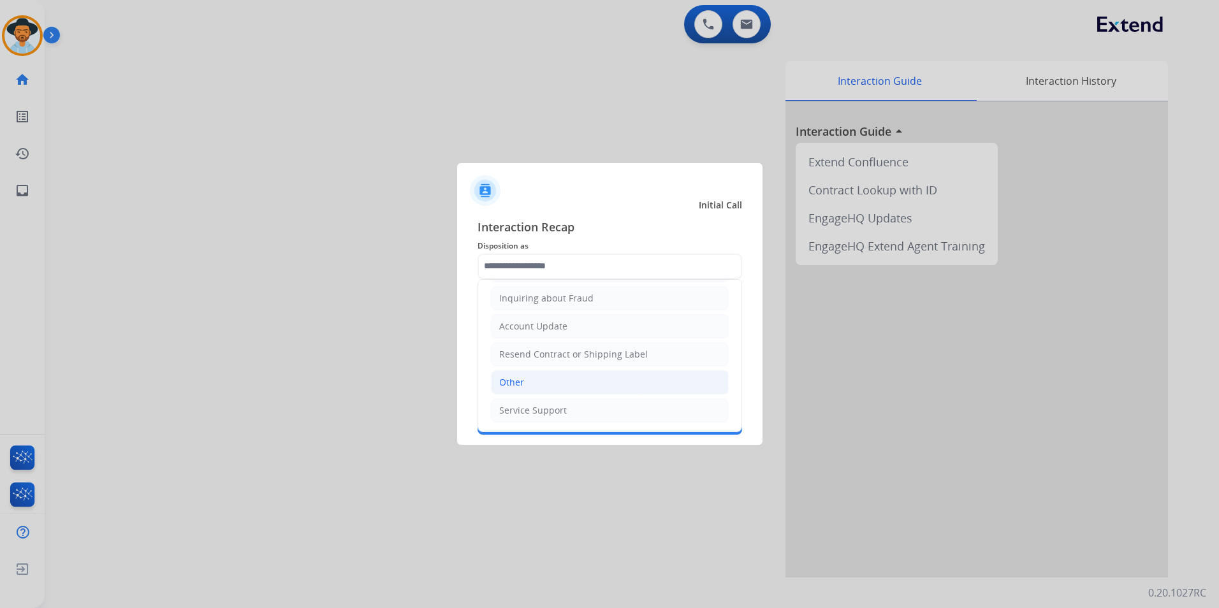
click at [567, 385] on li "Other" at bounding box center [610, 382] width 238 height 24
type input "*****"
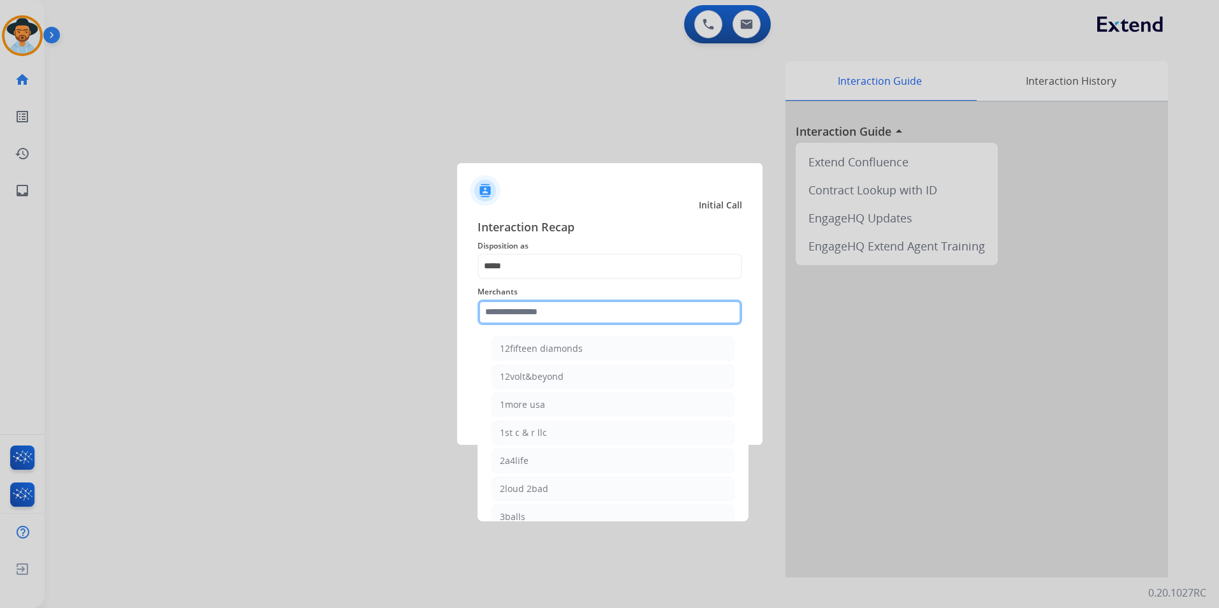
click at [546, 311] on input "text" at bounding box center [609, 312] width 264 height 25
type input "*"
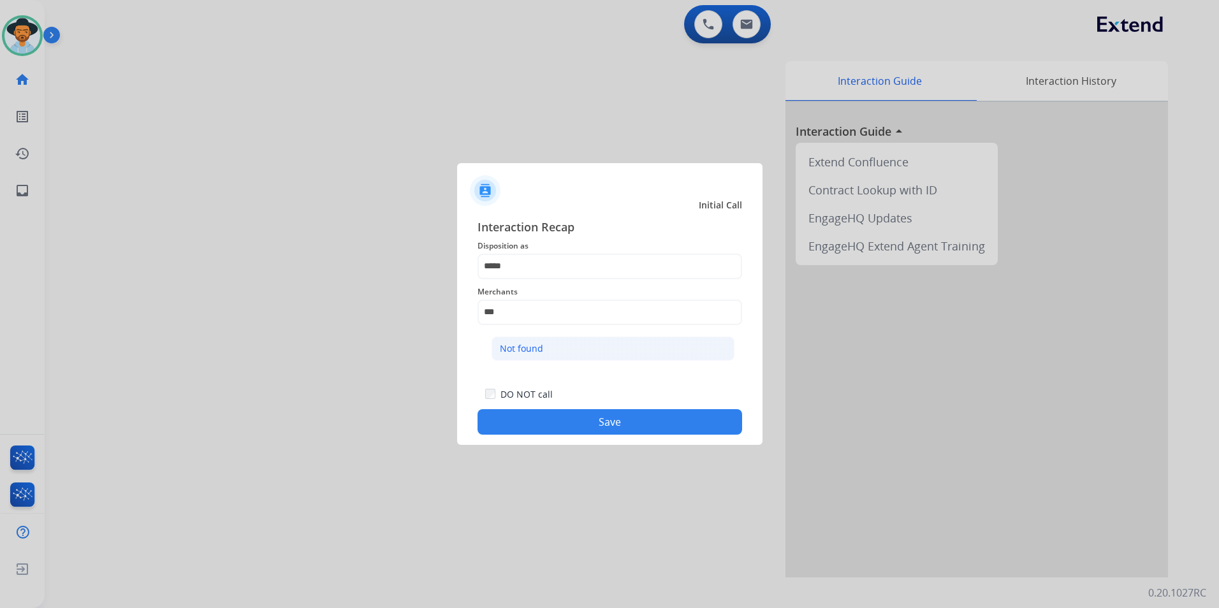
click at [512, 345] on div "Not found" at bounding box center [521, 348] width 43 height 13
type input "*********"
click at [595, 419] on button "Save" at bounding box center [609, 421] width 264 height 25
click at [595, 419] on div "Interaction Guide Interaction History Interaction Guide arrow_drop_up Extend Co…" at bounding box center [794, 319] width 746 height 516
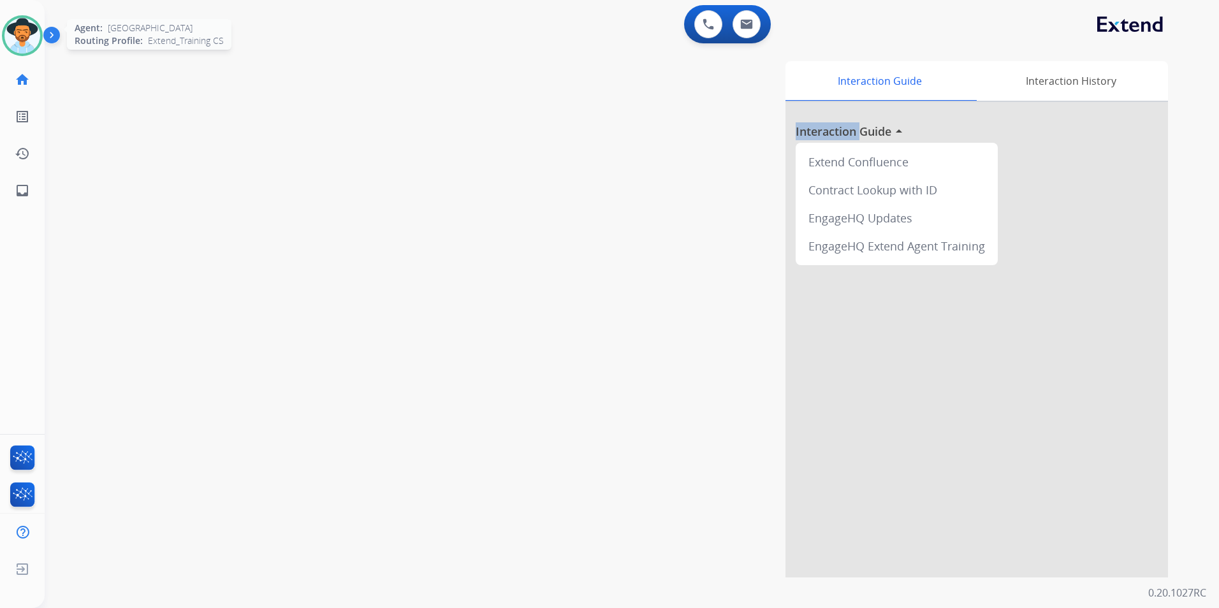
click at [33, 34] on img at bounding box center [22, 36] width 36 height 36
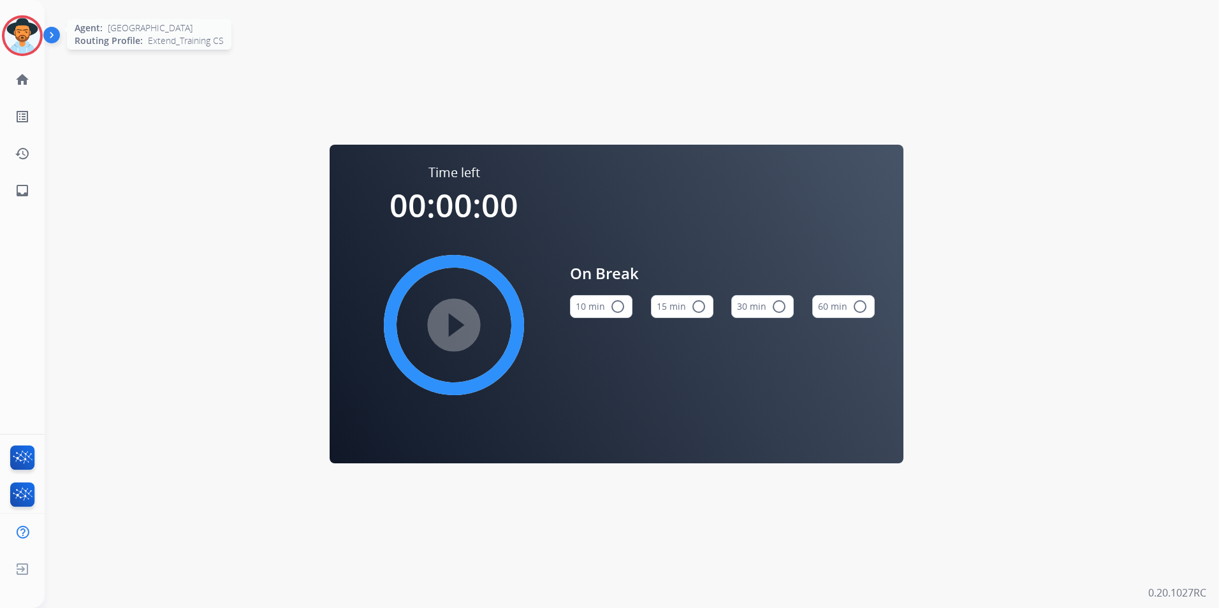
click at [33, 27] on img at bounding box center [22, 36] width 36 height 36
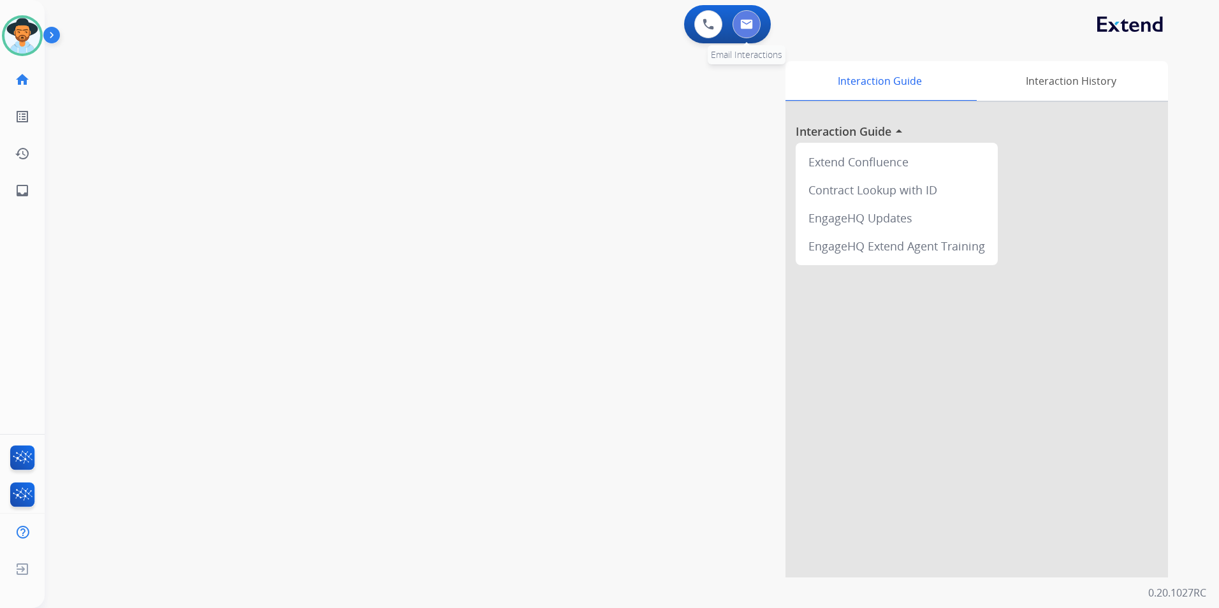
click at [745, 24] on img at bounding box center [746, 24] width 13 height 10
select select "**********"
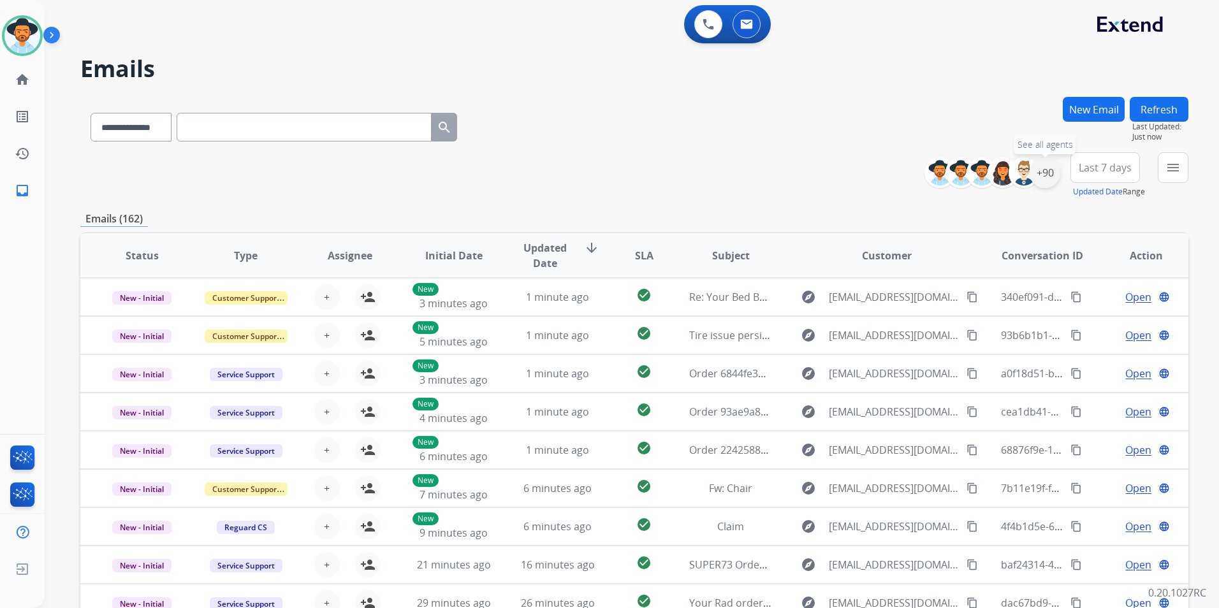
click at [1039, 178] on div "+90" at bounding box center [1044, 172] width 31 height 31
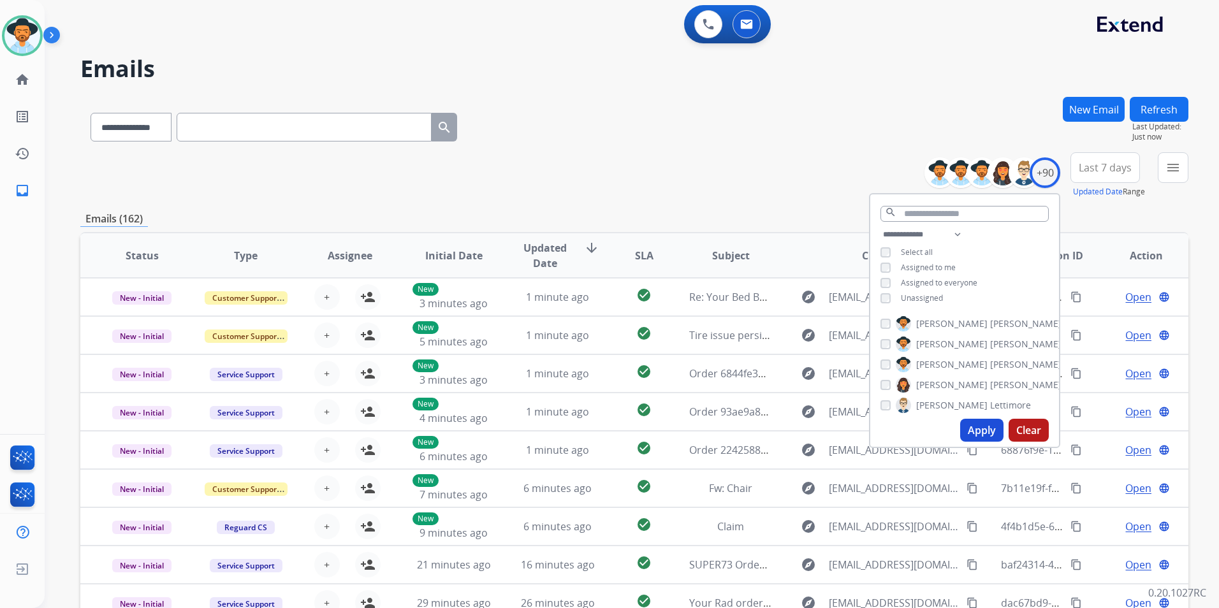
click at [978, 428] on button "Apply" at bounding box center [981, 430] width 43 height 23
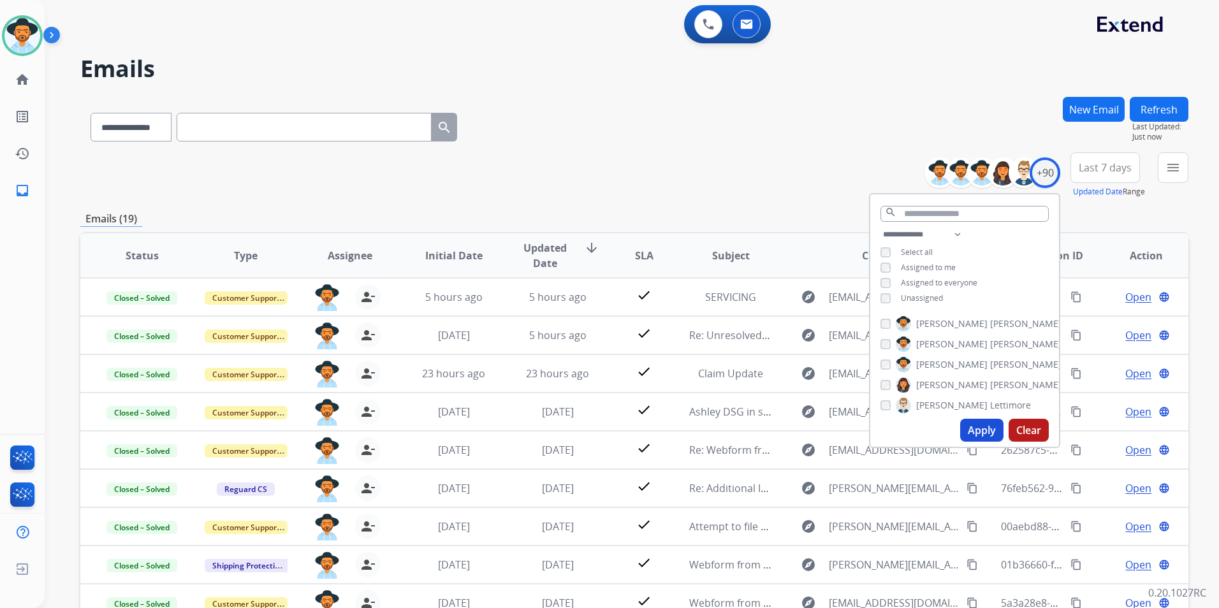
click at [727, 157] on div "**********" at bounding box center [634, 175] width 1108 height 46
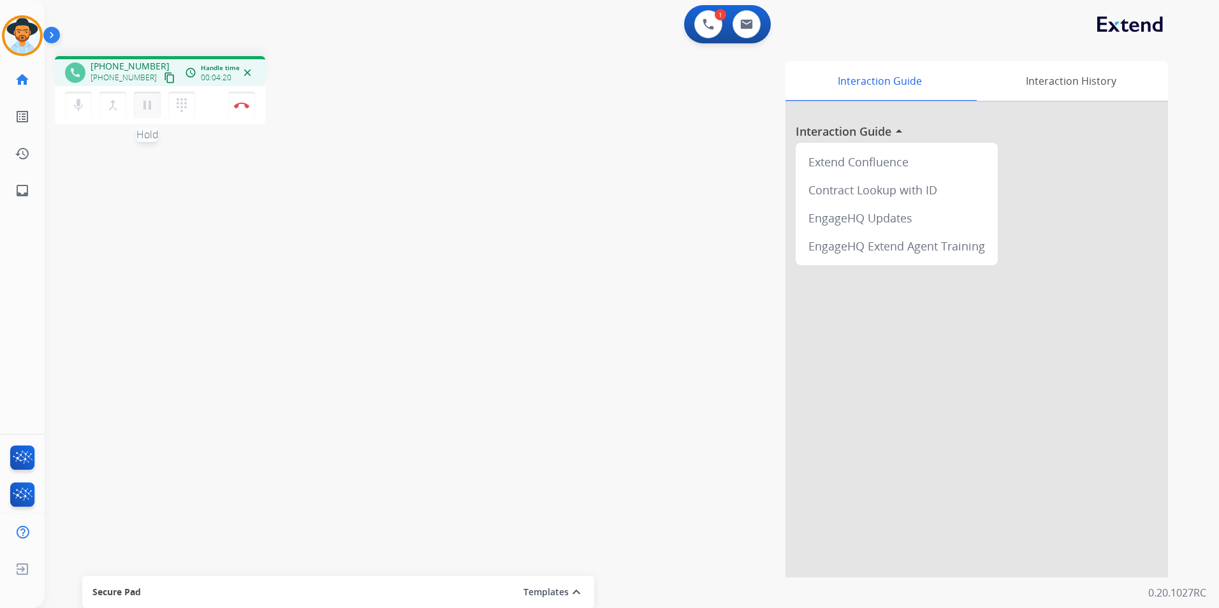
click at [147, 104] on mat-icon "pause" at bounding box center [147, 105] width 15 height 15
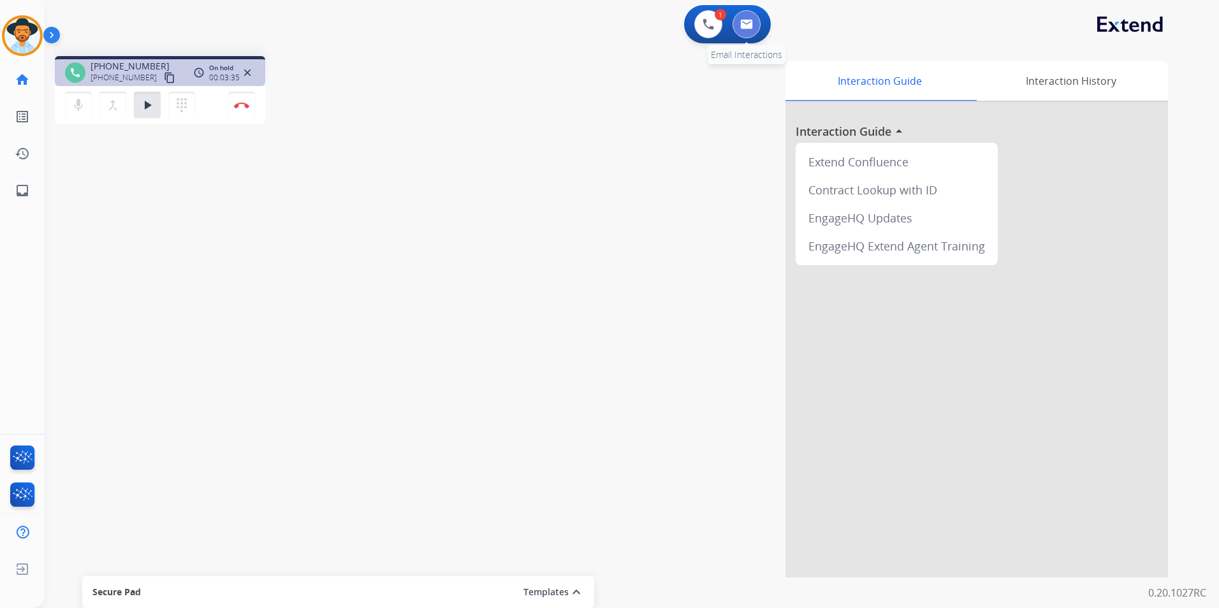
click at [744, 23] on img at bounding box center [746, 24] width 13 height 10
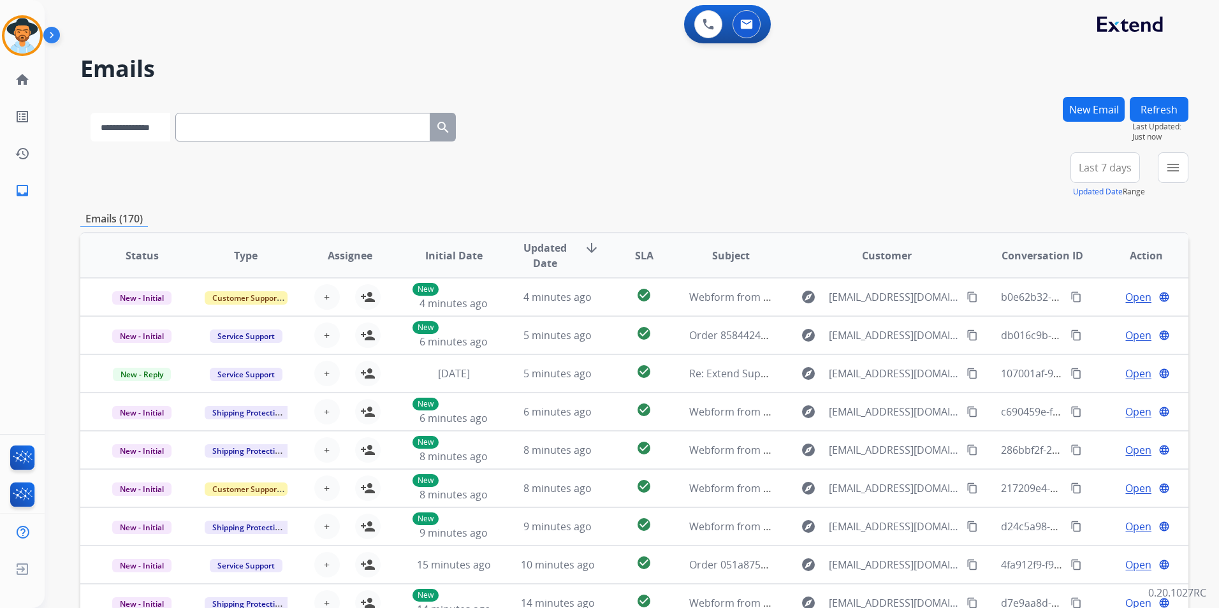
click at [131, 129] on select "**********" at bounding box center [130, 127] width 80 height 29
select select "**********"
click at [90, 113] on select "**********" at bounding box center [130, 127] width 80 height 29
paste input "**********"
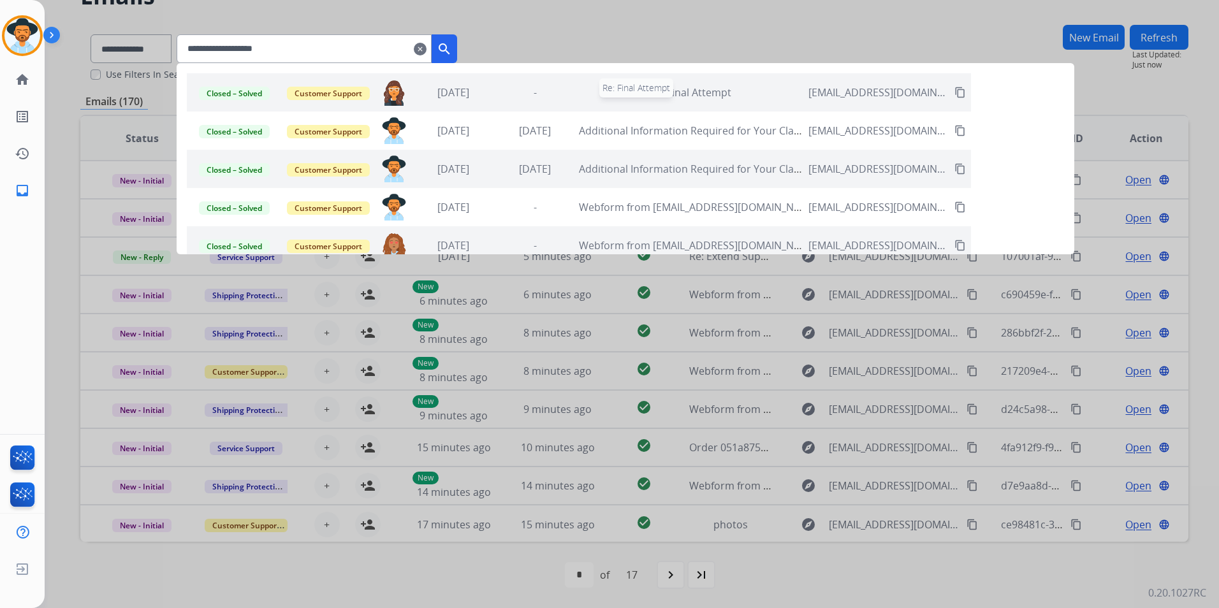
type input "**********"
click at [724, 92] on span "Re: Final Attempt" at bounding box center [690, 92] width 82 height 14
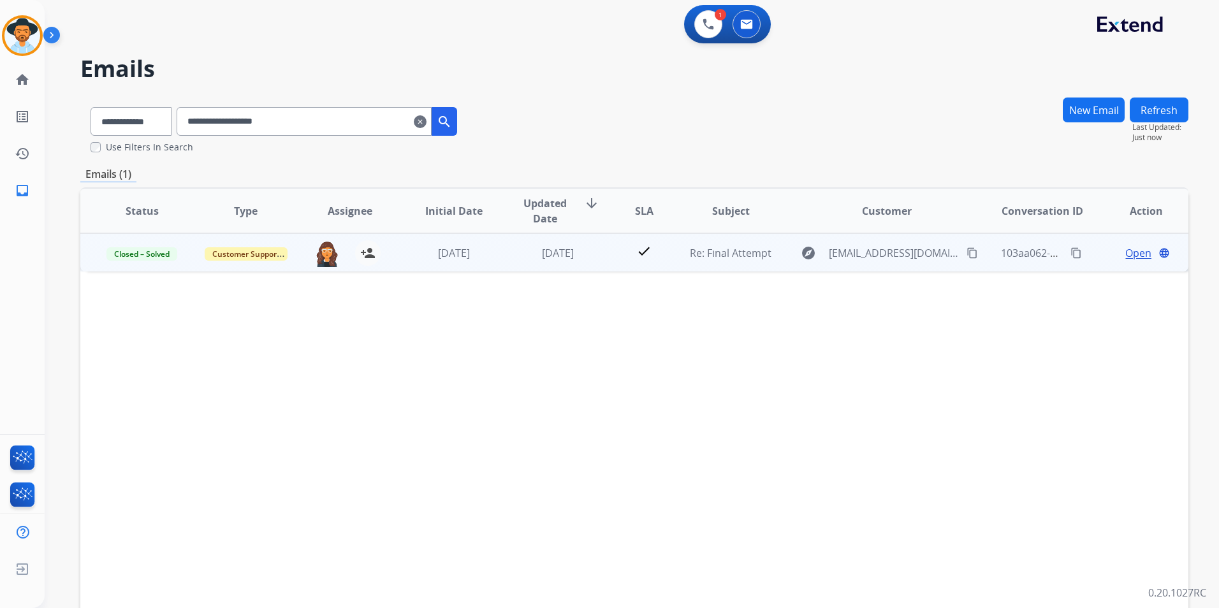
click at [1125, 251] on span "Open" at bounding box center [1138, 252] width 26 height 15
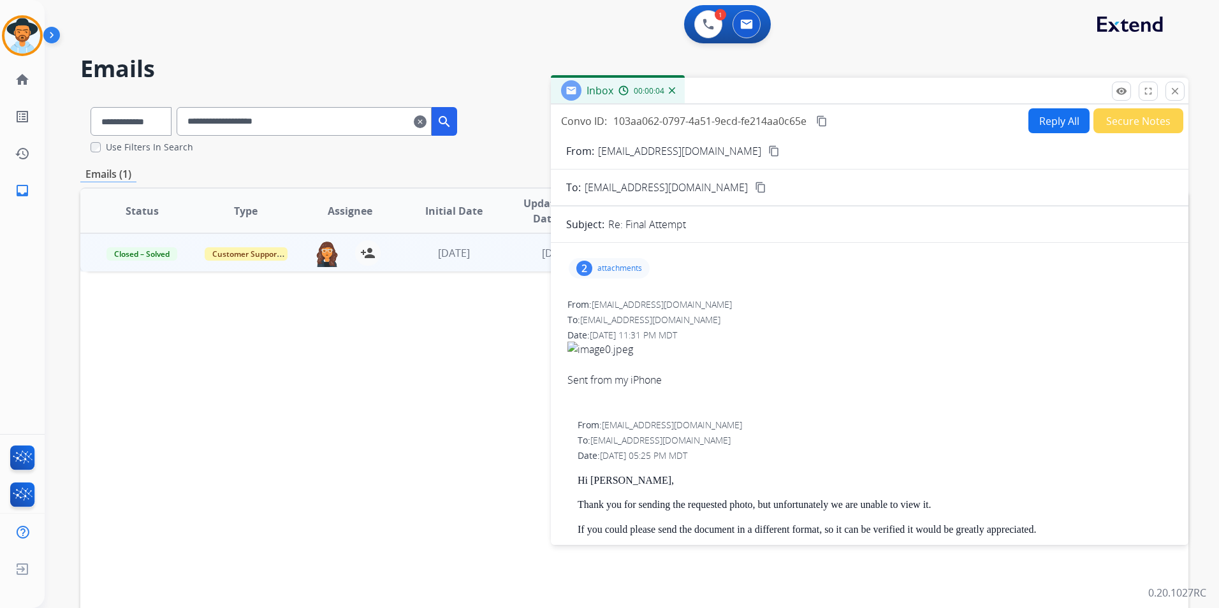
click at [604, 267] on p "attachments" at bounding box center [619, 268] width 45 height 10
click at [615, 297] on div at bounding box center [613, 303] width 64 height 45
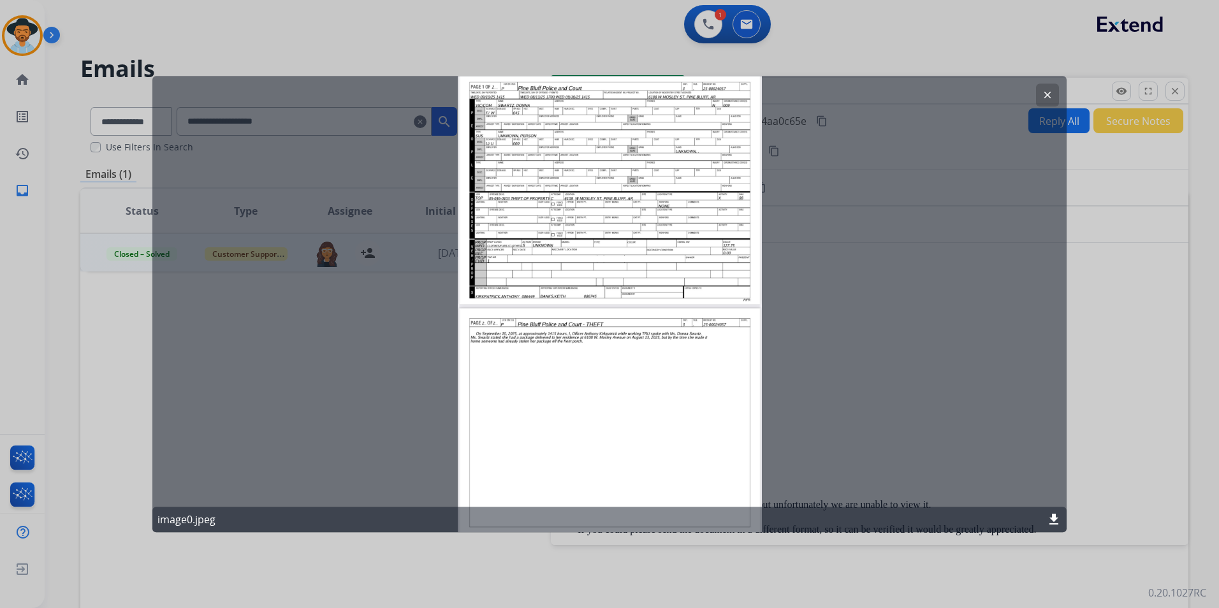
click at [1046, 93] on mat-icon "clear" at bounding box center [1046, 94] width 11 height 11
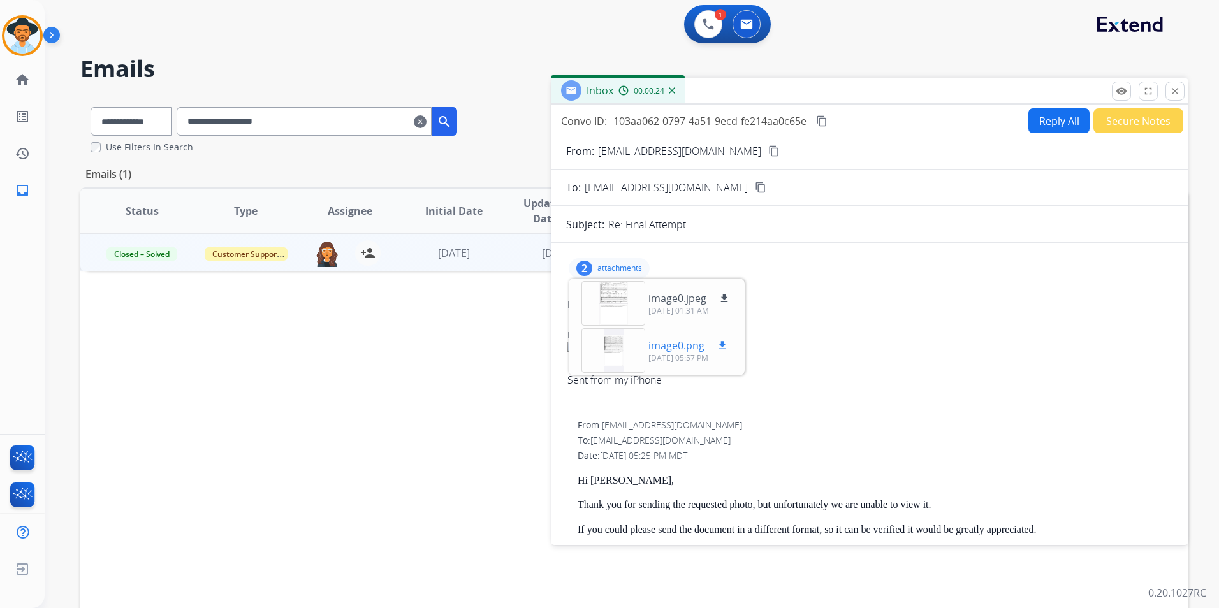
click at [616, 340] on div at bounding box center [613, 350] width 64 height 45
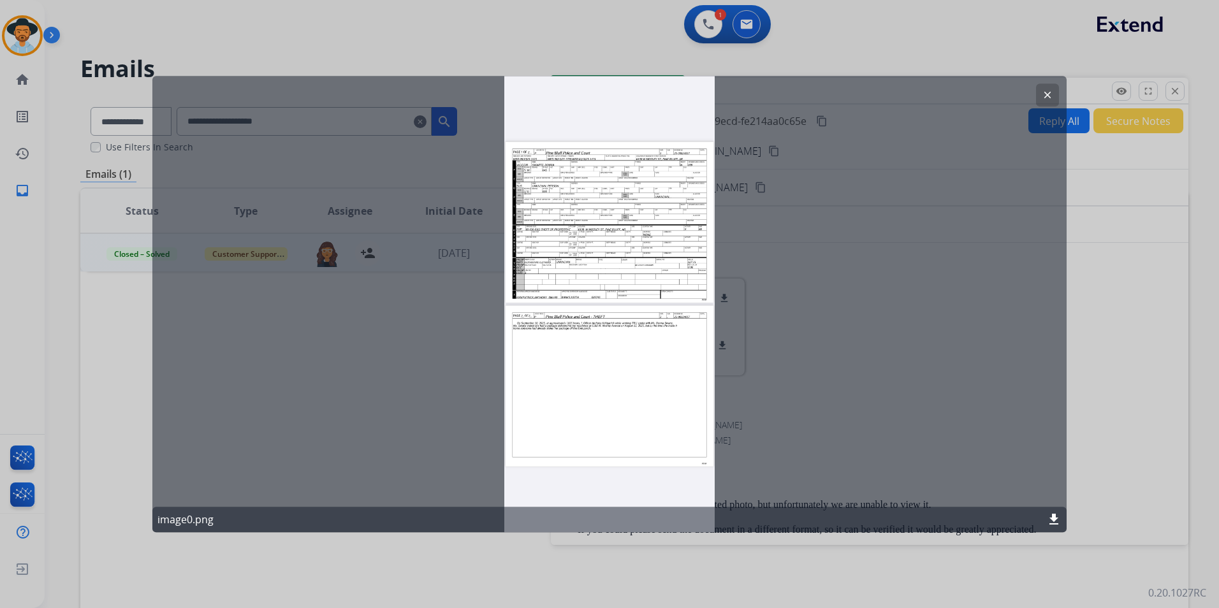
click at [1048, 90] on mat-icon "clear" at bounding box center [1046, 94] width 11 height 11
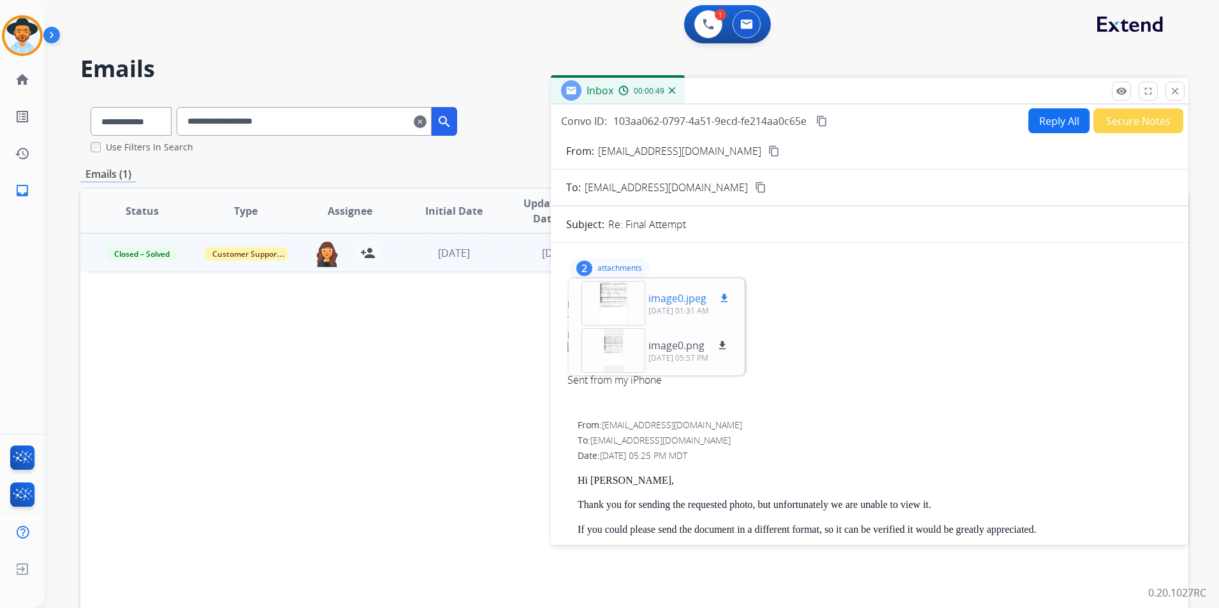
click at [724, 296] on mat-icon "download" at bounding box center [723, 298] width 11 height 11
click at [722, 345] on mat-icon "download" at bounding box center [721, 345] width 11 height 11
click at [862, 59] on h2 "Emails" at bounding box center [634, 68] width 1108 height 25
click at [1175, 91] on mat-icon "close" at bounding box center [1174, 90] width 11 height 11
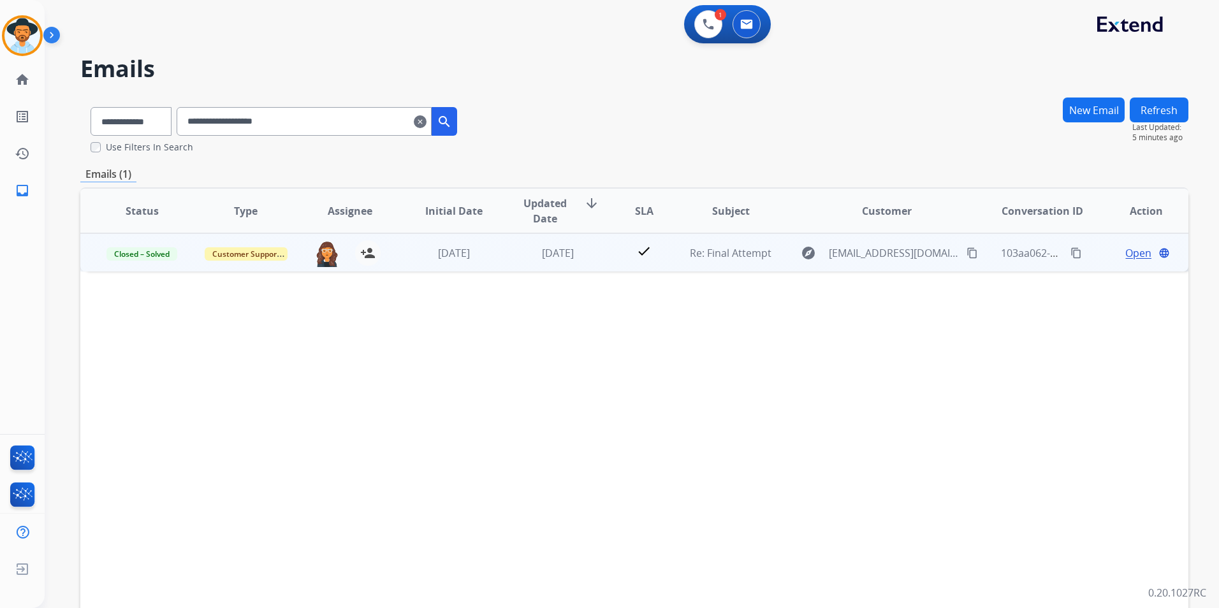
click at [1127, 253] on span "Open" at bounding box center [1138, 252] width 26 height 15
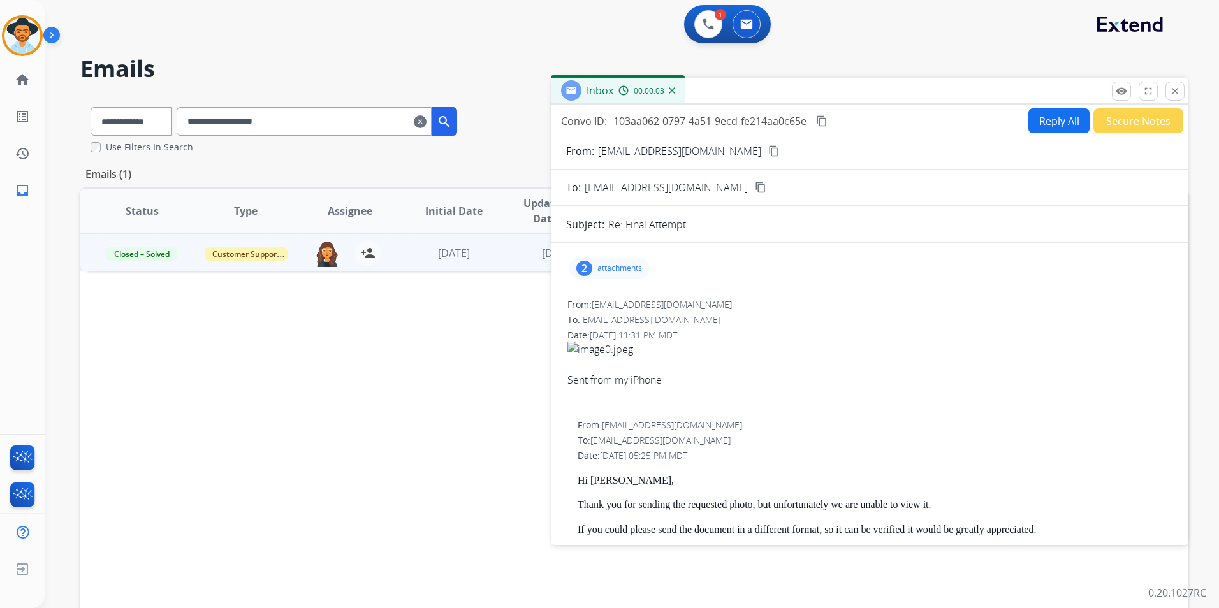
click at [586, 268] on div "2" at bounding box center [584, 268] width 16 height 15
click at [721, 345] on mat-icon "download" at bounding box center [721, 345] width 11 height 11
click at [830, 52] on div "**********" at bounding box center [616, 350] width 1143 height 608
click at [630, 297] on div at bounding box center [613, 303] width 64 height 45
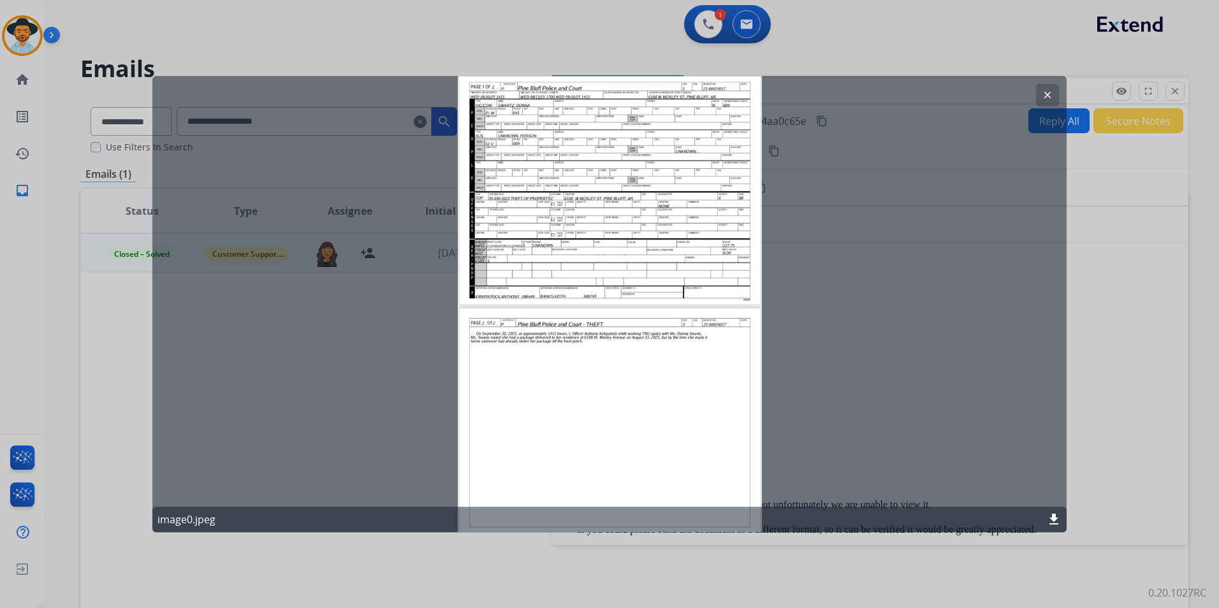
click at [1045, 94] on mat-icon "clear" at bounding box center [1046, 94] width 11 height 11
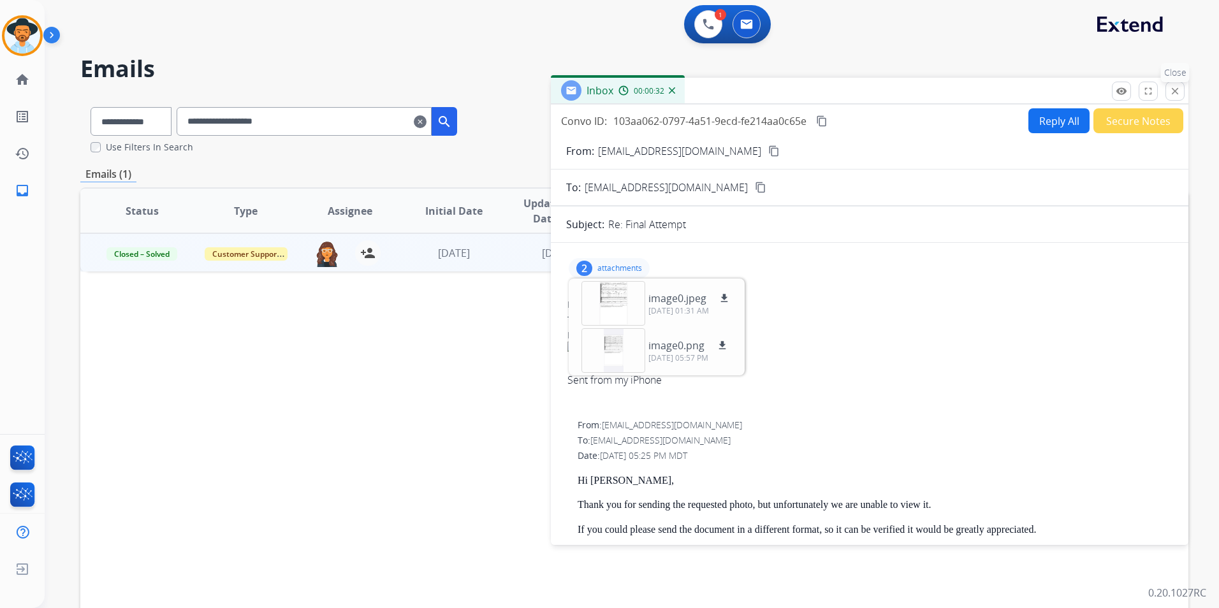
click at [1173, 90] on mat-icon "close" at bounding box center [1174, 90] width 11 height 11
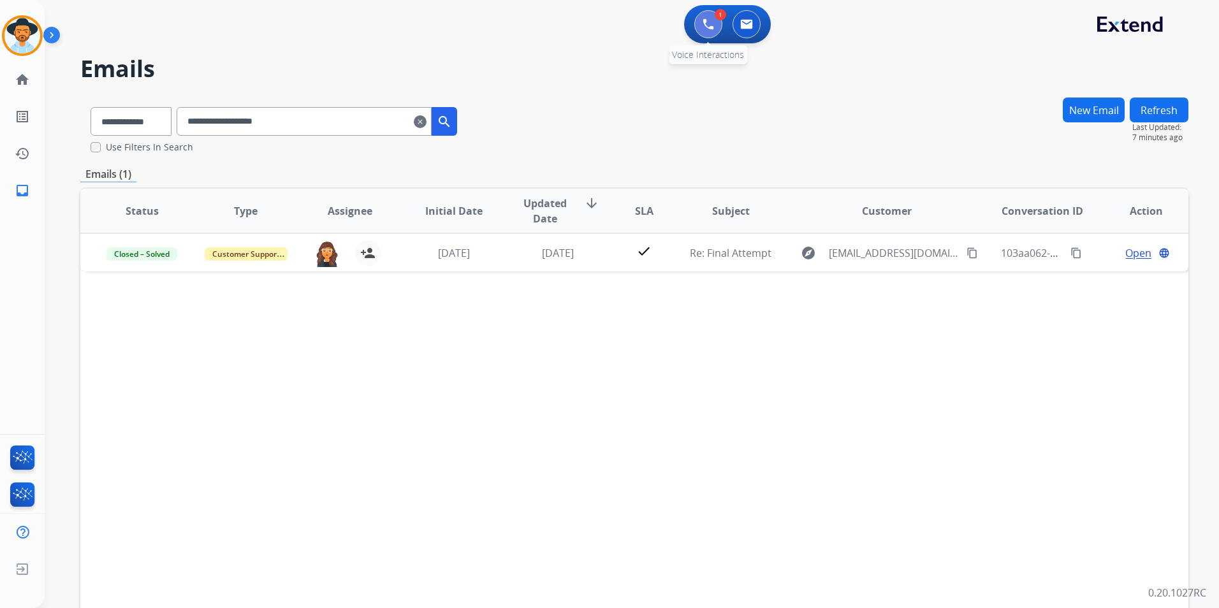
click at [706, 20] on img at bounding box center [707, 23] width 11 height 11
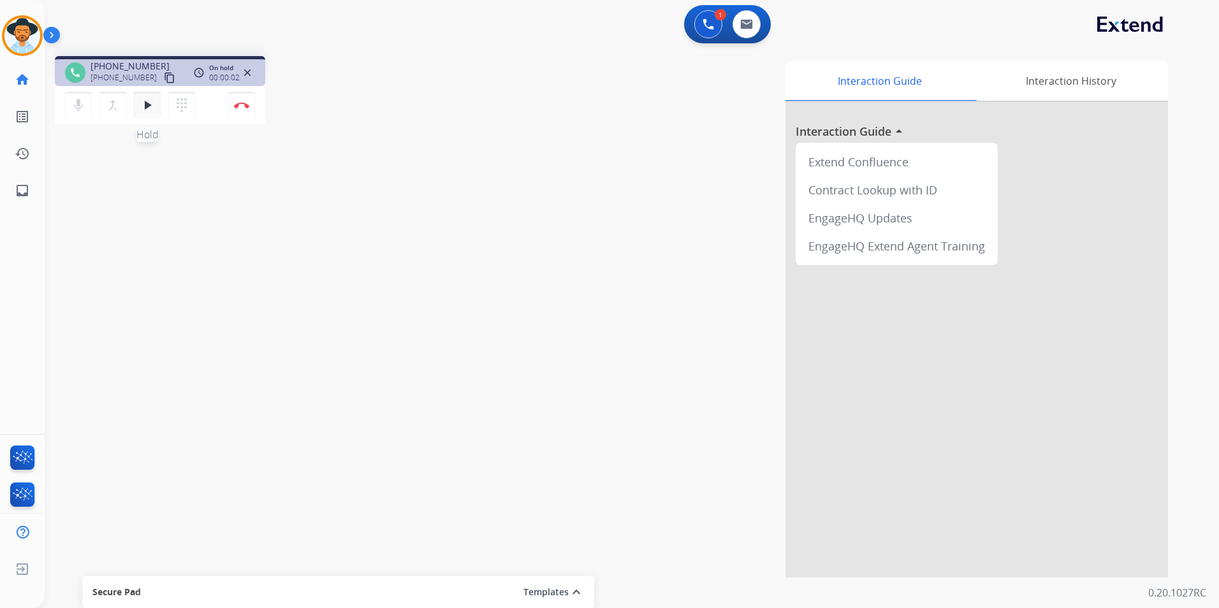
click at [145, 106] on mat-icon "play_arrow" at bounding box center [147, 105] width 15 height 15
click at [238, 103] on img at bounding box center [241, 105] width 15 height 6
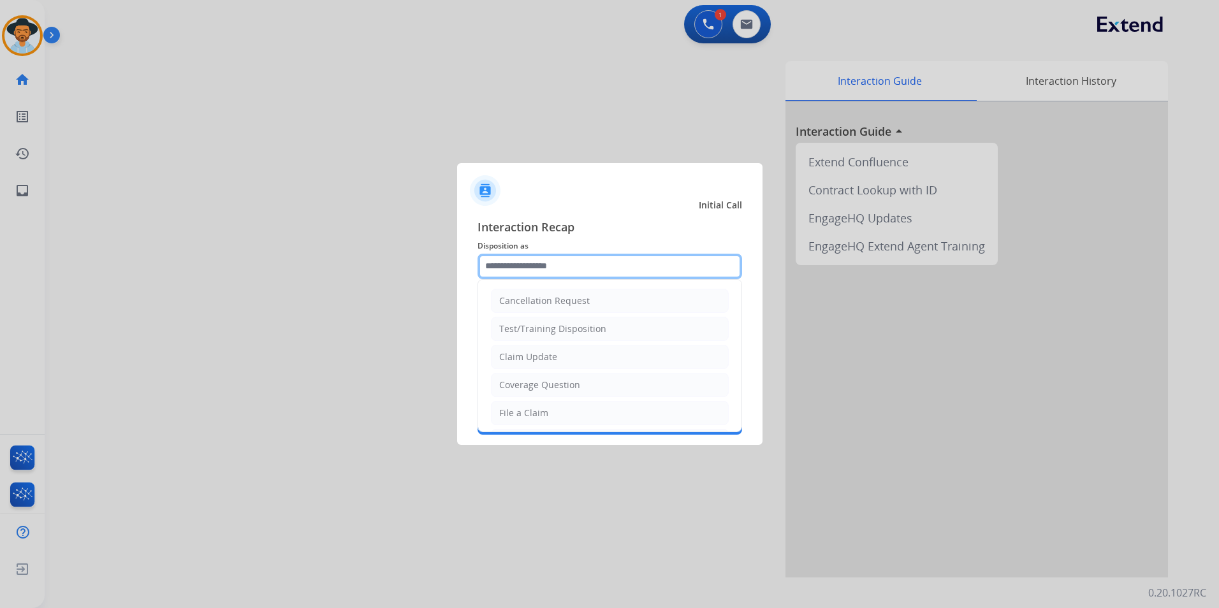
click at [529, 266] on input "text" at bounding box center [609, 266] width 264 height 25
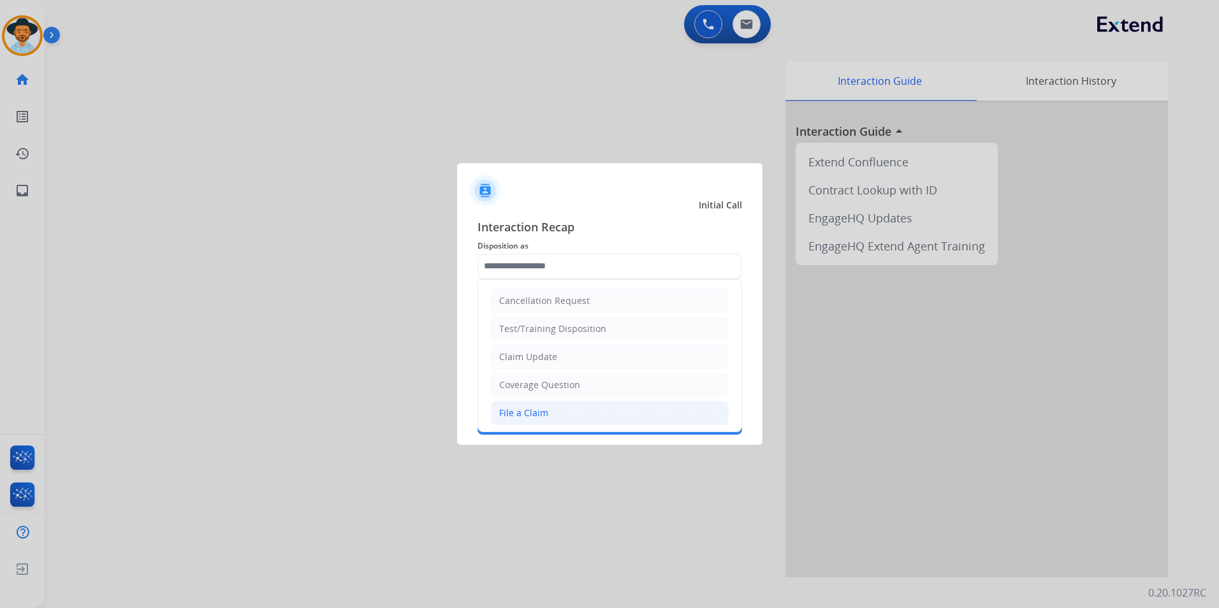
click at [562, 416] on li "File a Claim" at bounding box center [610, 413] width 238 height 24
type input "**********"
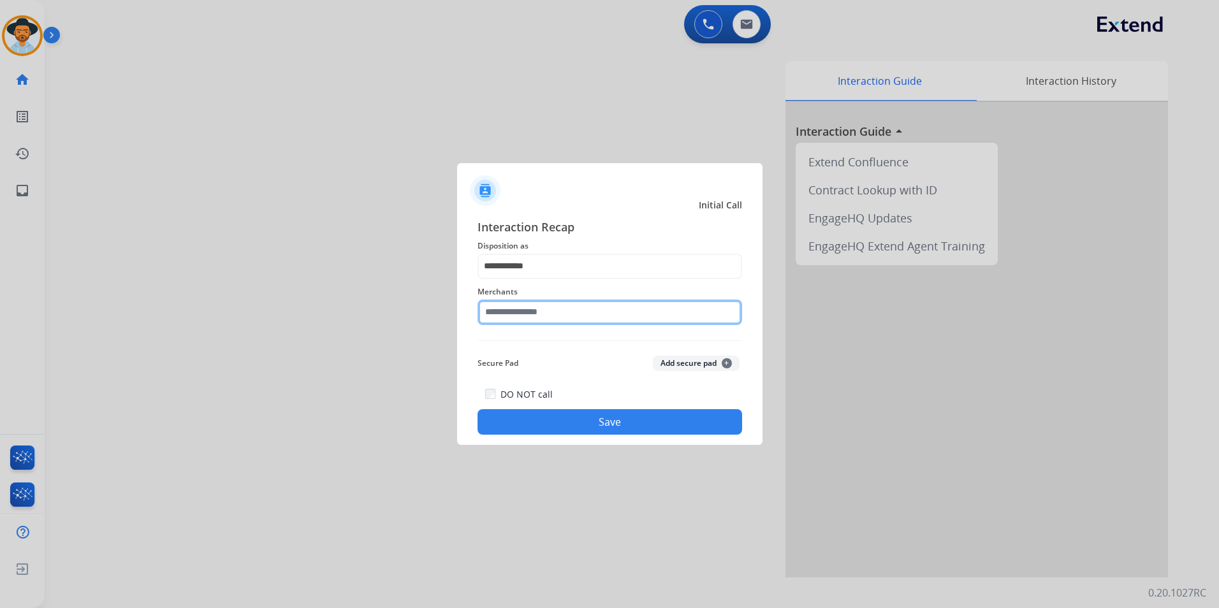
click at [517, 316] on input "text" at bounding box center [609, 312] width 264 height 25
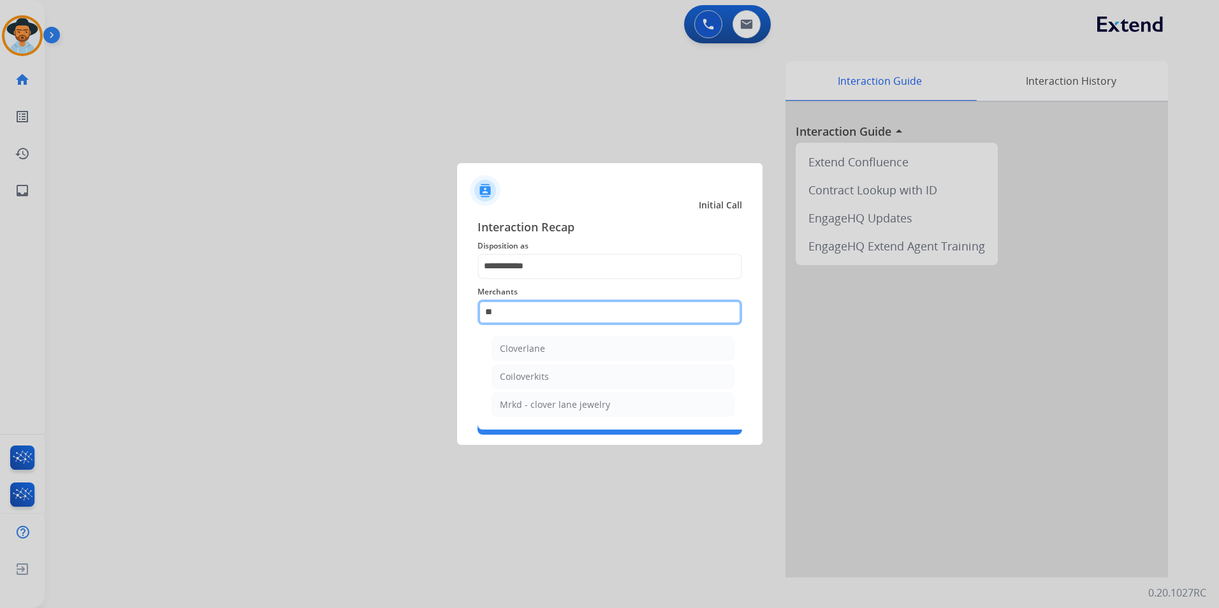
type input "*"
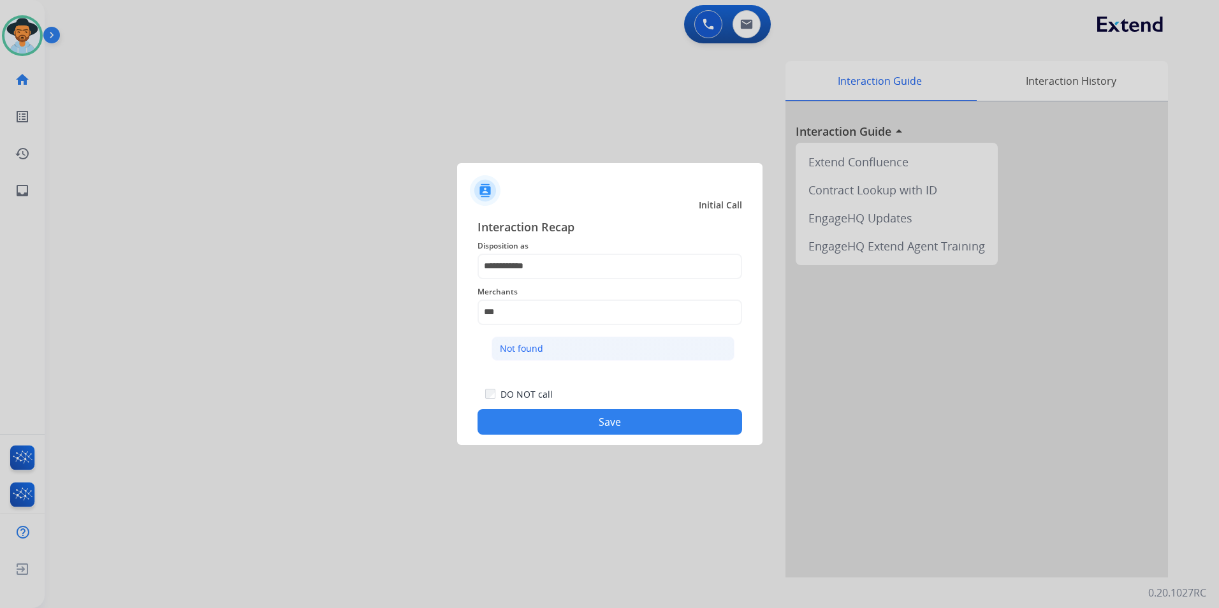
click at [530, 345] on div "Not found" at bounding box center [521, 348] width 43 height 13
type input "*********"
click at [571, 421] on button "Save" at bounding box center [609, 421] width 264 height 25
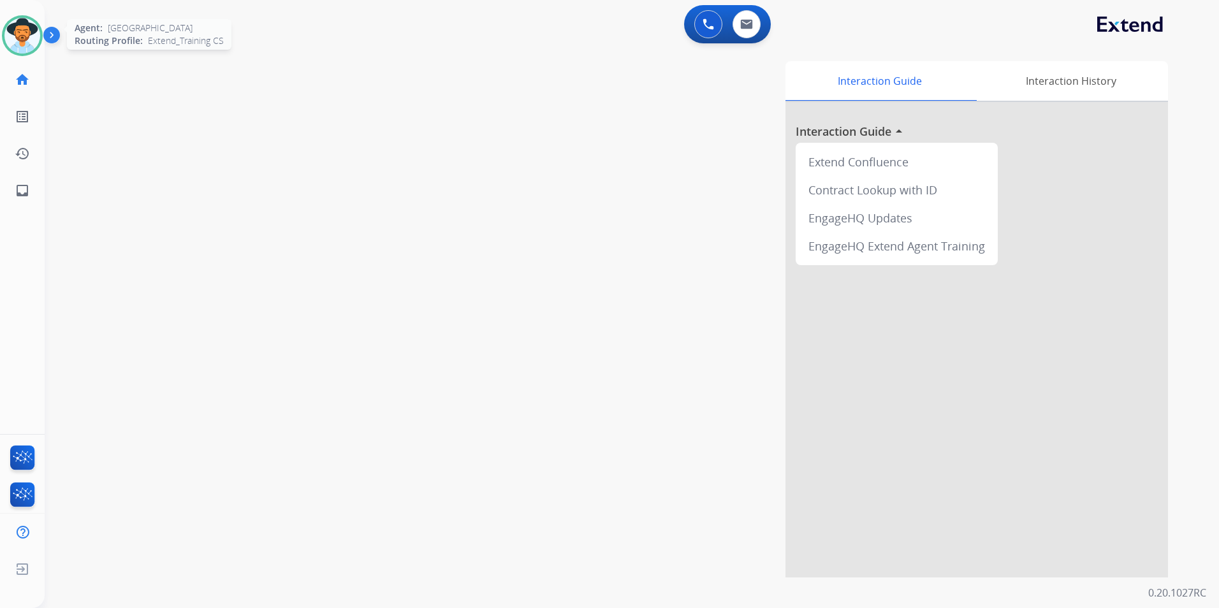
click at [25, 39] on img at bounding box center [22, 36] width 36 height 36
click at [17, 30] on img at bounding box center [22, 36] width 36 height 36
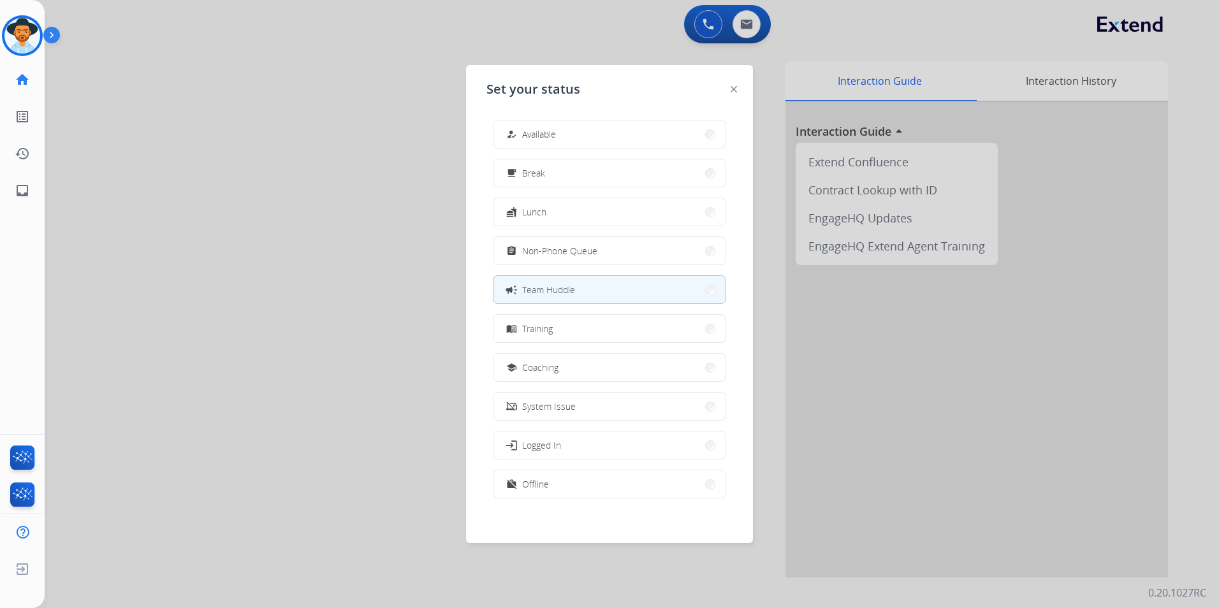
click at [285, 113] on div at bounding box center [609, 304] width 1219 height 608
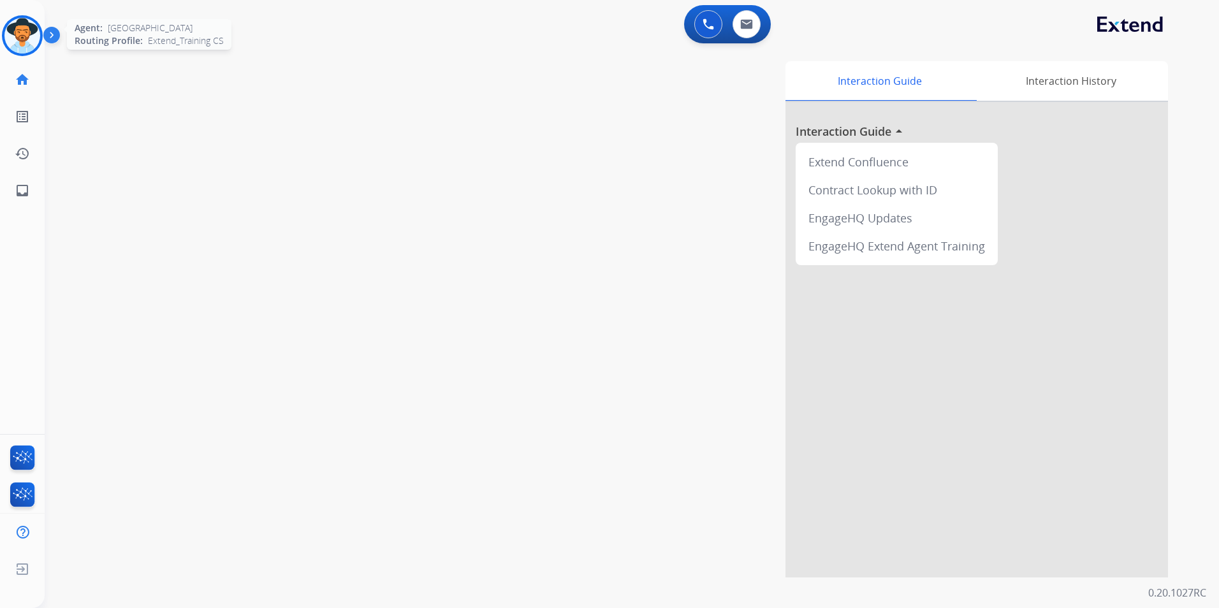
click at [24, 35] on img at bounding box center [22, 36] width 36 height 36
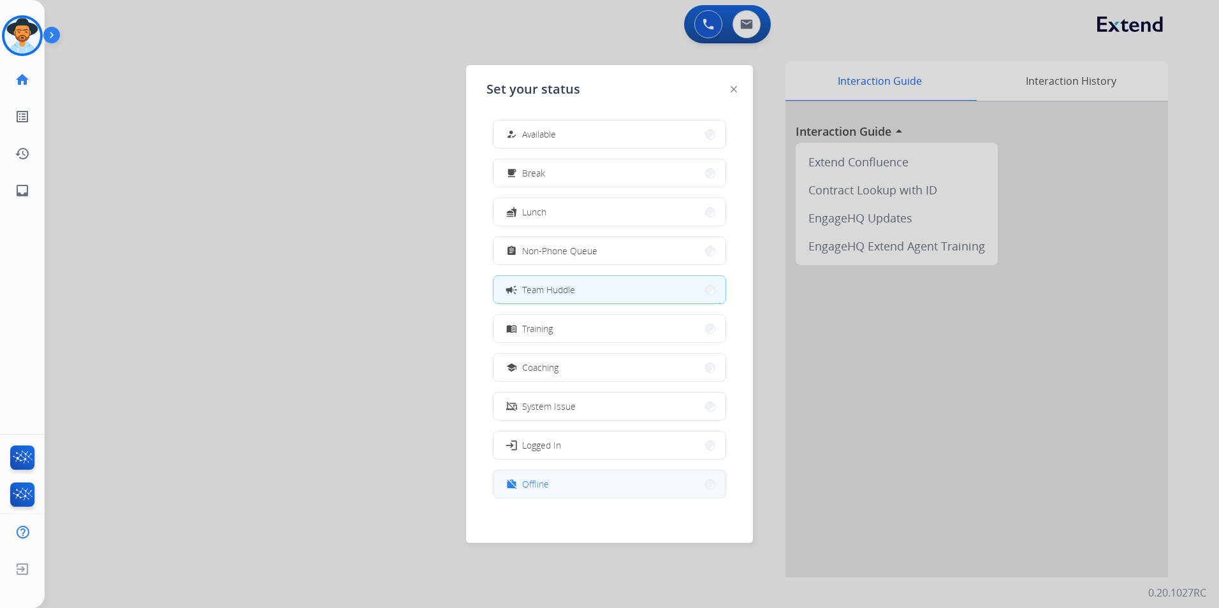
click at [605, 478] on button "work_off Offline" at bounding box center [609, 483] width 232 height 27
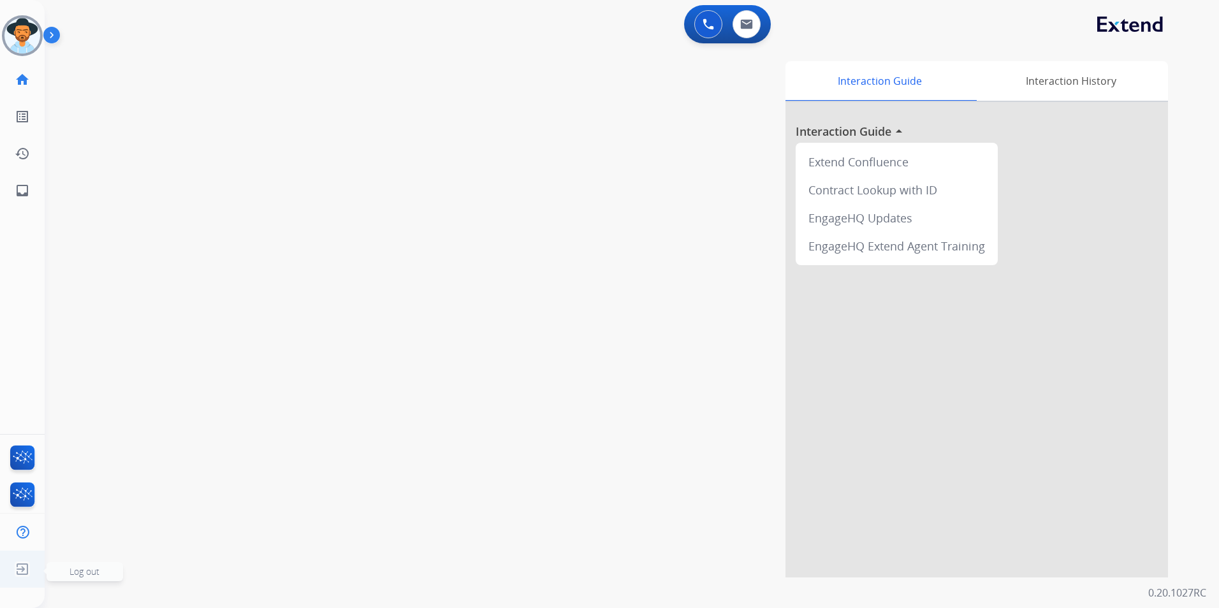
click at [22, 563] on img at bounding box center [22, 569] width 23 height 24
